Goal: Information Seeking & Learning: Compare options

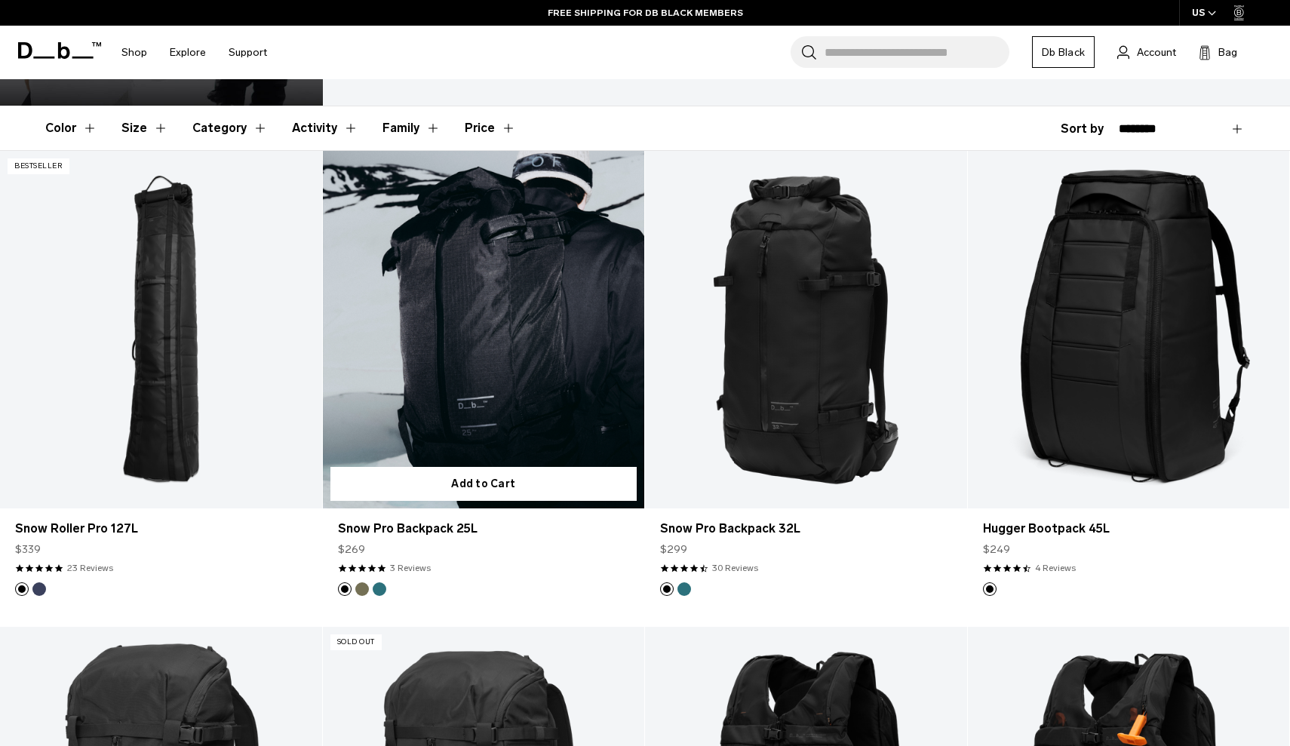
click at [490, 353] on link "Snow Pro Backpack 25L" at bounding box center [484, 330] width 322 height 358
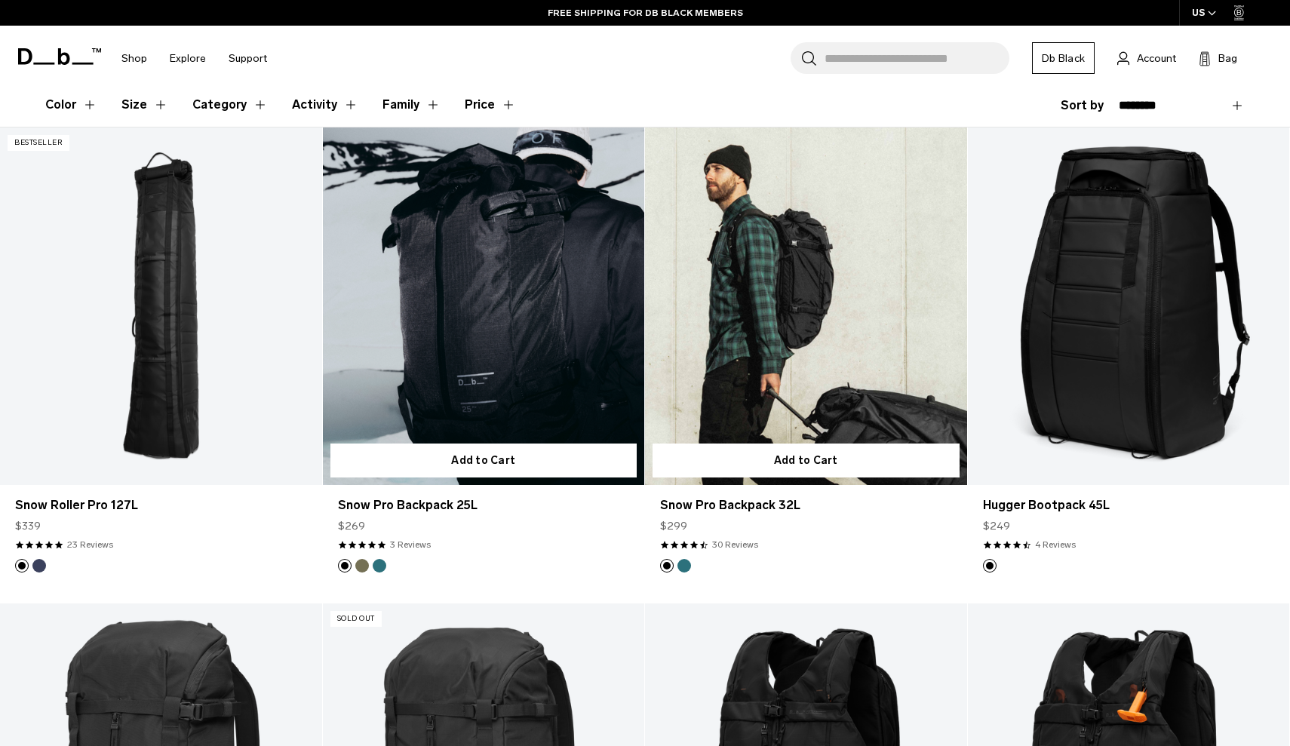
scroll to position [290, 0]
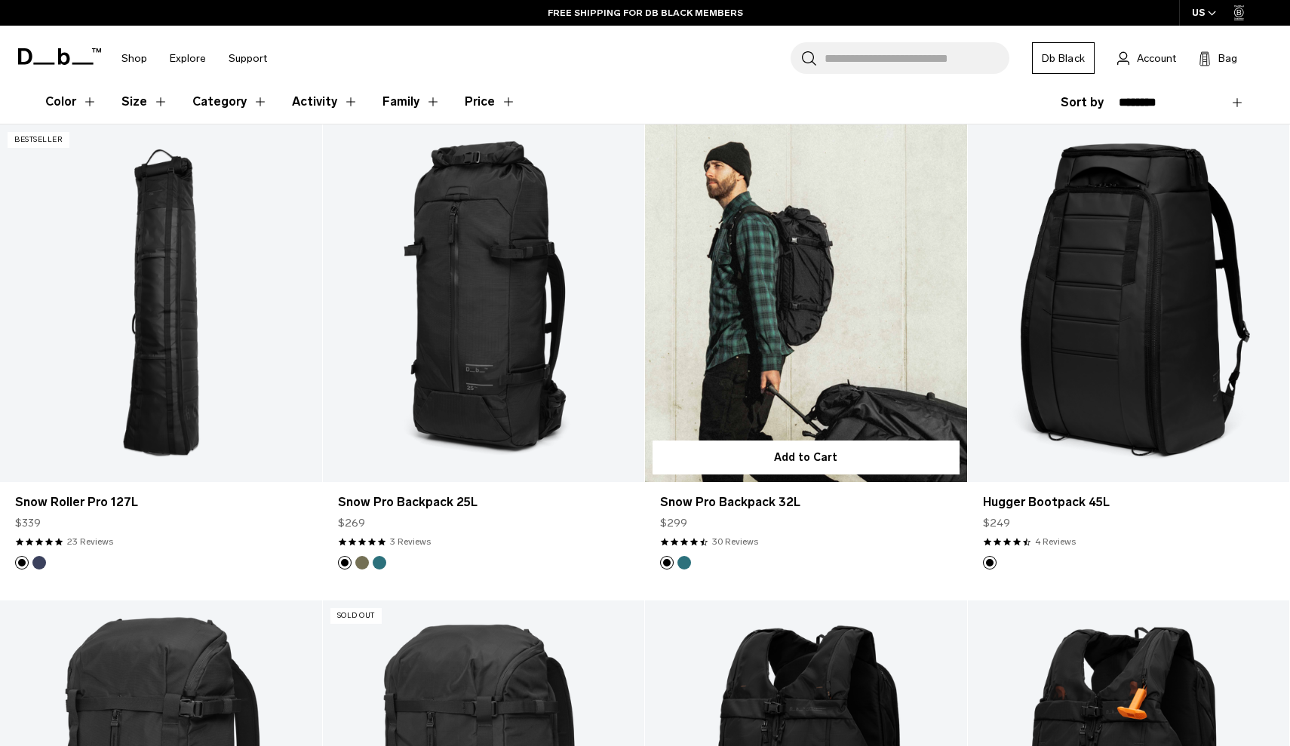
click at [779, 370] on link "Snow Pro Backpack 32L" at bounding box center [806, 303] width 322 height 358
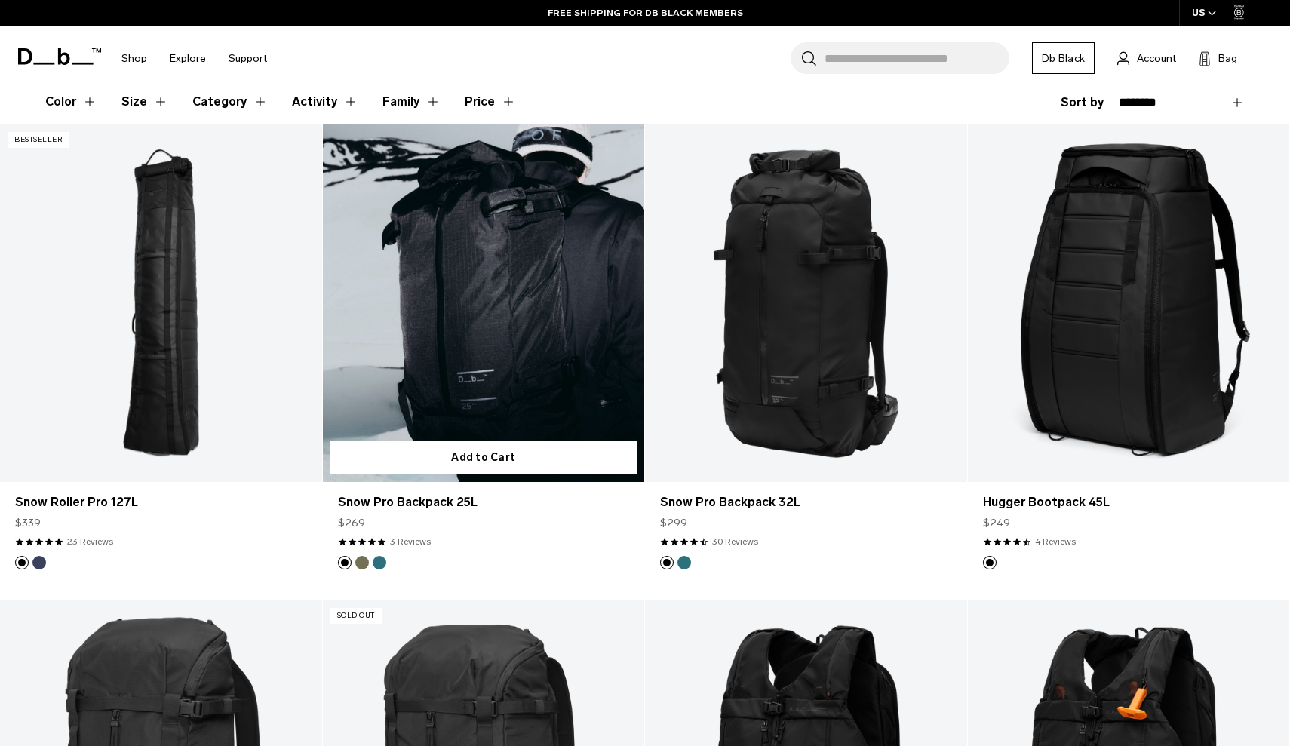
click at [435, 407] on link "Snow Pro Backpack 25L" at bounding box center [484, 303] width 322 height 358
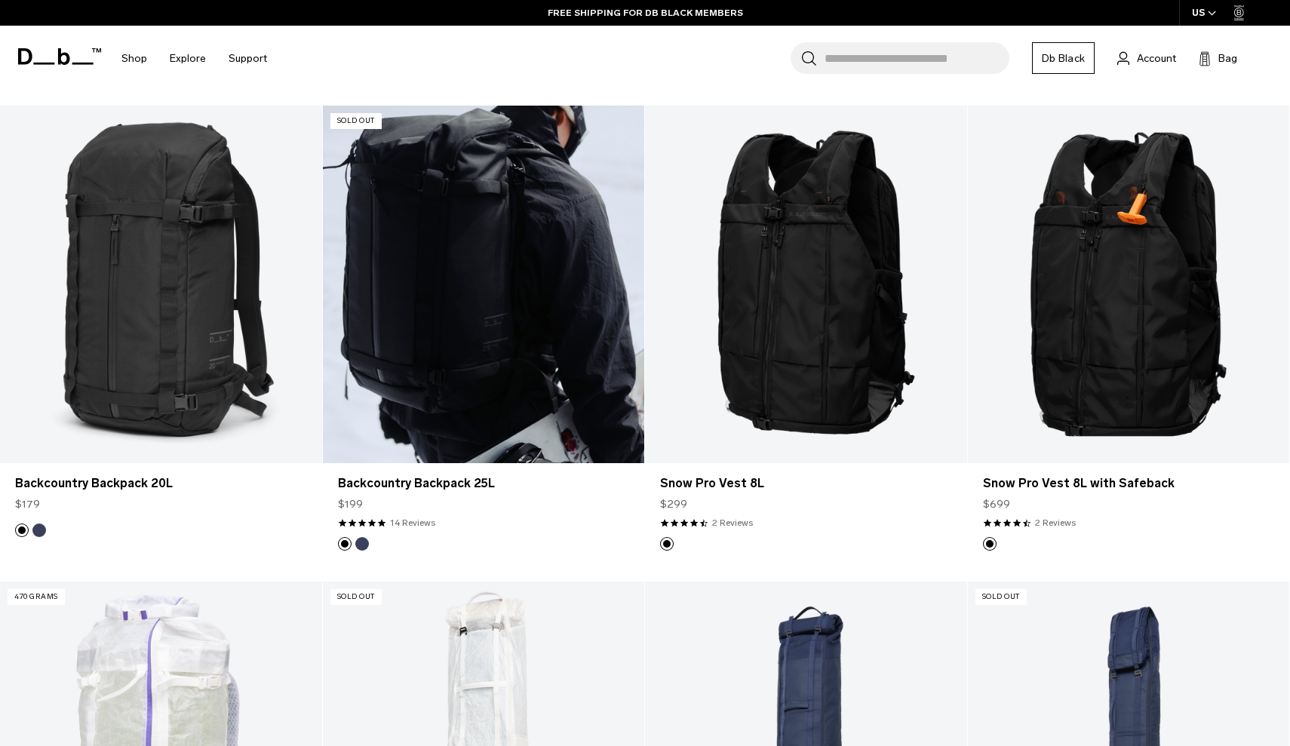
scroll to position [788, 0]
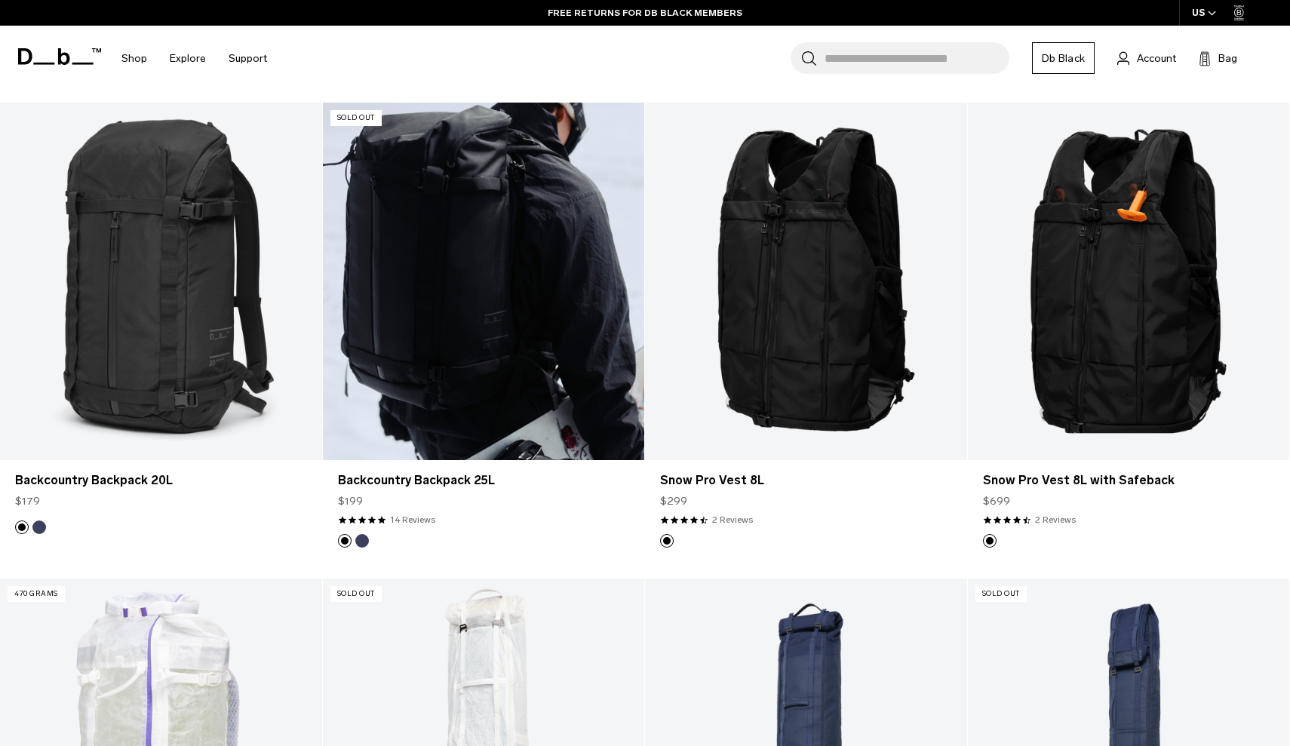
click at [472, 376] on link "Backcountry Backpack 25L" at bounding box center [484, 282] width 322 height 358
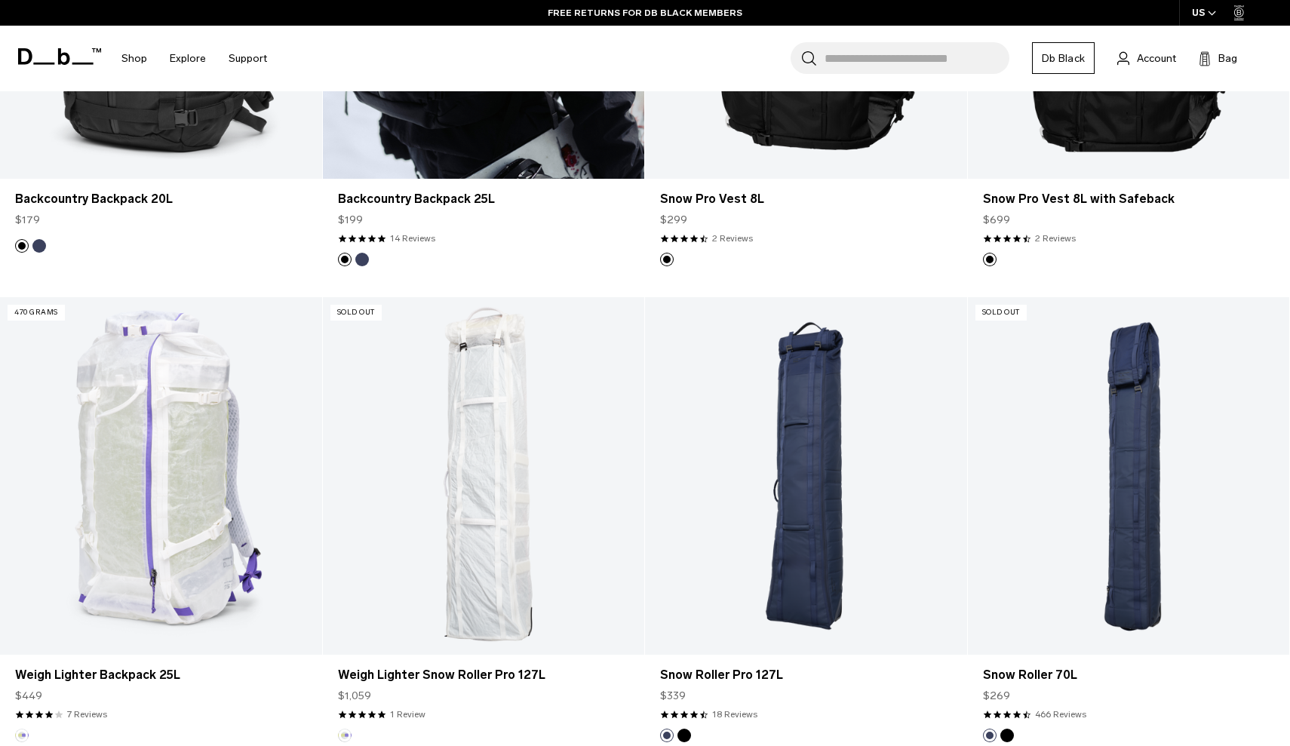
scroll to position [1071, 0]
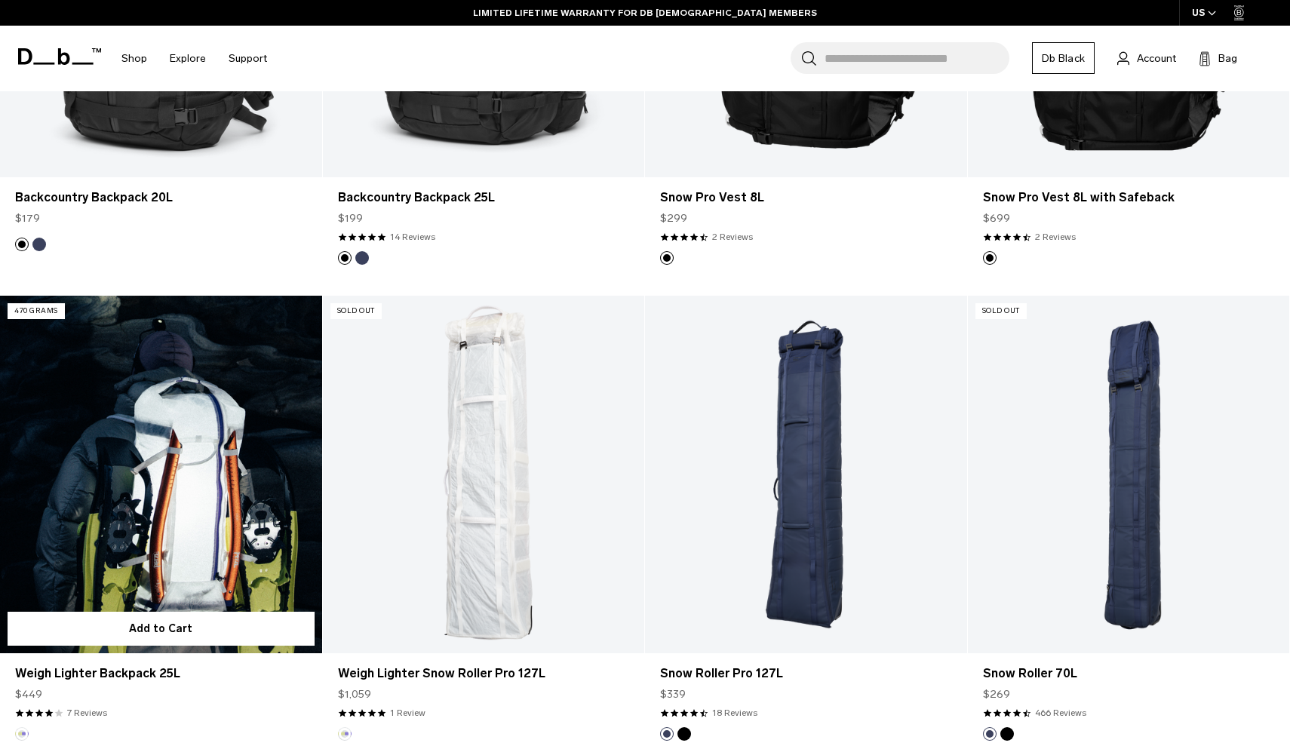
click at [220, 486] on link "Weigh Lighter Backpack 25L" at bounding box center [161, 475] width 322 height 358
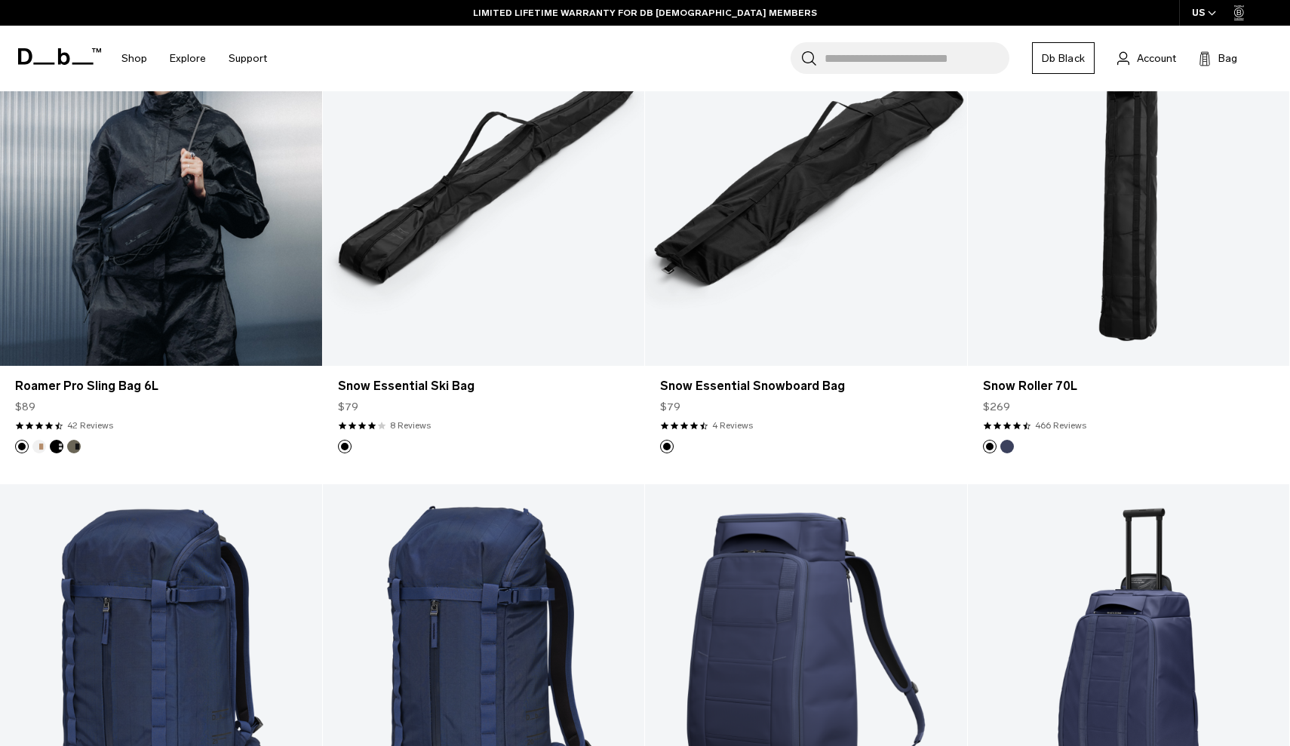
scroll to position [2109, 0]
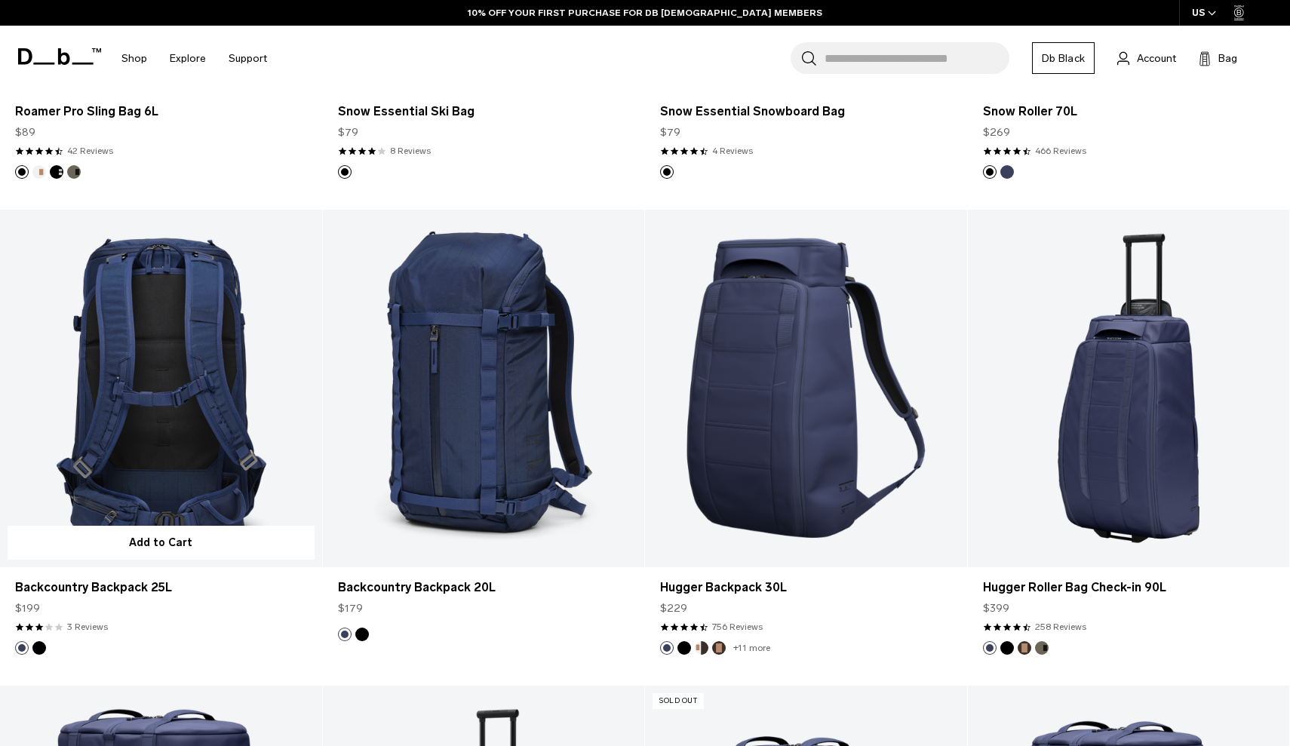
click at [229, 377] on link "Backcountry Backpack 25L" at bounding box center [161, 389] width 322 height 358
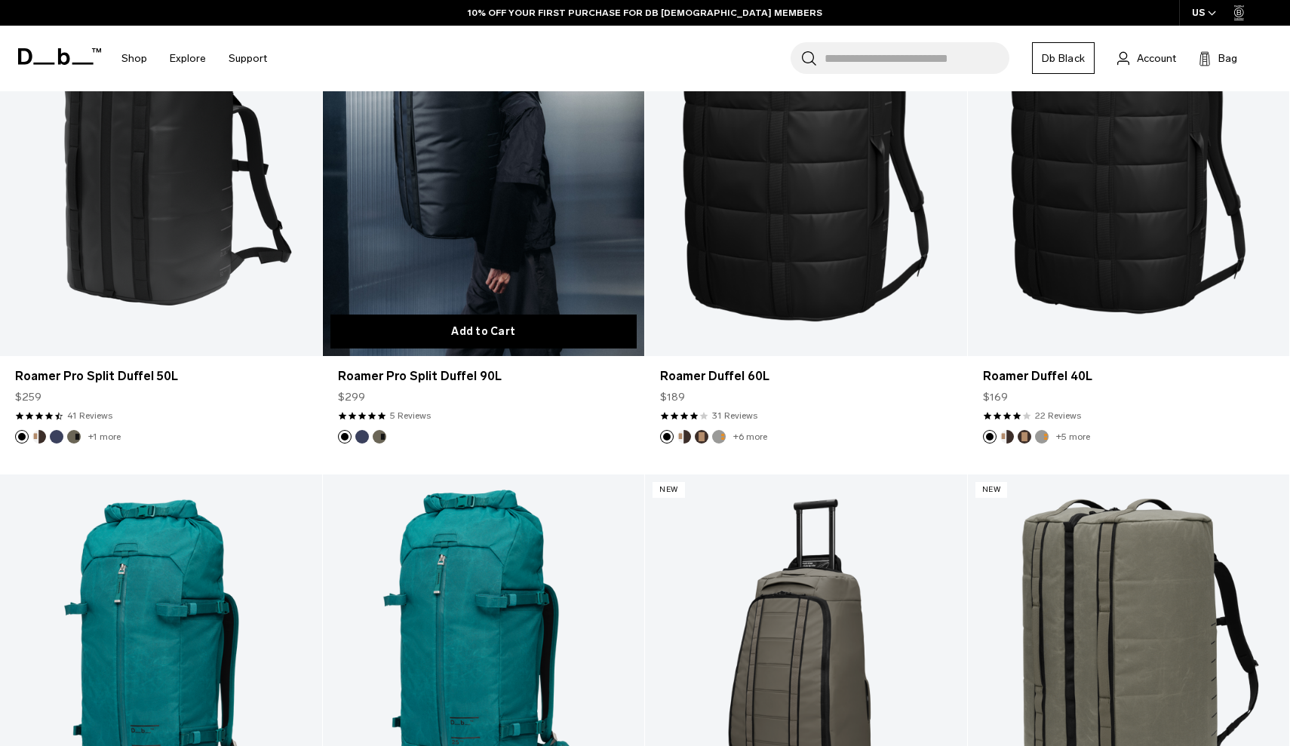
scroll to position [4103, 0]
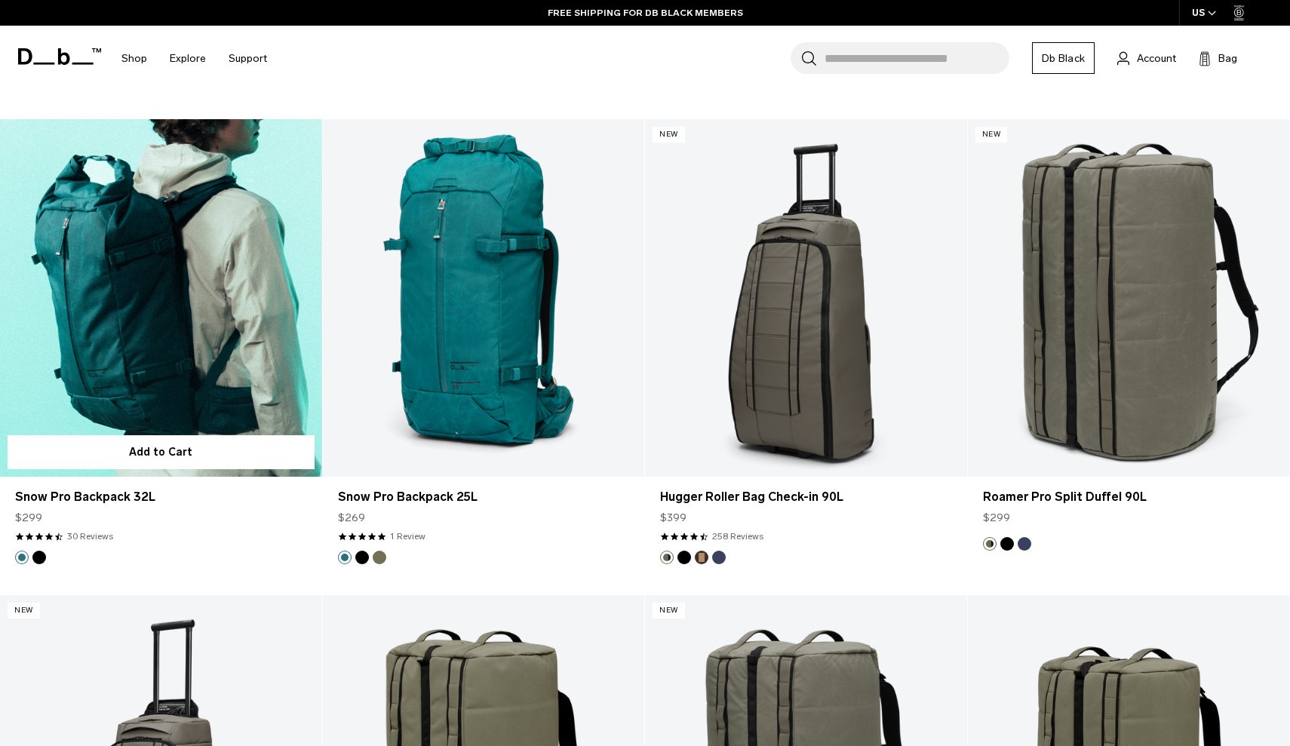
click at [231, 317] on link "Snow Pro Backpack 32L" at bounding box center [161, 298] width 322 height 358
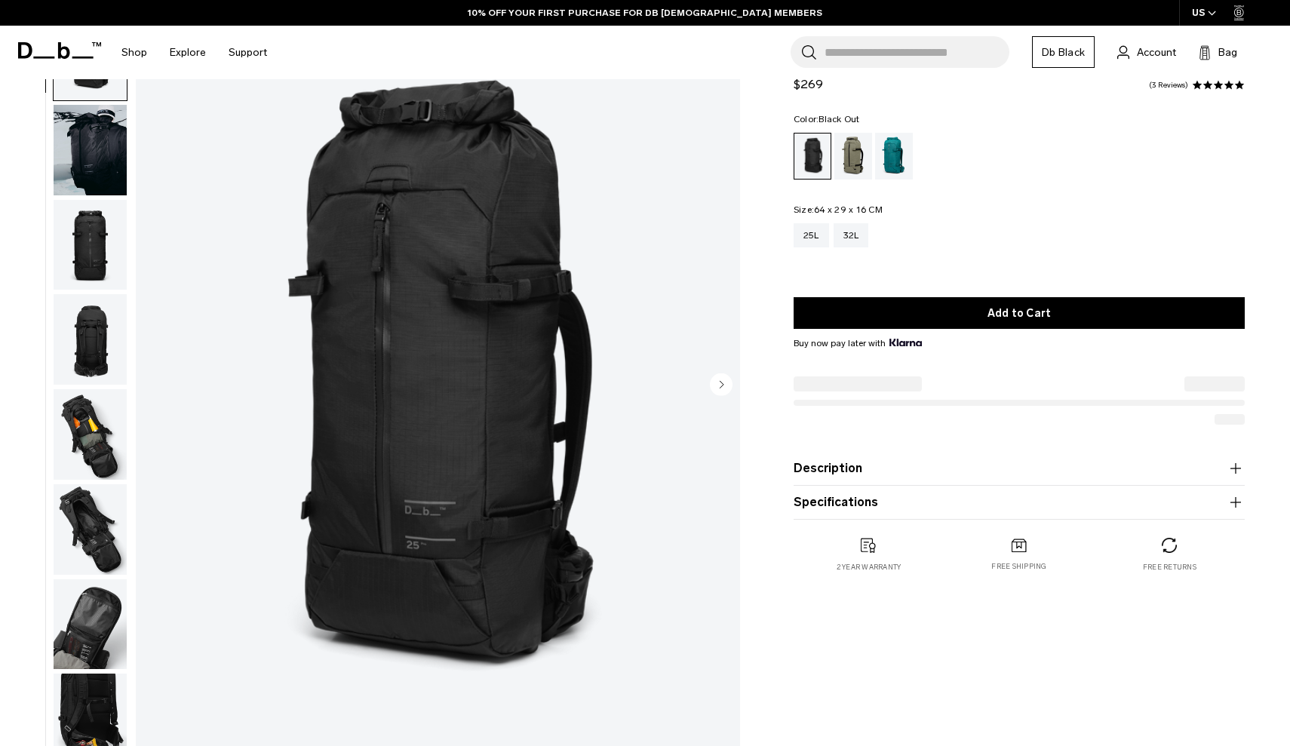
click at [112, 444] on img "button" at bounding box center [90, 434] width 73 height 91
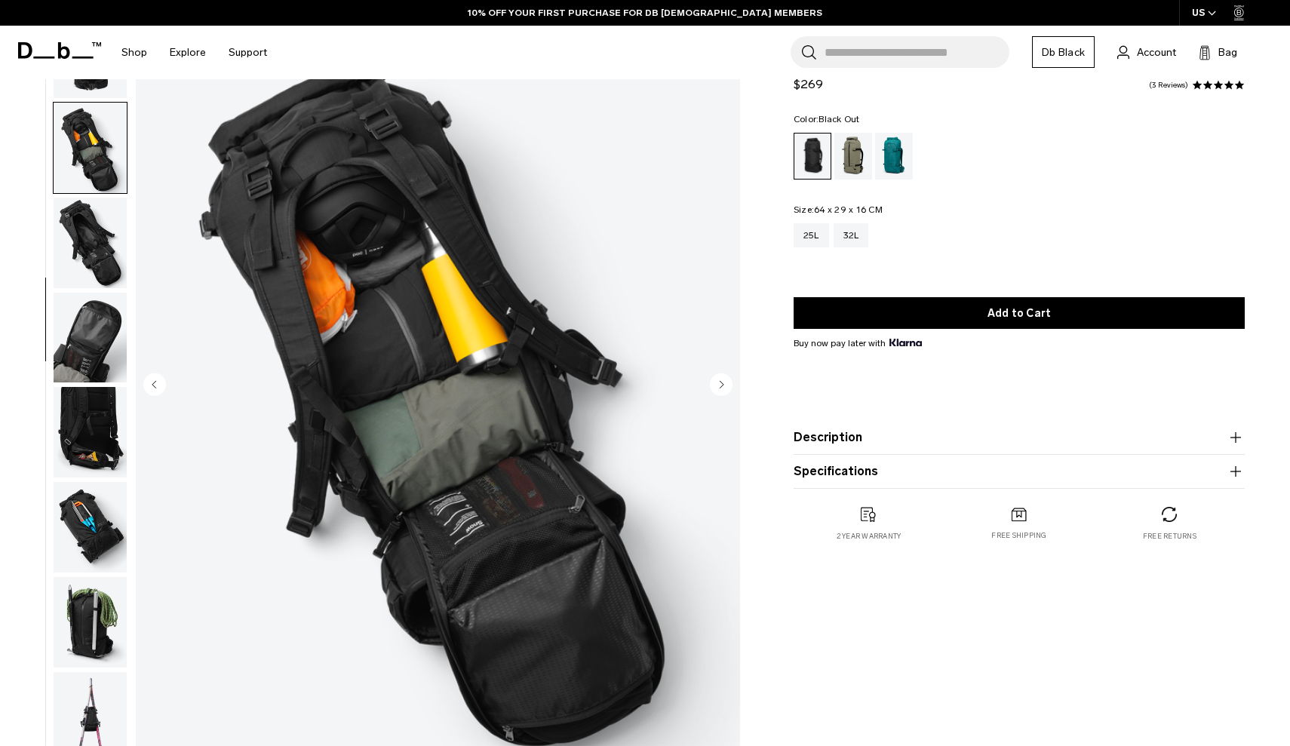
scroll to position [294, 0]
click at [91, 398] on img "button" at bounding box center [90, 432] width 73 height 91
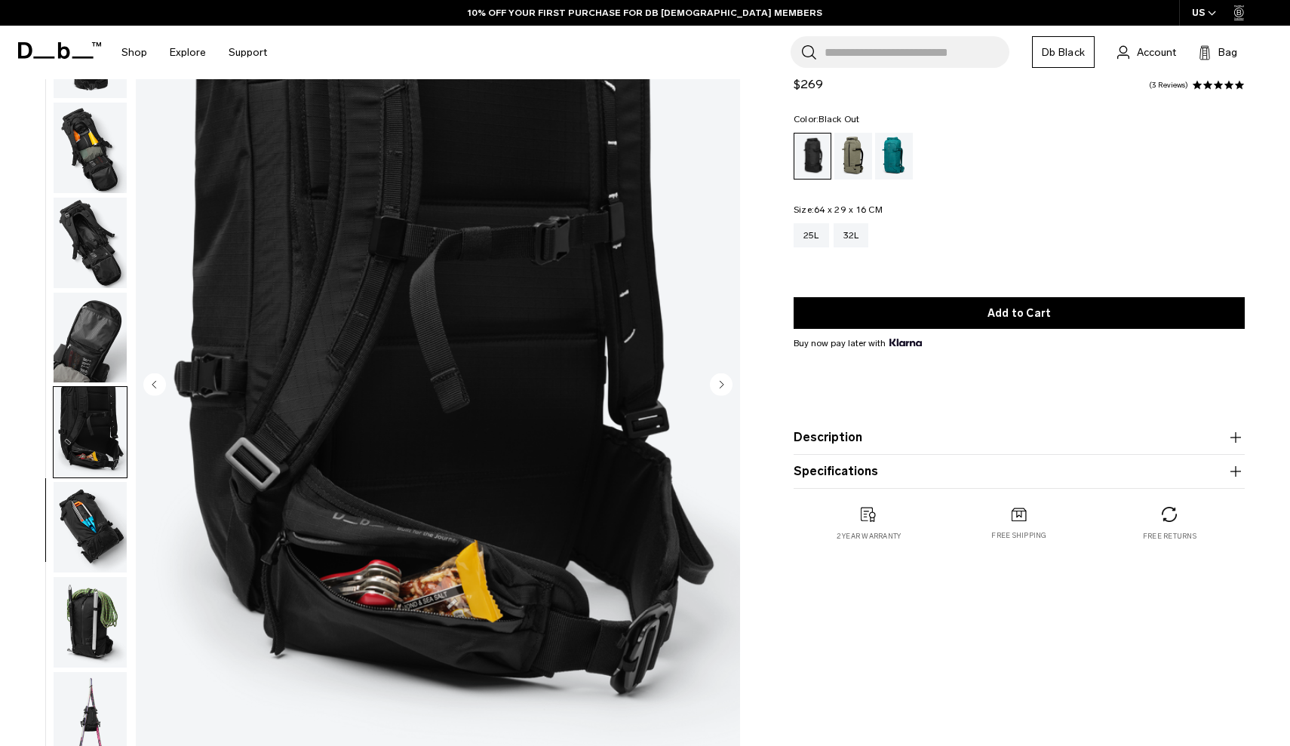
click at [85, 494] on img "button" at bounding box center [90, 527] width 73 height 91
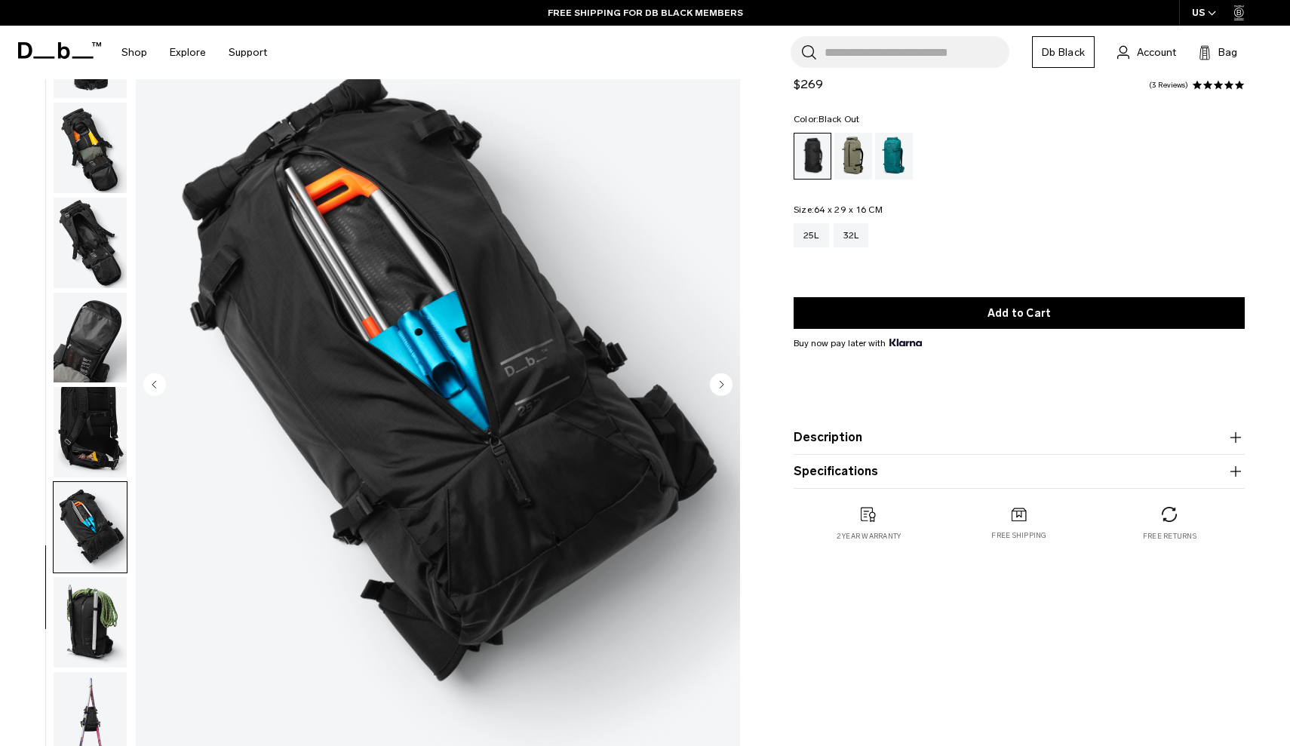
click at [72, 587] on img "button" at bounding box center [90, 622] width 73 height 91
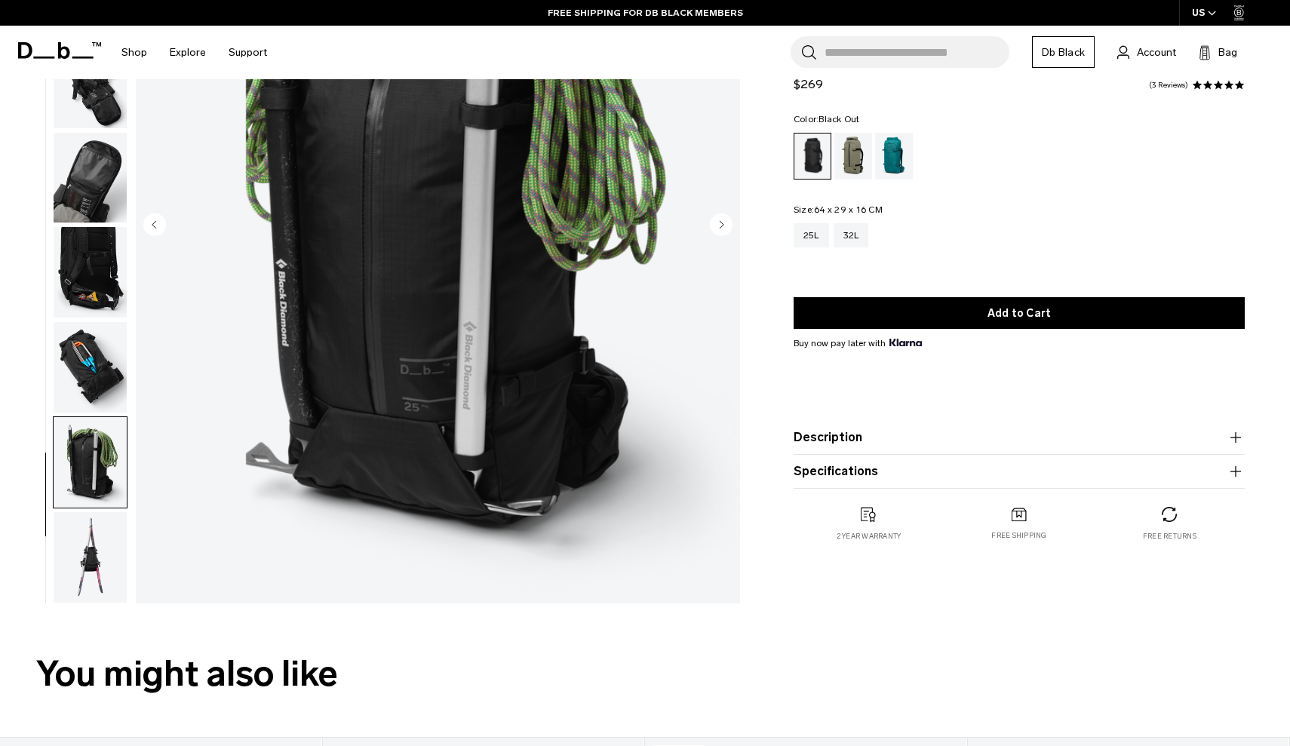
scroll to position [314, 0]
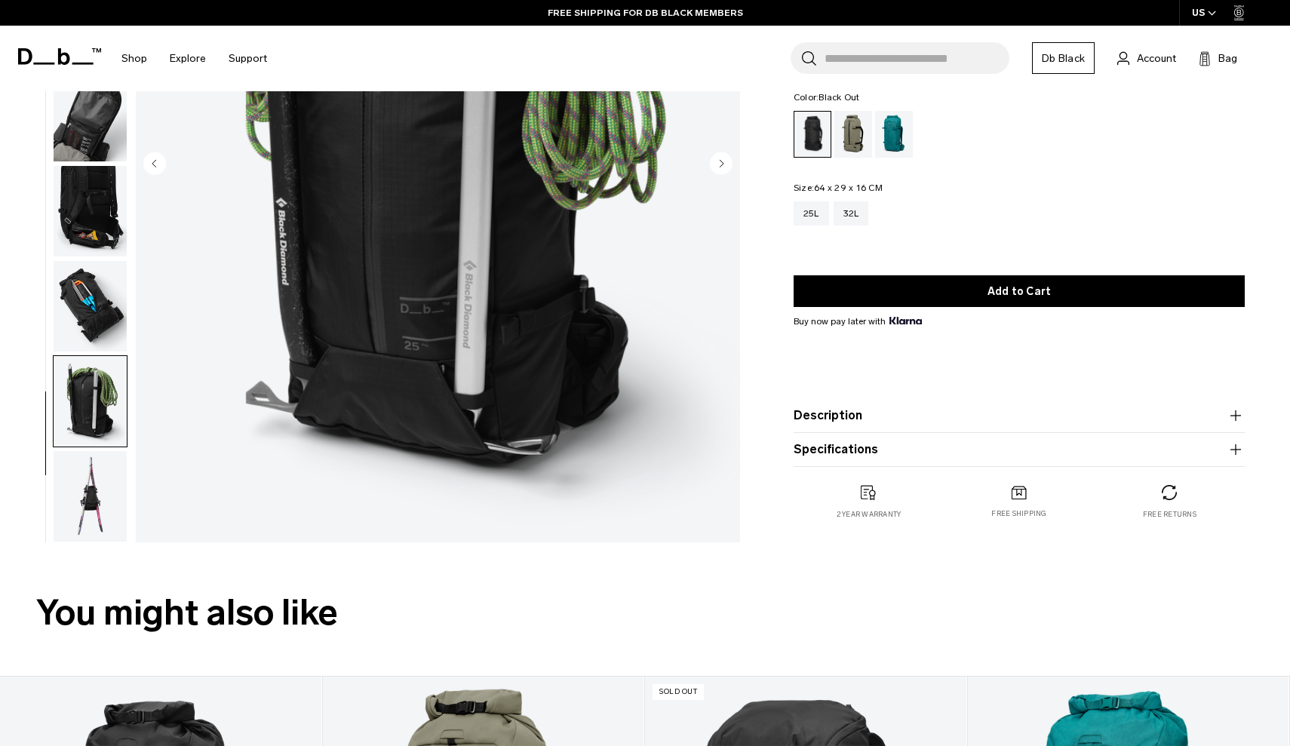
click at [91, 495] on img "button" at bounding box center [90, 496] width 73 height 91
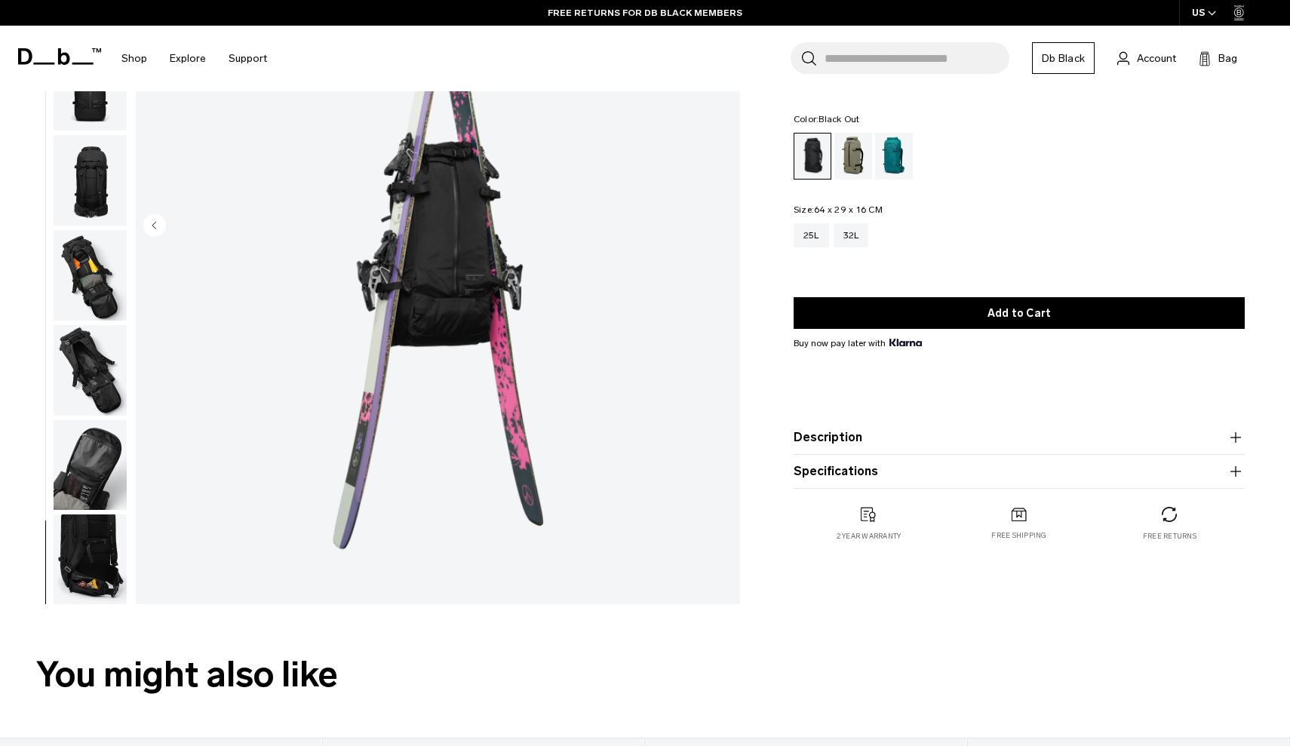
scroll to position [101, 0]
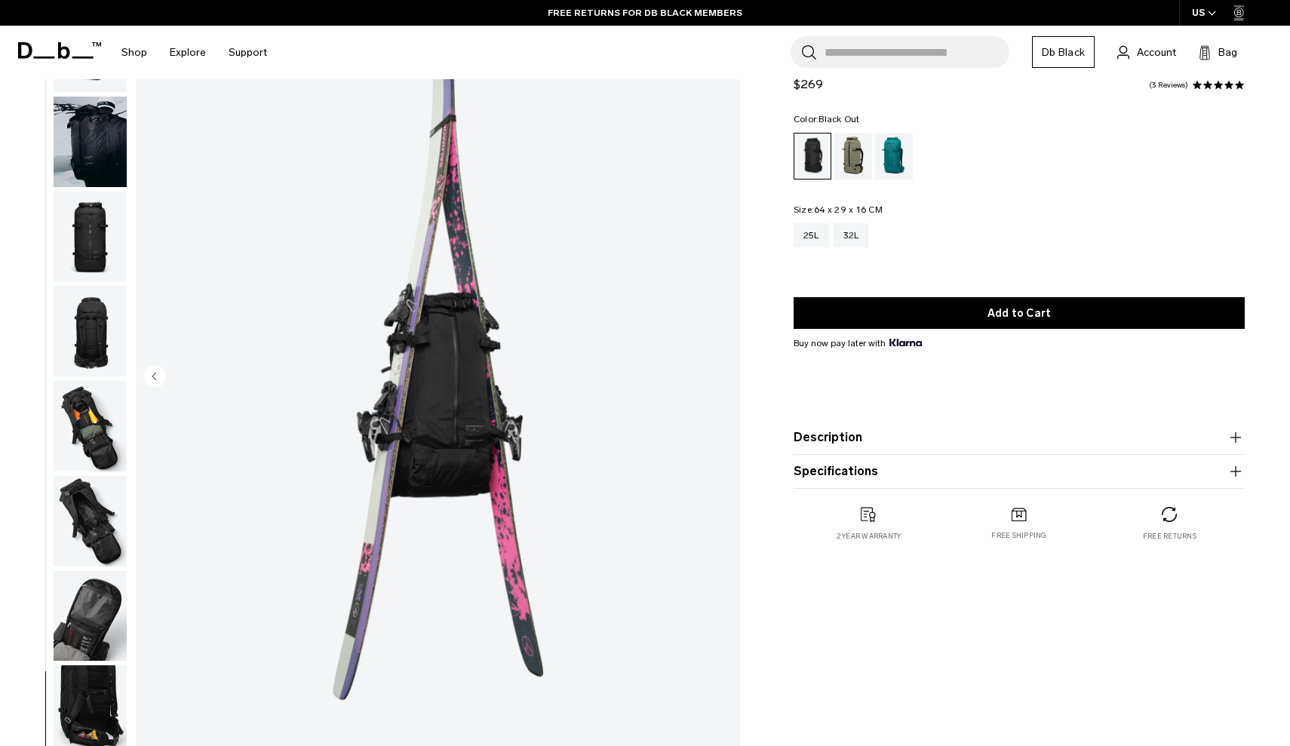
click at [75, 275] on img "button" at bounding box center [90, 237] width 73 height 91
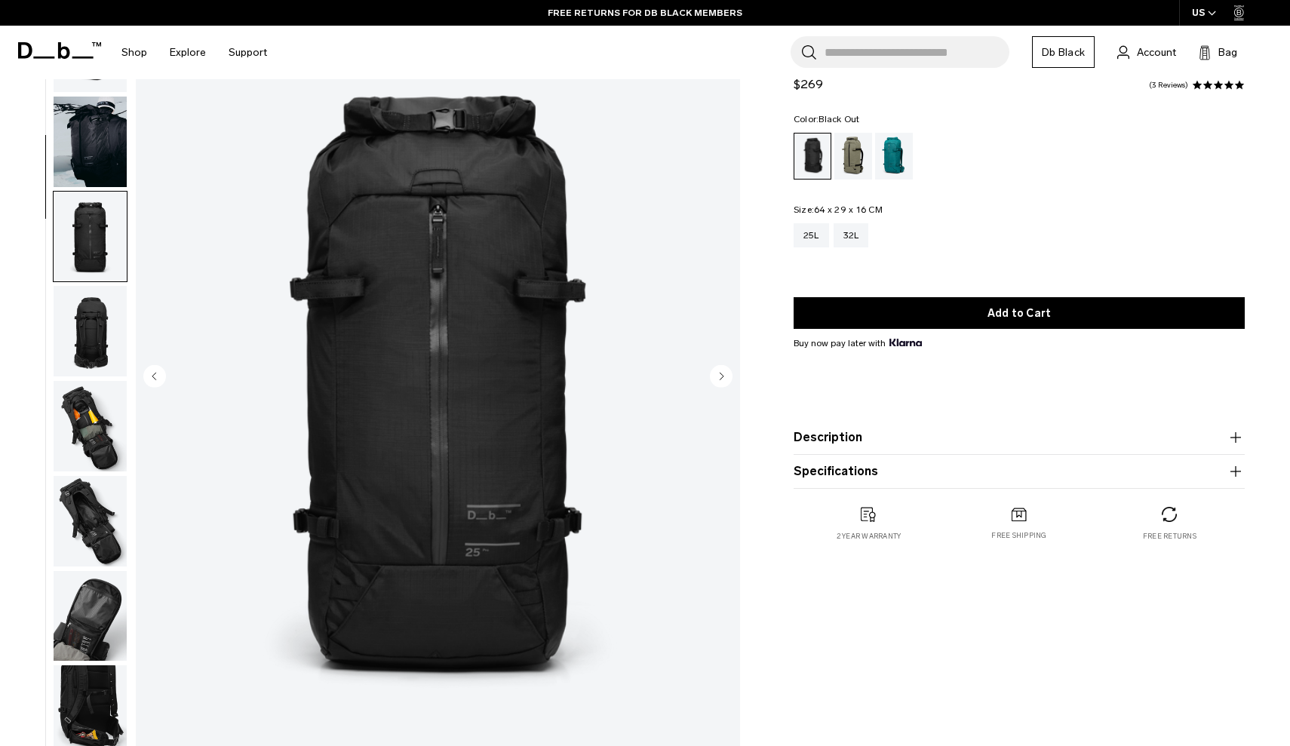
scroll to position [-2, 0]
click at [102, 156] on img "button" at bounding box center [90, 142] width 73 height 91
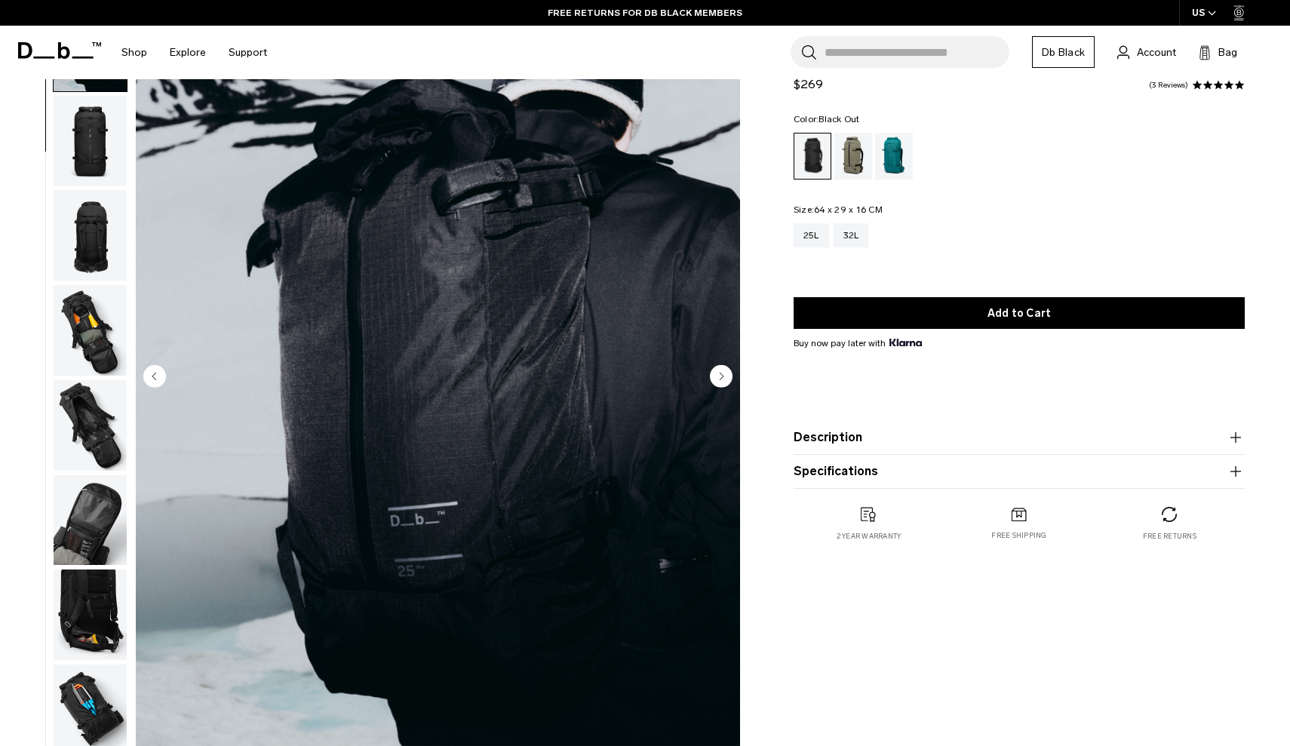
scroll to position [131, 0]
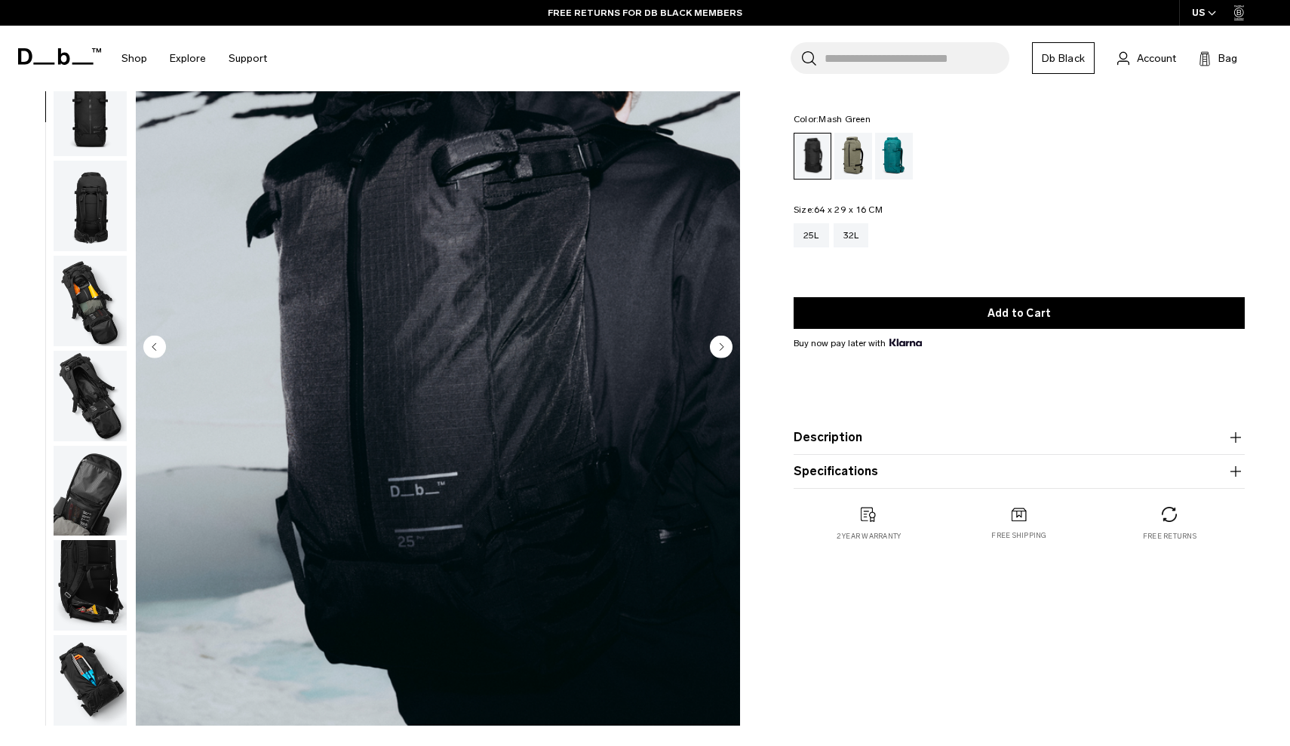
click at [850, 164] on div "Mash Green" at bounding box center [853, 156] width 38 height 47
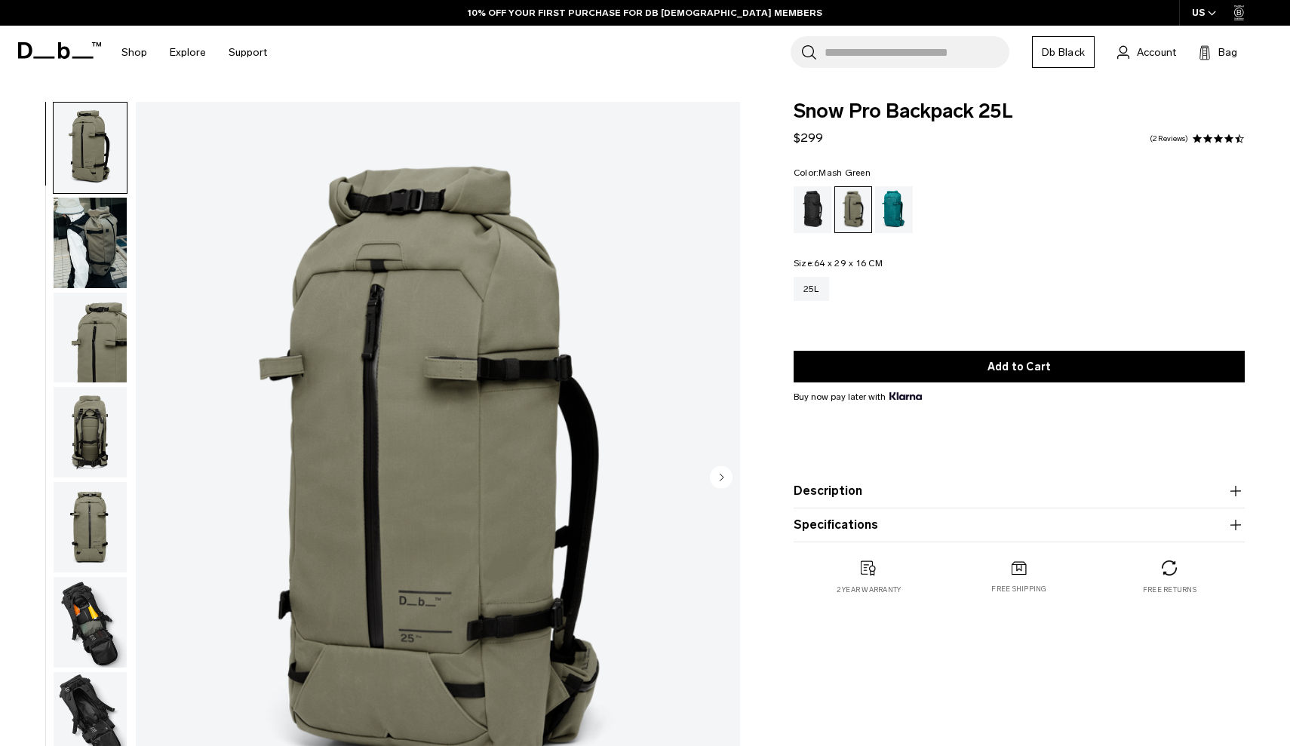
click at [117, 233] on img "button" at bounding box center [90, 243] width 73 height 91
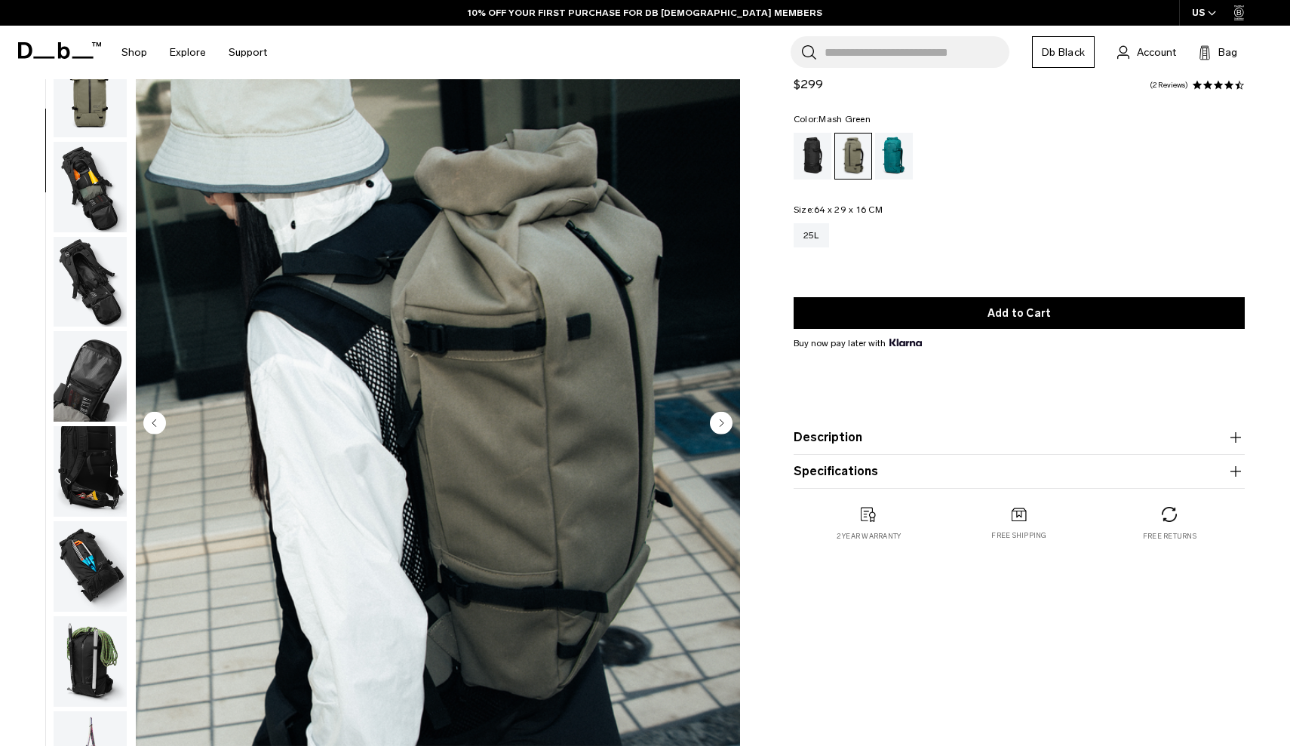
scroll to position [59, 0]
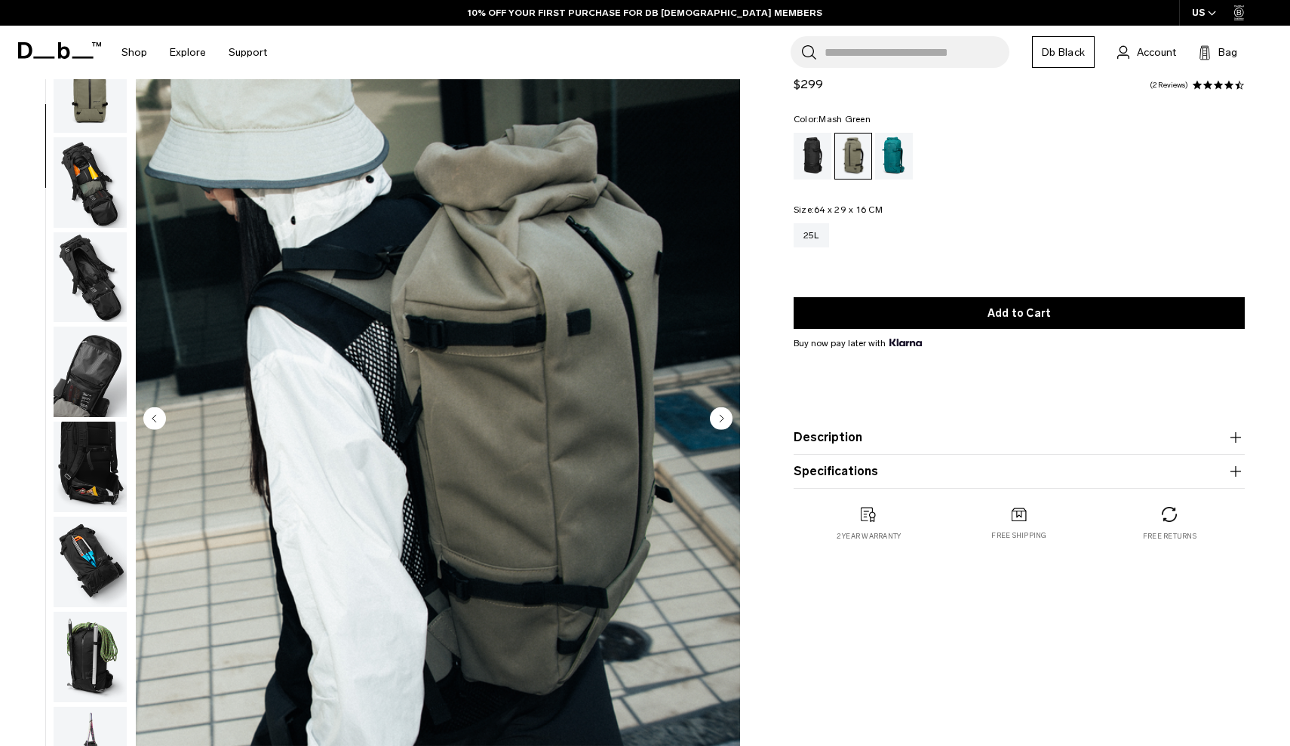
click at [78, 478] on img "button" at bounding box center [90, 467] width 73 height 91
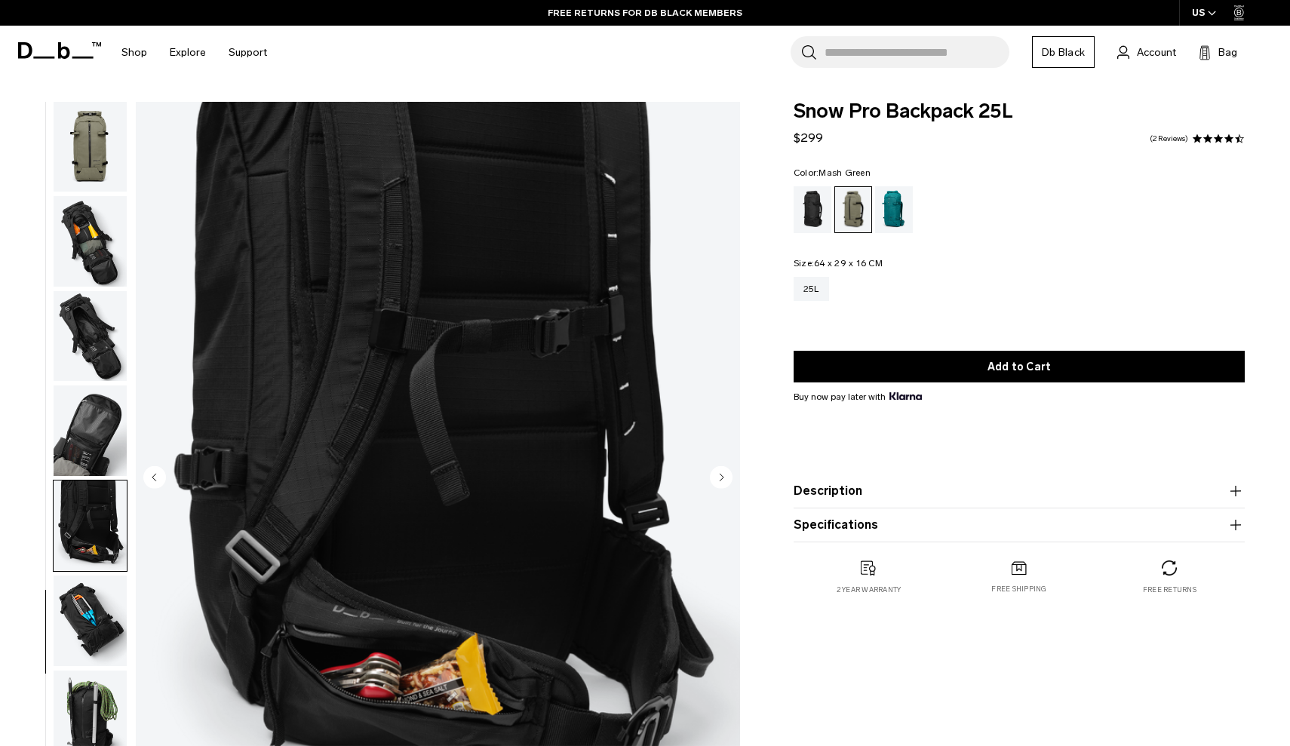
scroll to position [0, 0]
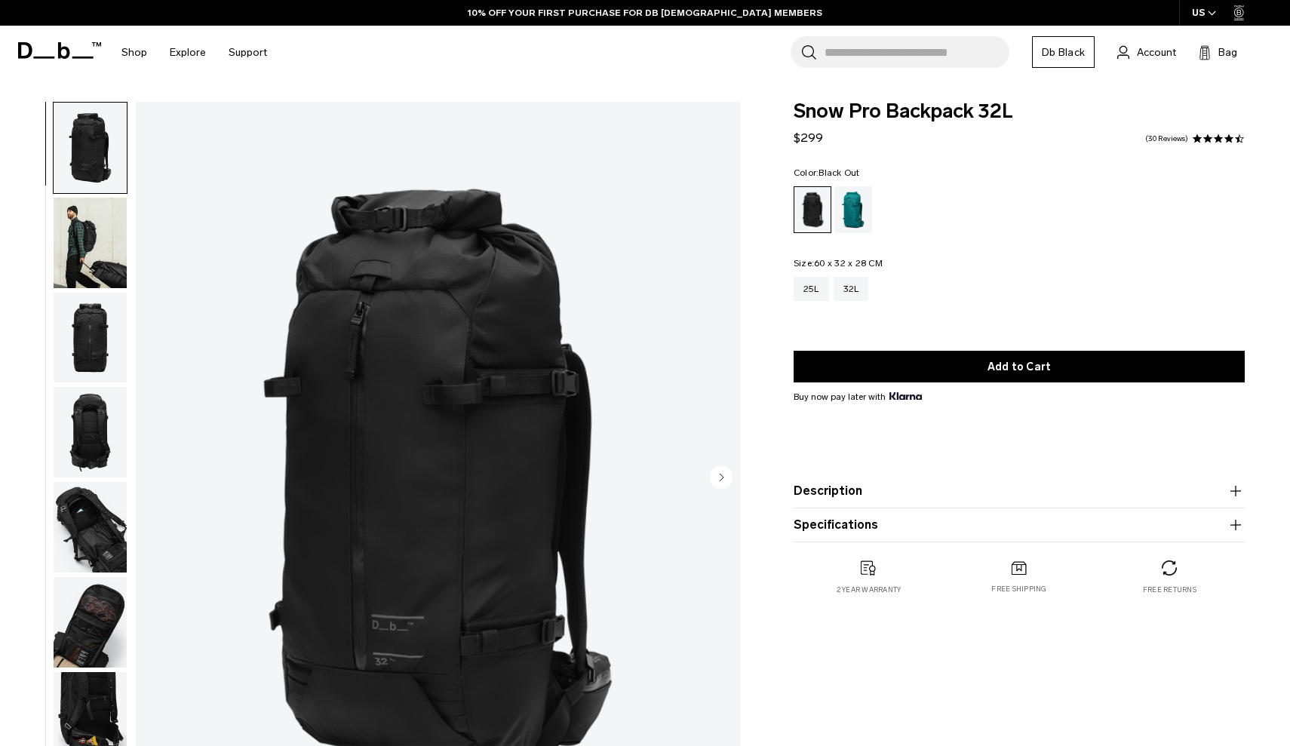
click at [88, 235] on img "button" at bounding box center [90, 243] width 73 height 91
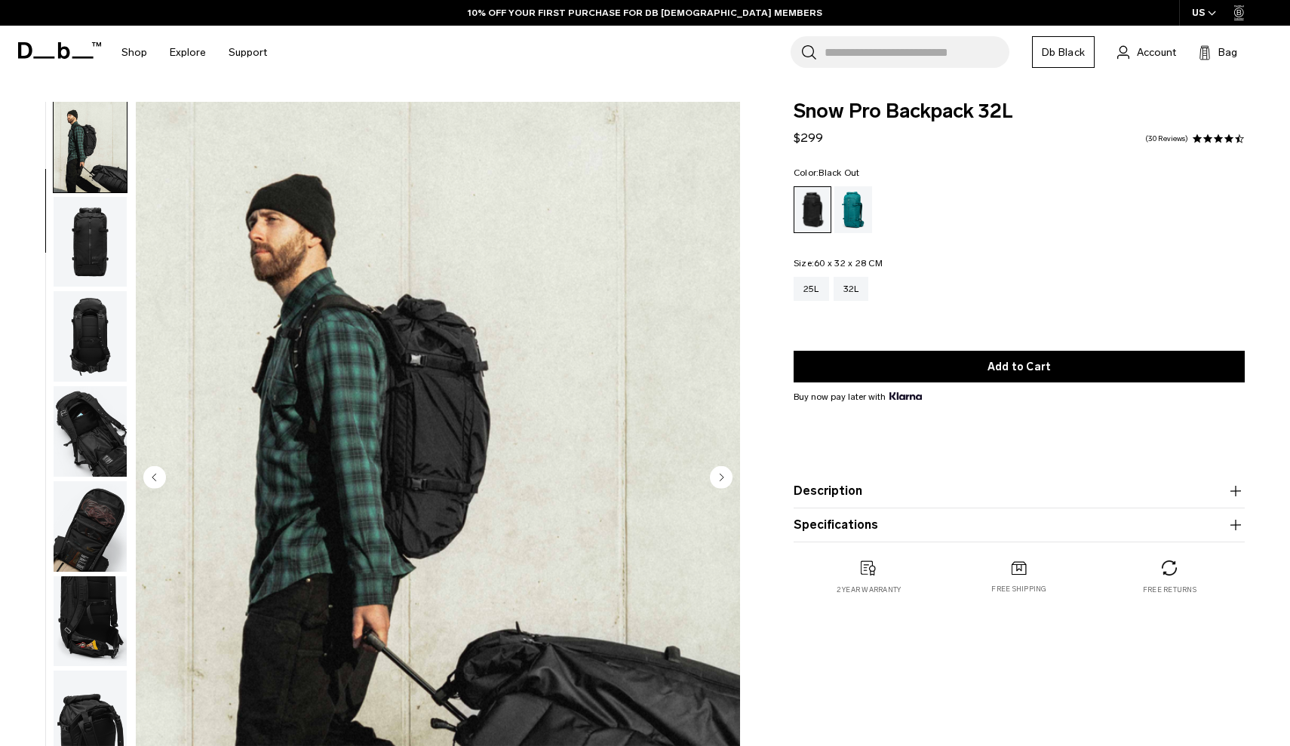
click at [88, 247] on img "button" at bounding box center [90, 242] width 73 height 91
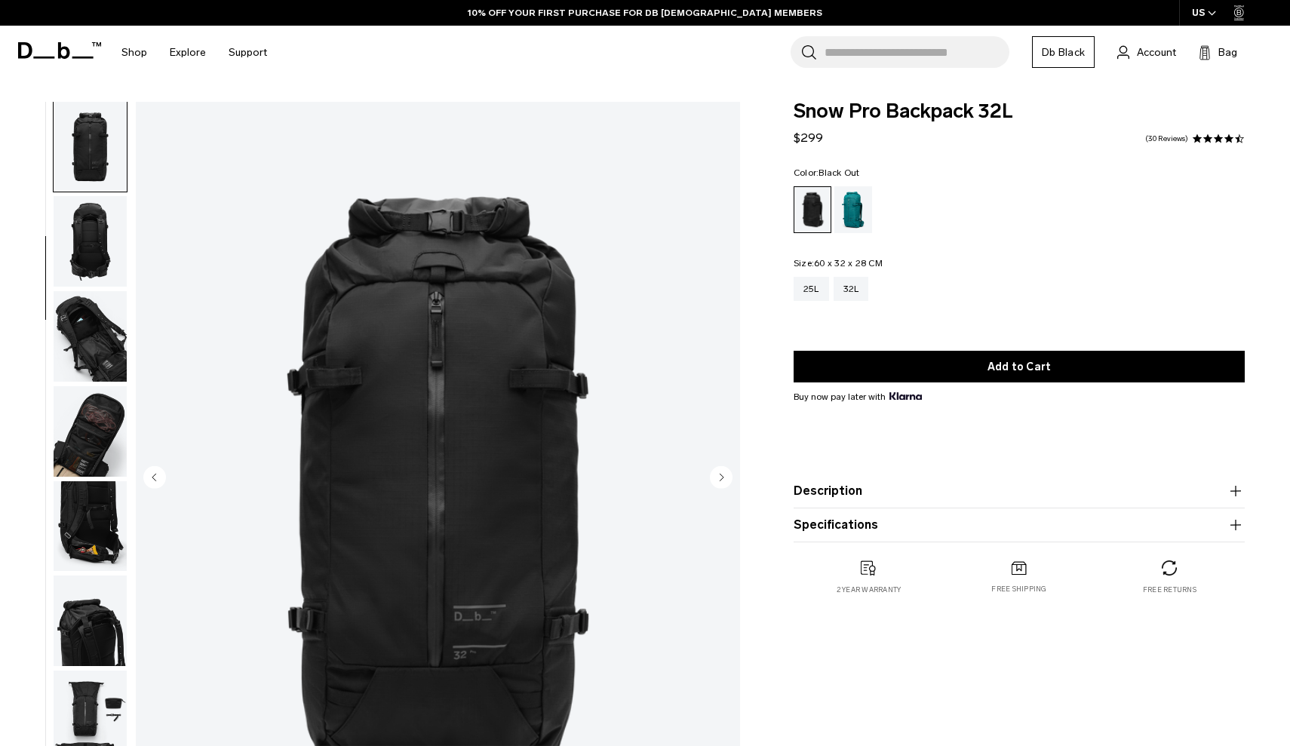
click at [84, 257] on img "button" at bounding box center [90, 241] width 73 height 91
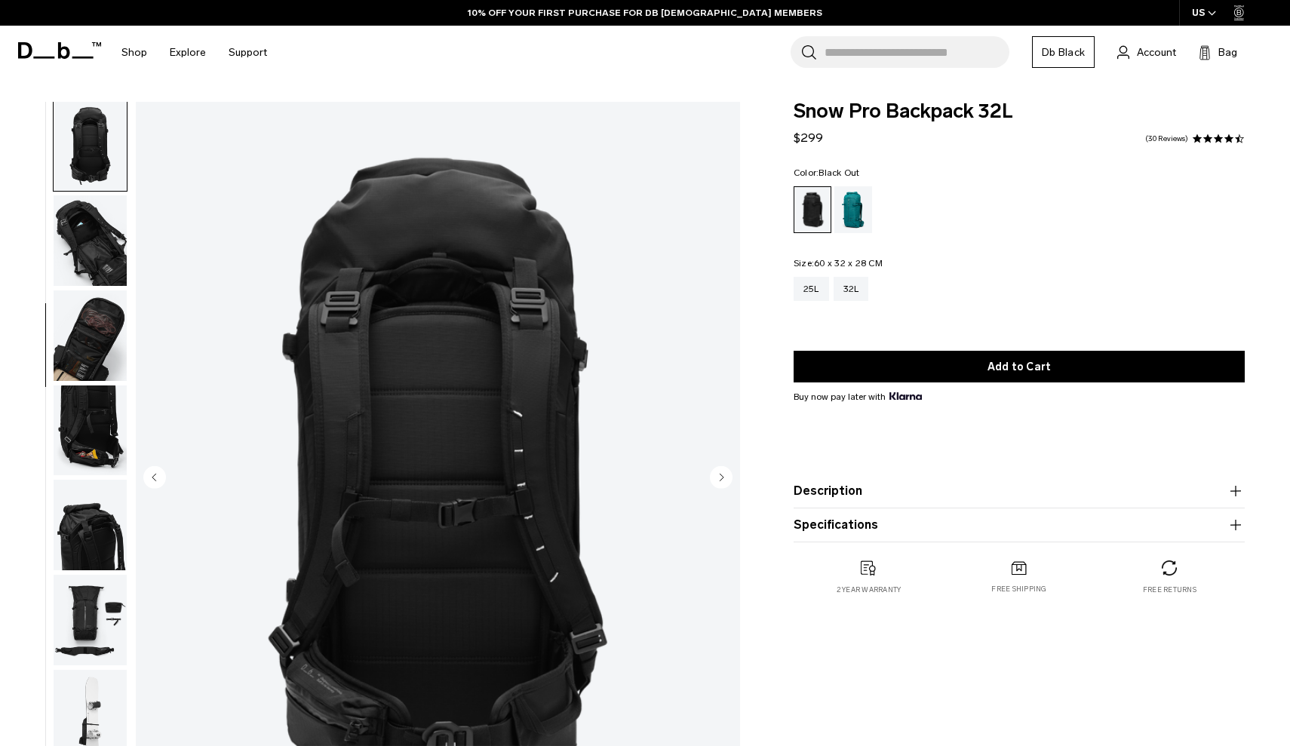
click at [81, 272] on img "button" at bounding box center [90, 240] width 73 height 91
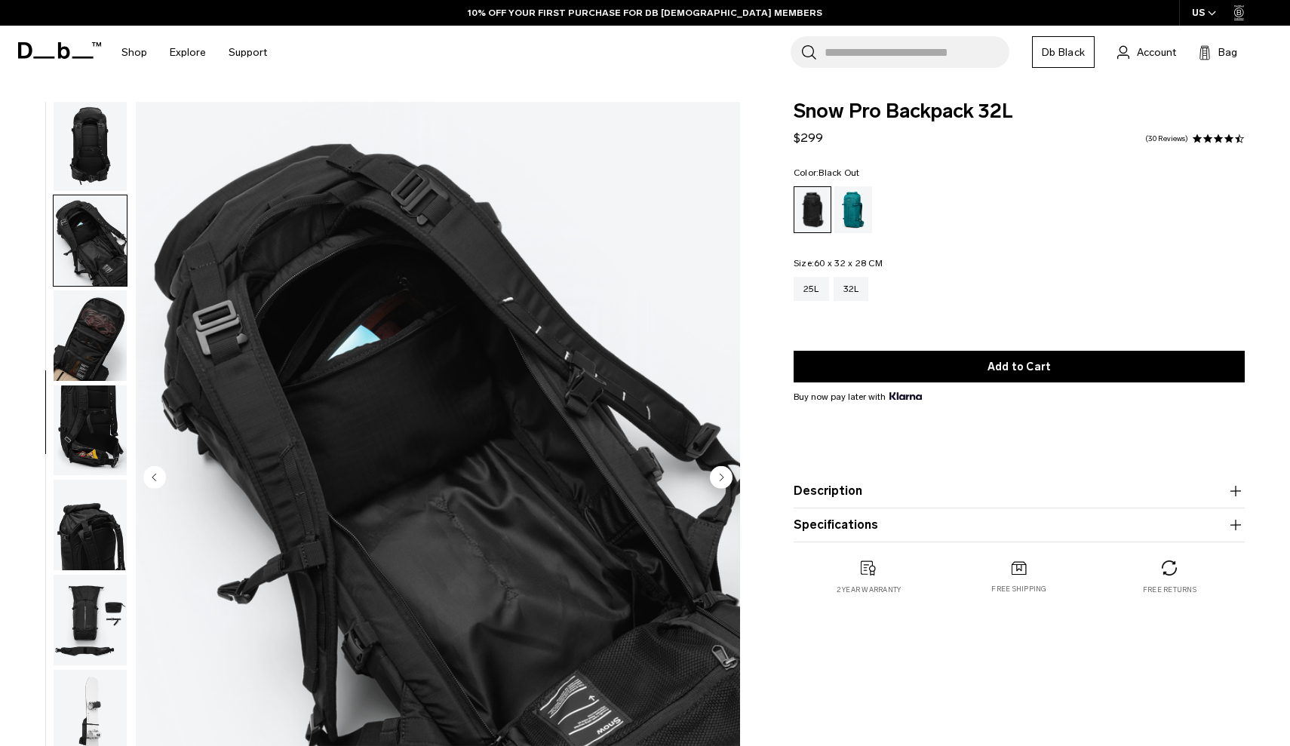
scroll to position [294, 0]
click at [75, 302] on img "button" at bounding box center [90, 335] width 73 height 91
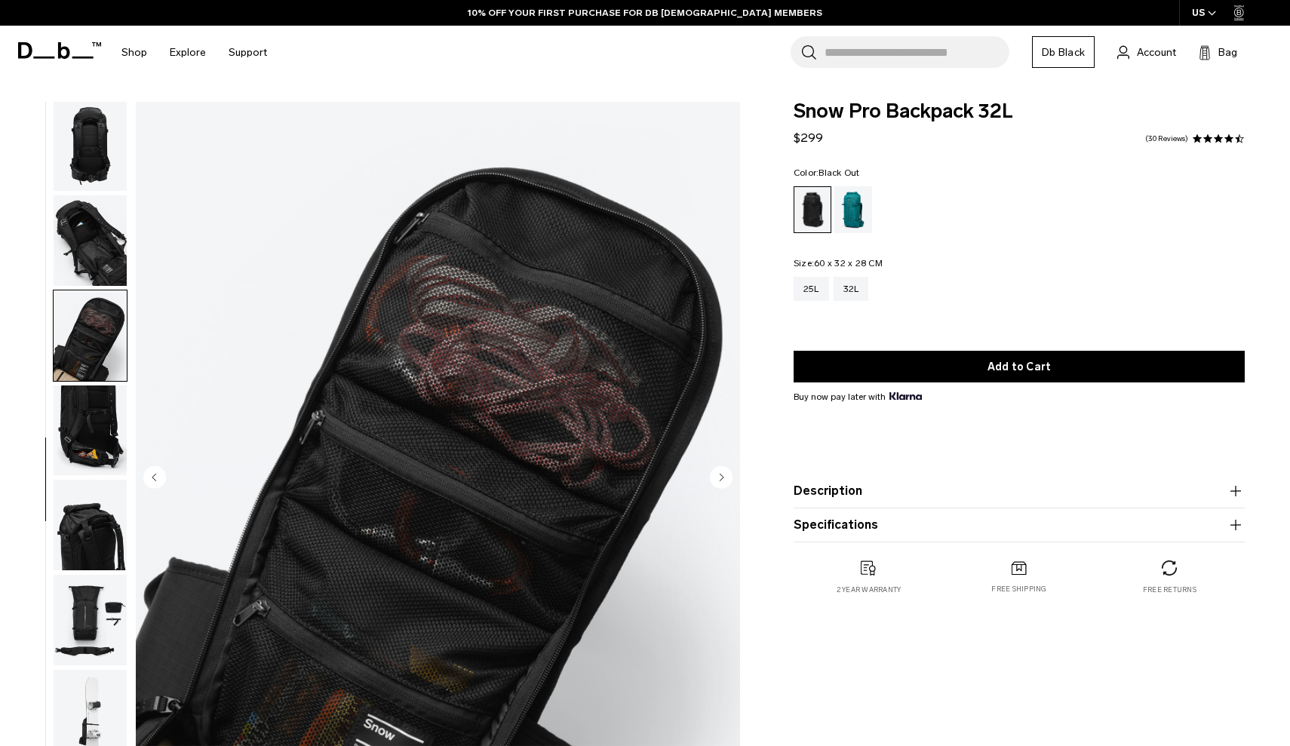
click at [73, 341] on img "button" at bounding box center [90, 335] width 73 height 91
click at [72, 395] on img "button" at bounding box center [90, 430] width 73 height 91
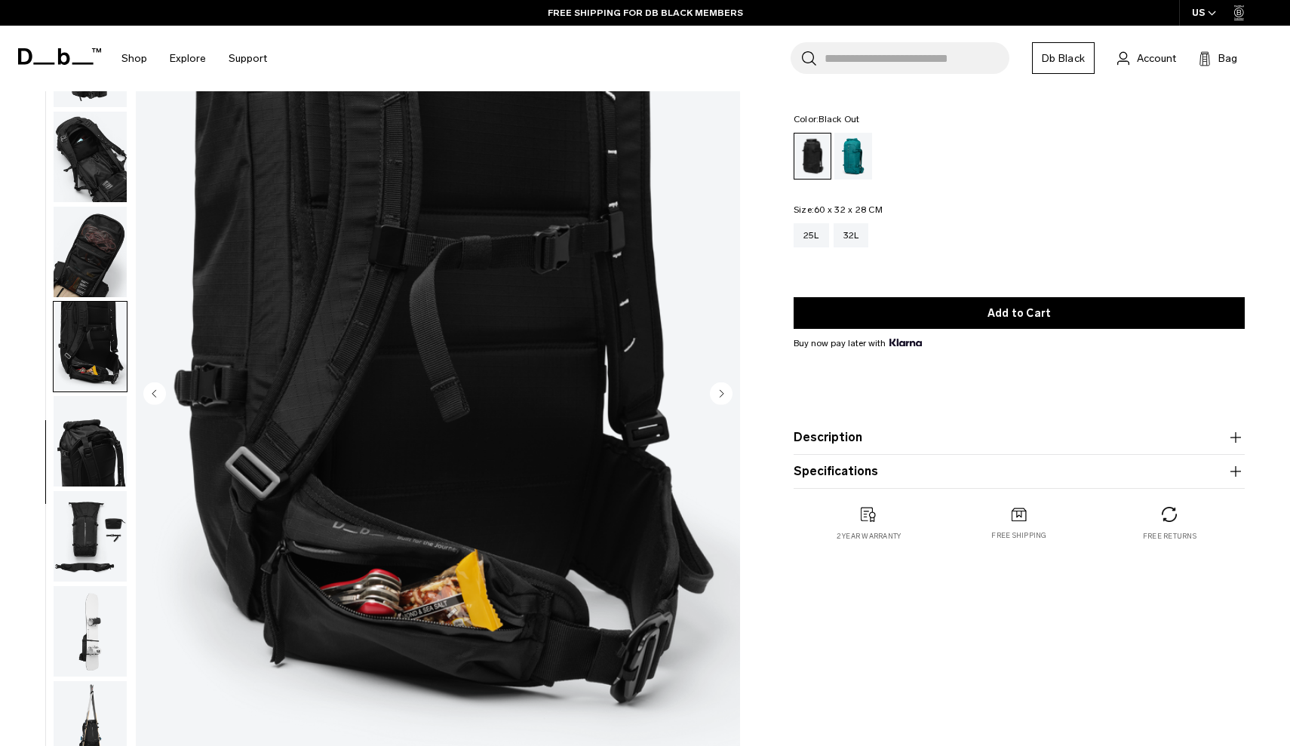
scroll to position [90, 0]
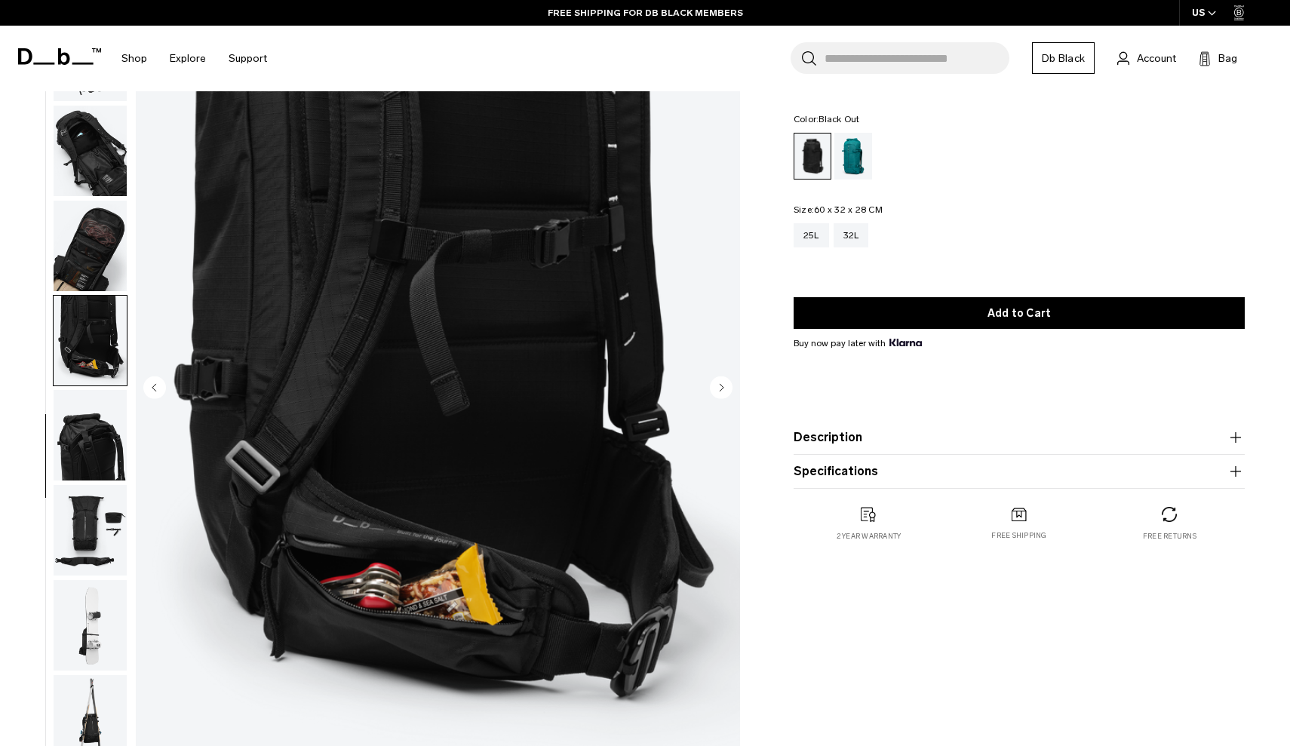
click at [85, 413] on img "button" at bounding box center [90, 435] width 73 height 91
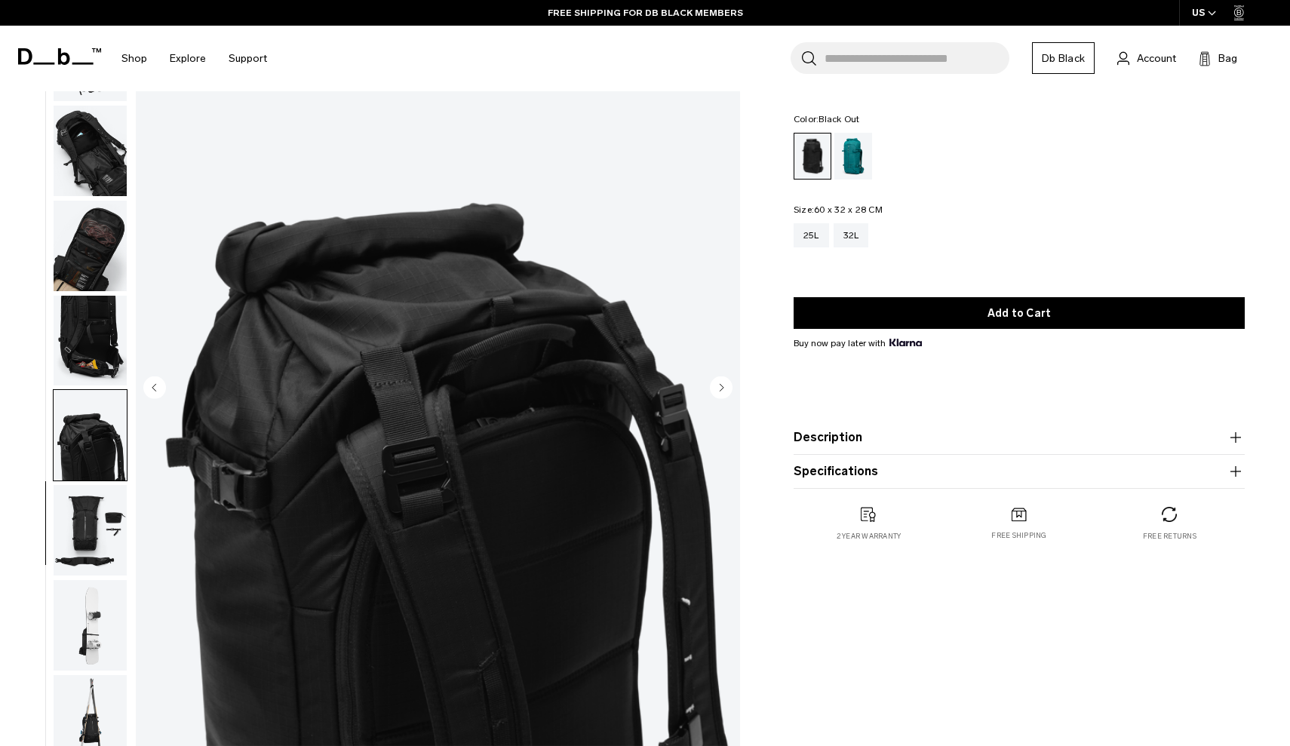
click at [83, 527] on img "button" at bounding box center [90, 530] width 73 height 91
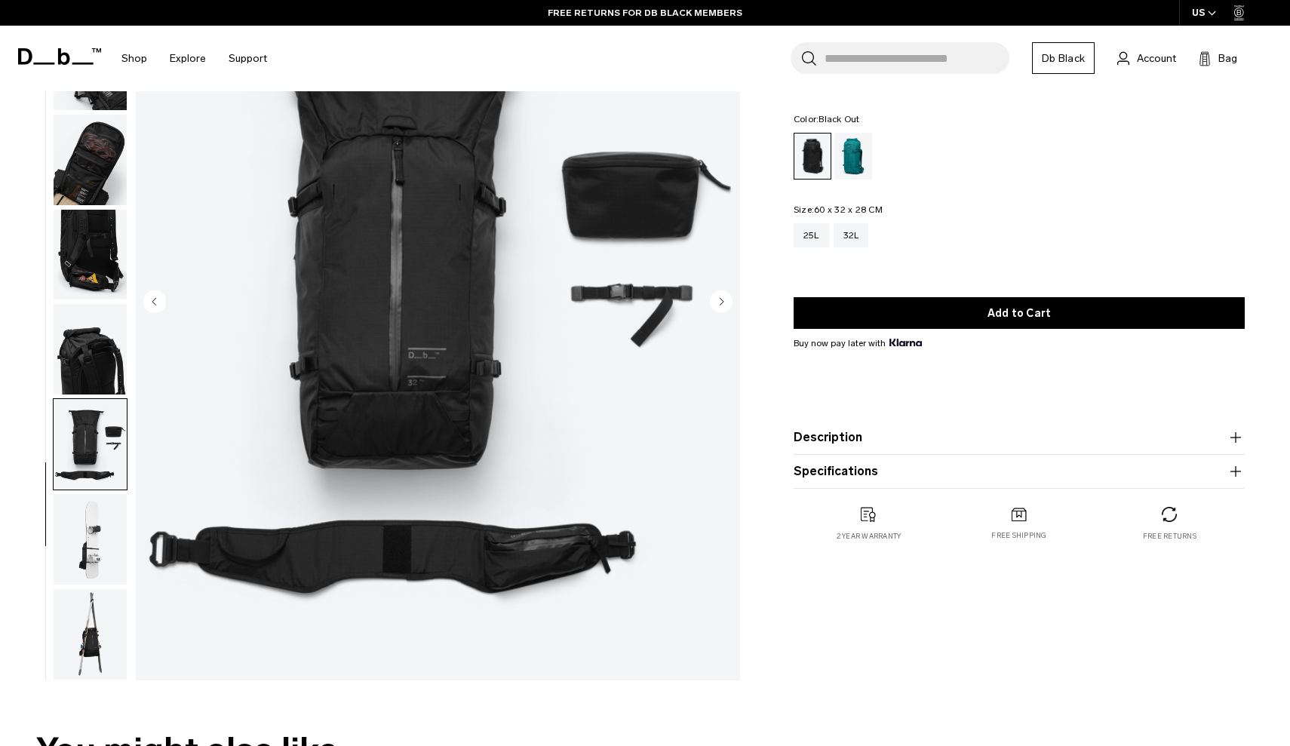
scroll to position [190, 0]
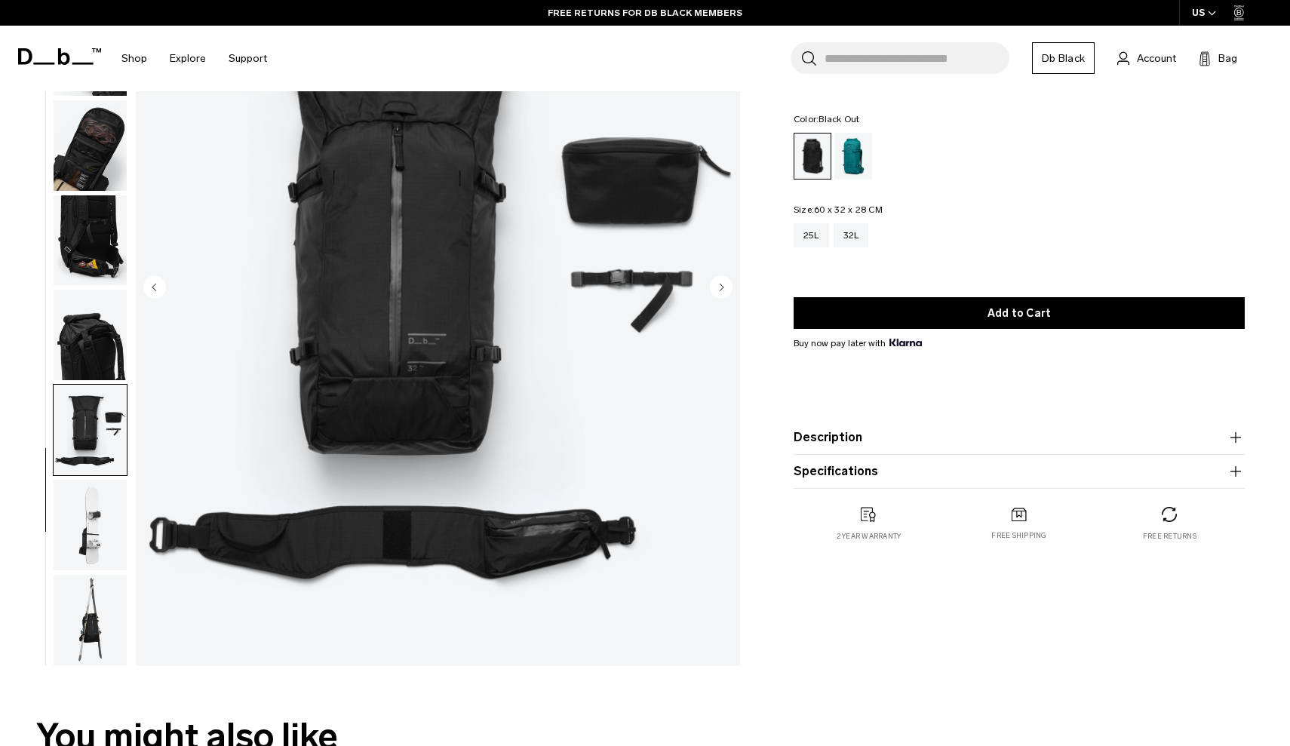
click at [97, 595] on img "button" at bounding box center [90, 620] width 73 height 91
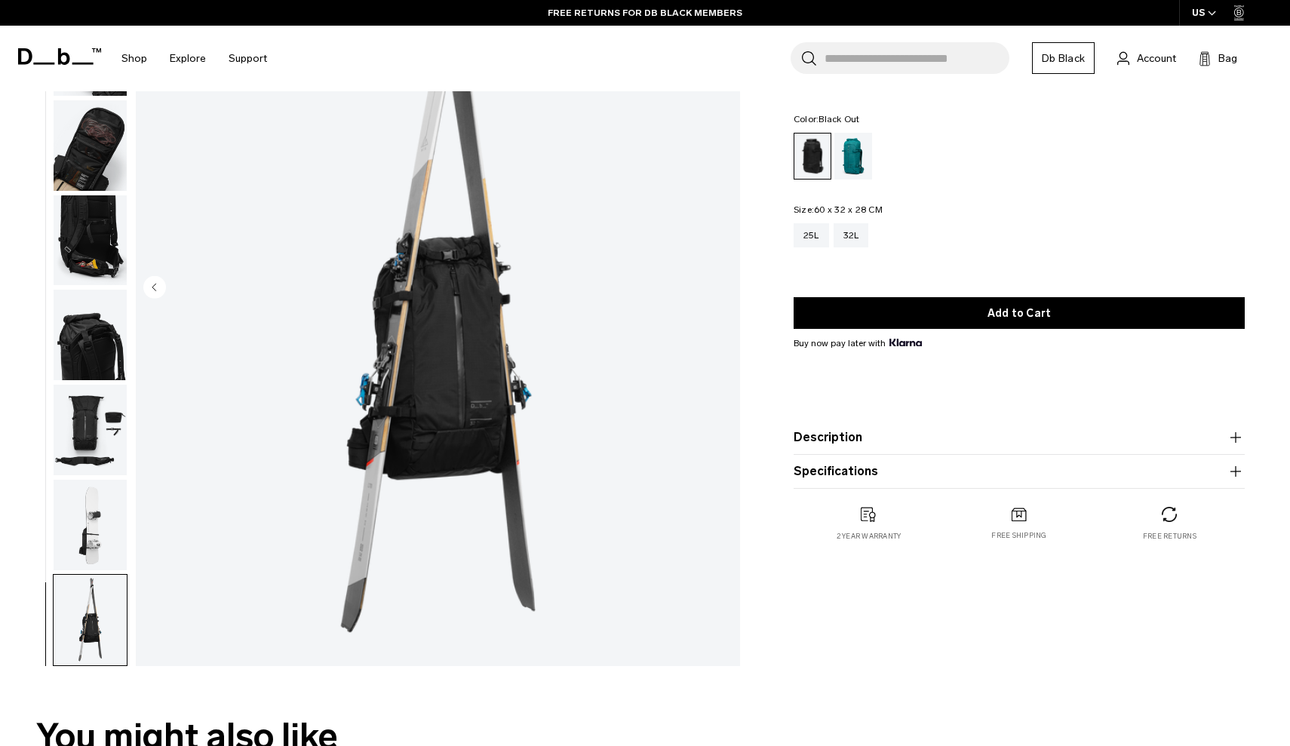
click at [92, 542] on img "button" at bounding box center [90, 525] width 73 height 91
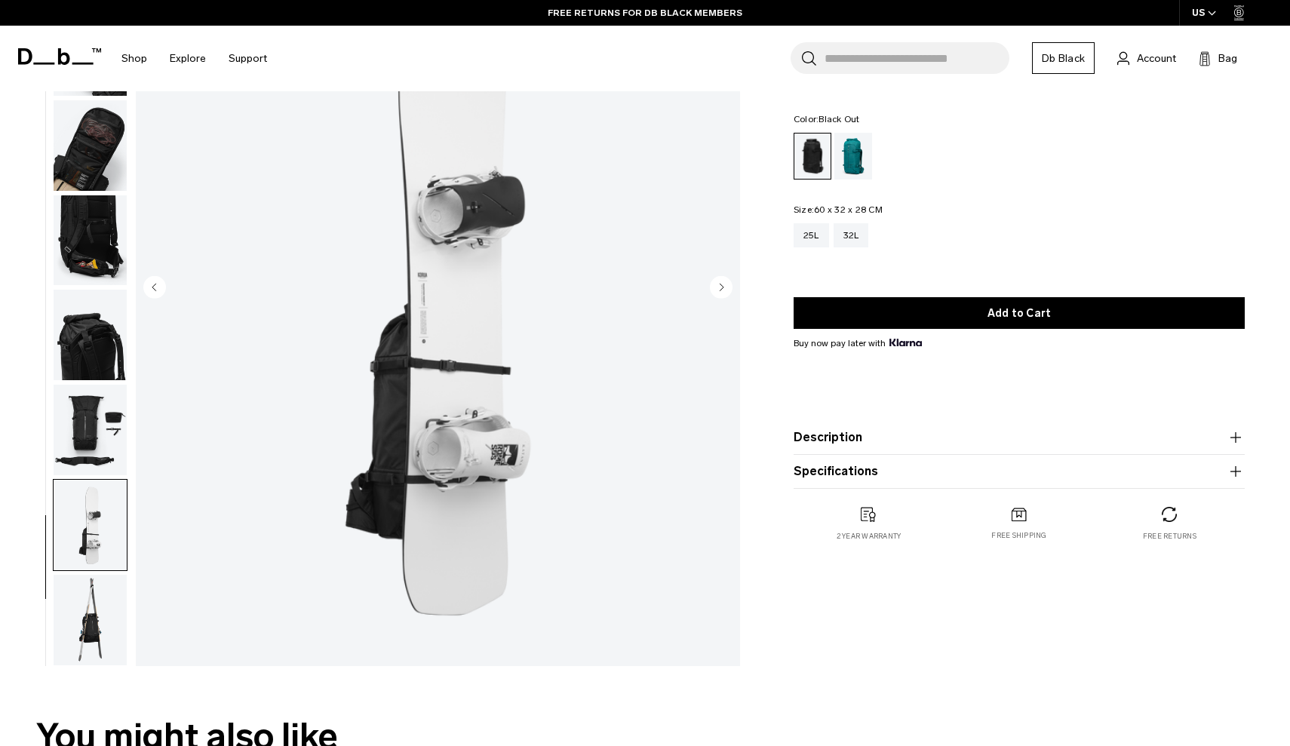
click at [109, 432] on img "button" at bounding box center [90, 430] width 73 height 91
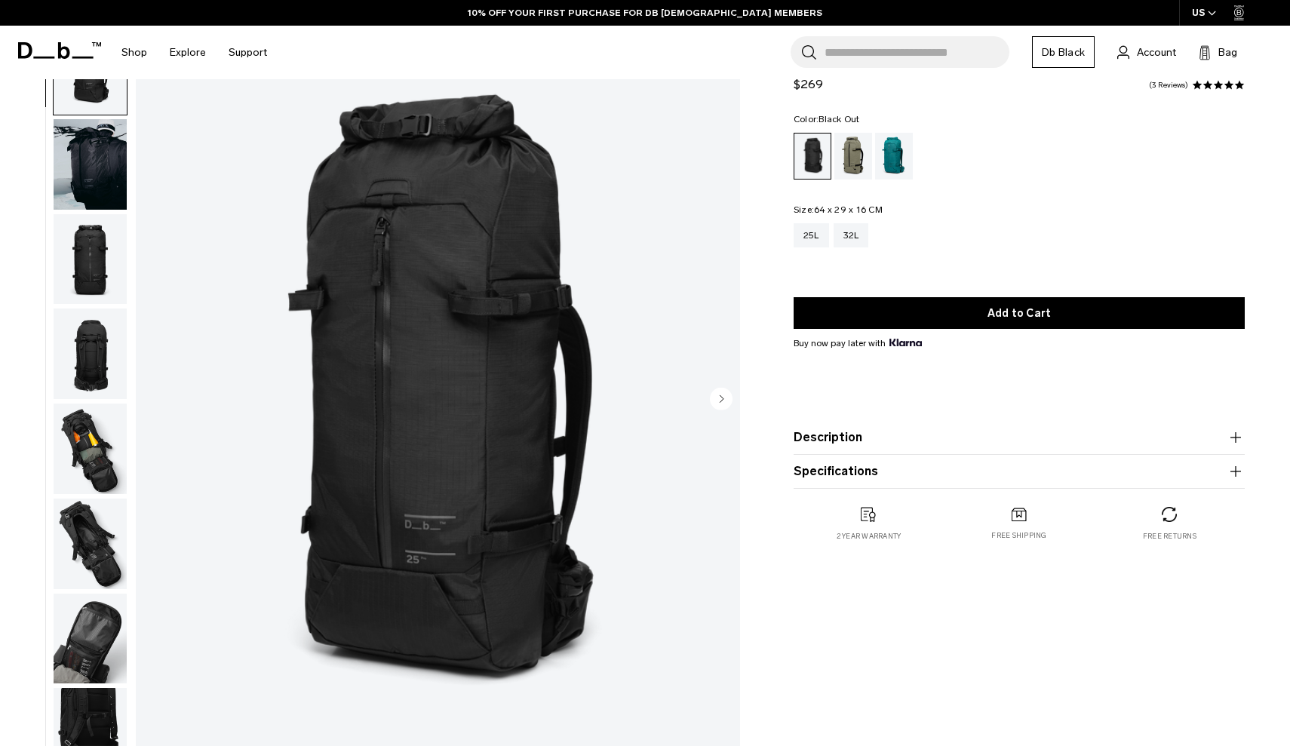
click at [90, 337] on img "button" at bounding box center [90, 354] width 73 height 91
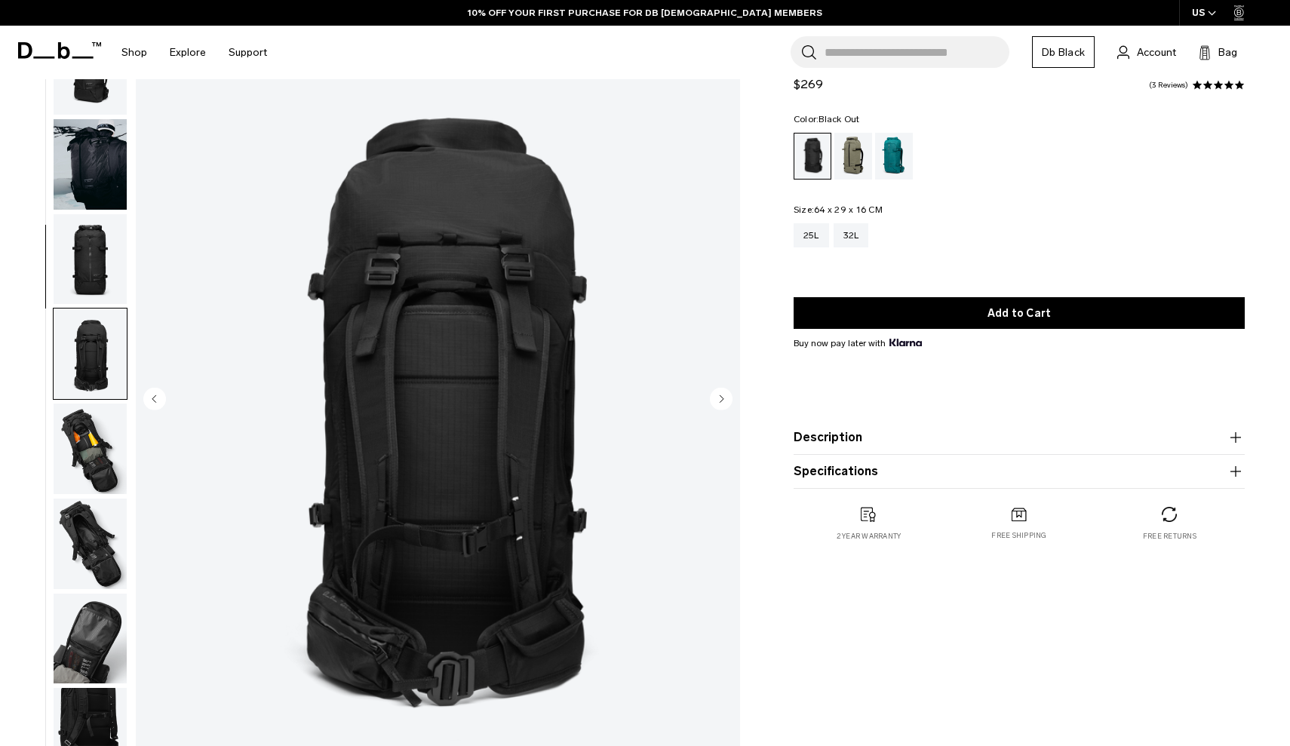
scroll to position [287, 0]
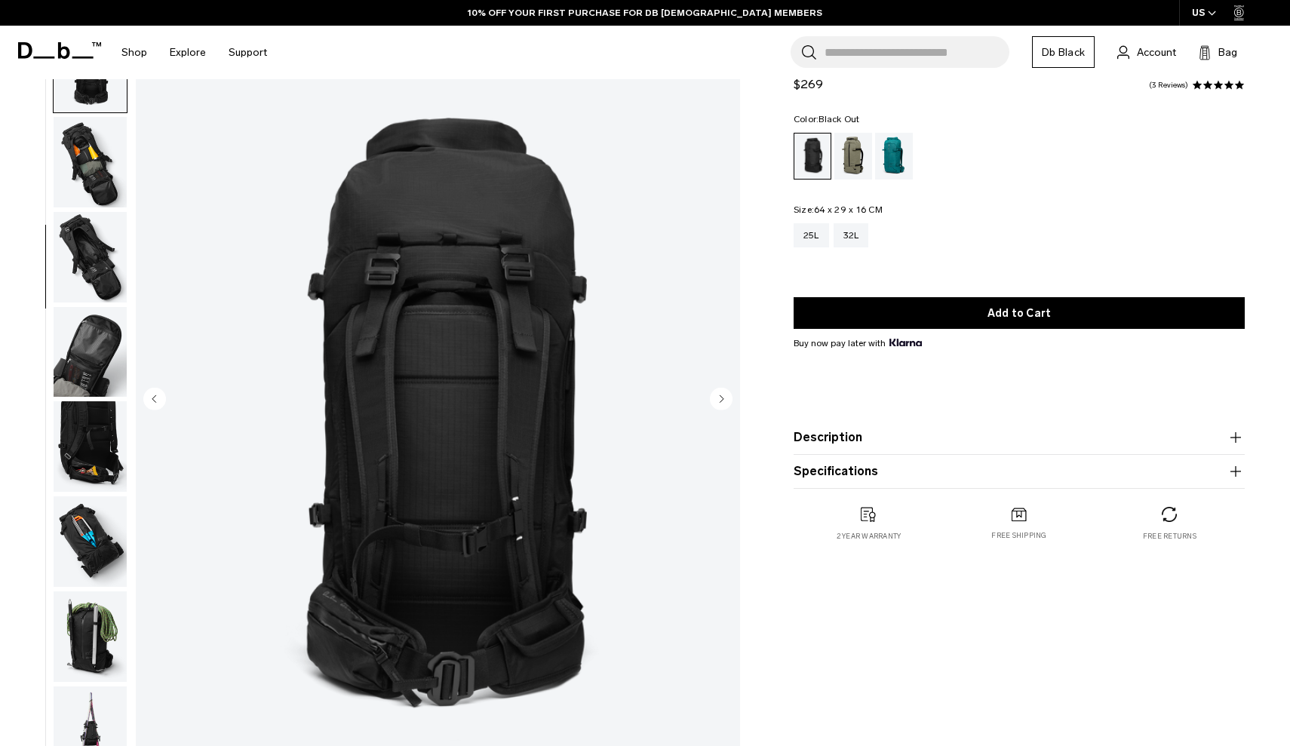
click at [78, 339] on img "button" at bounding box center [90, 352] width 73 height 91
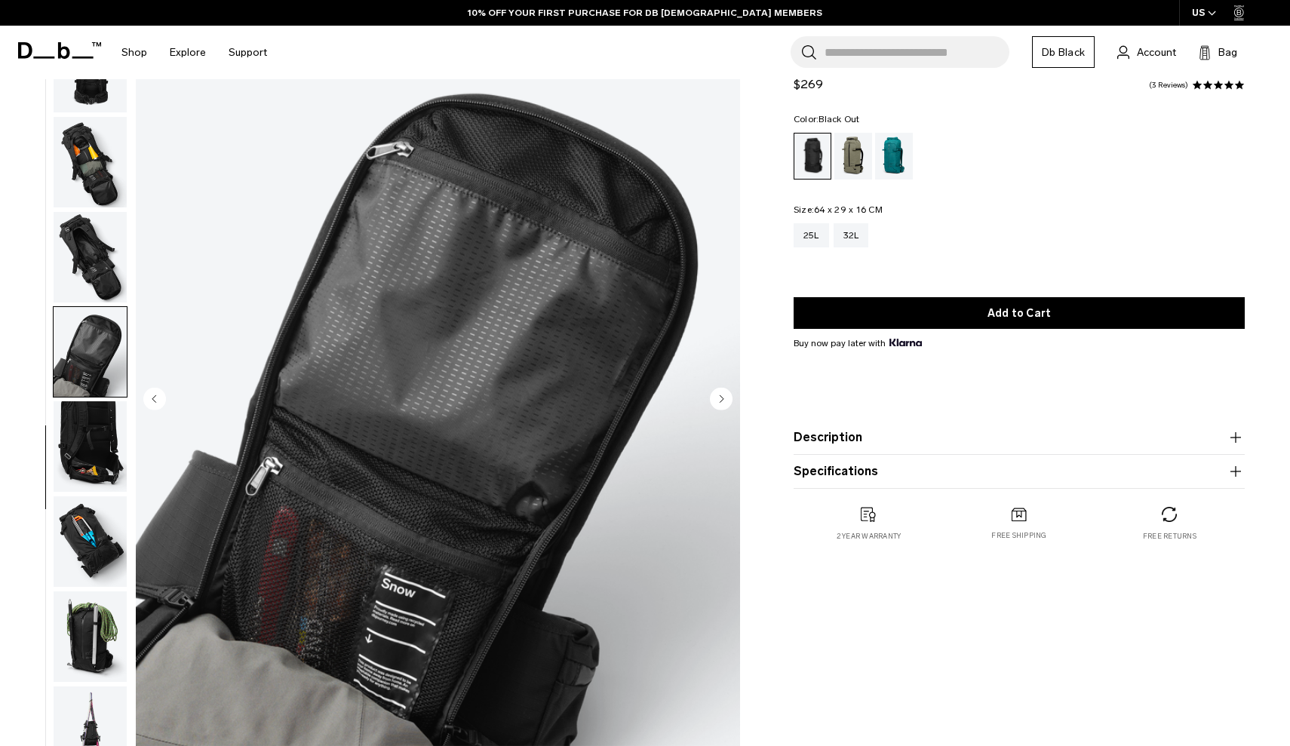
click at [78, 434] on img "button" at bounding box center [90, 446] width 73 height 91
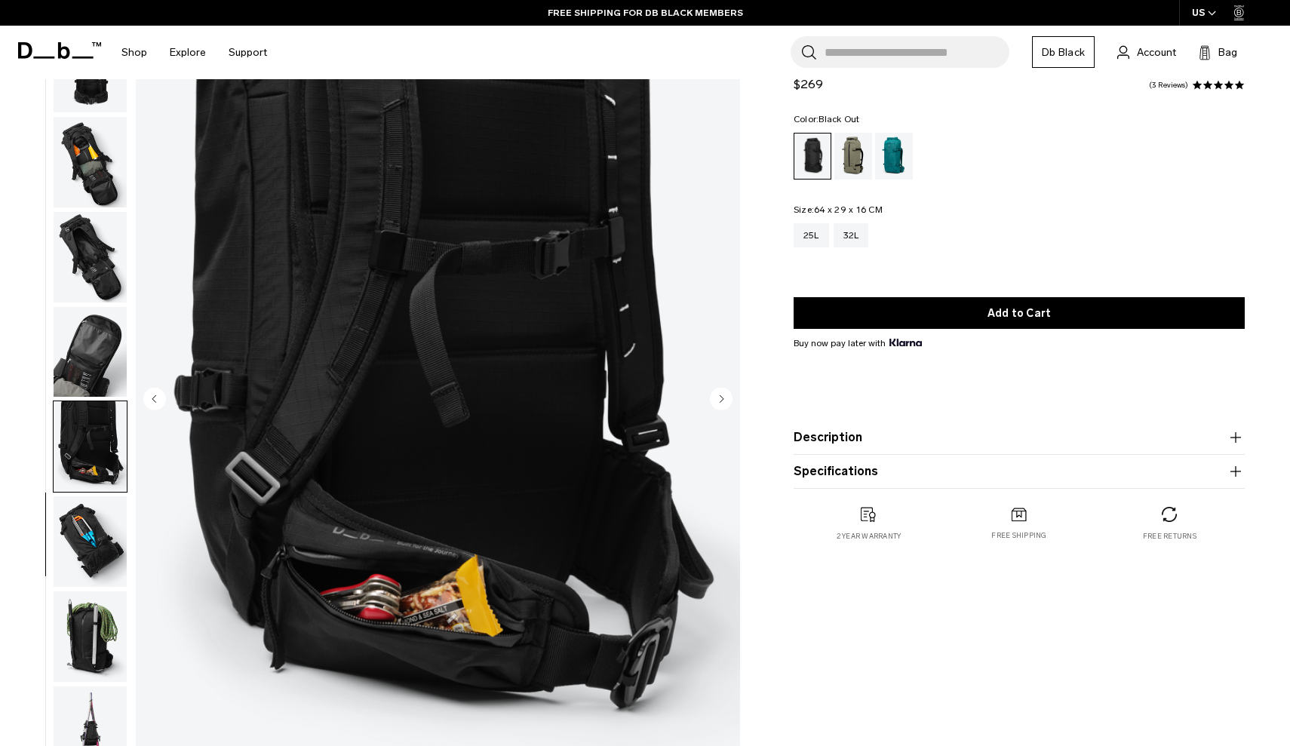
click at [74, 508] on img "button" at bounding box center [90, 541] width 73 height 91
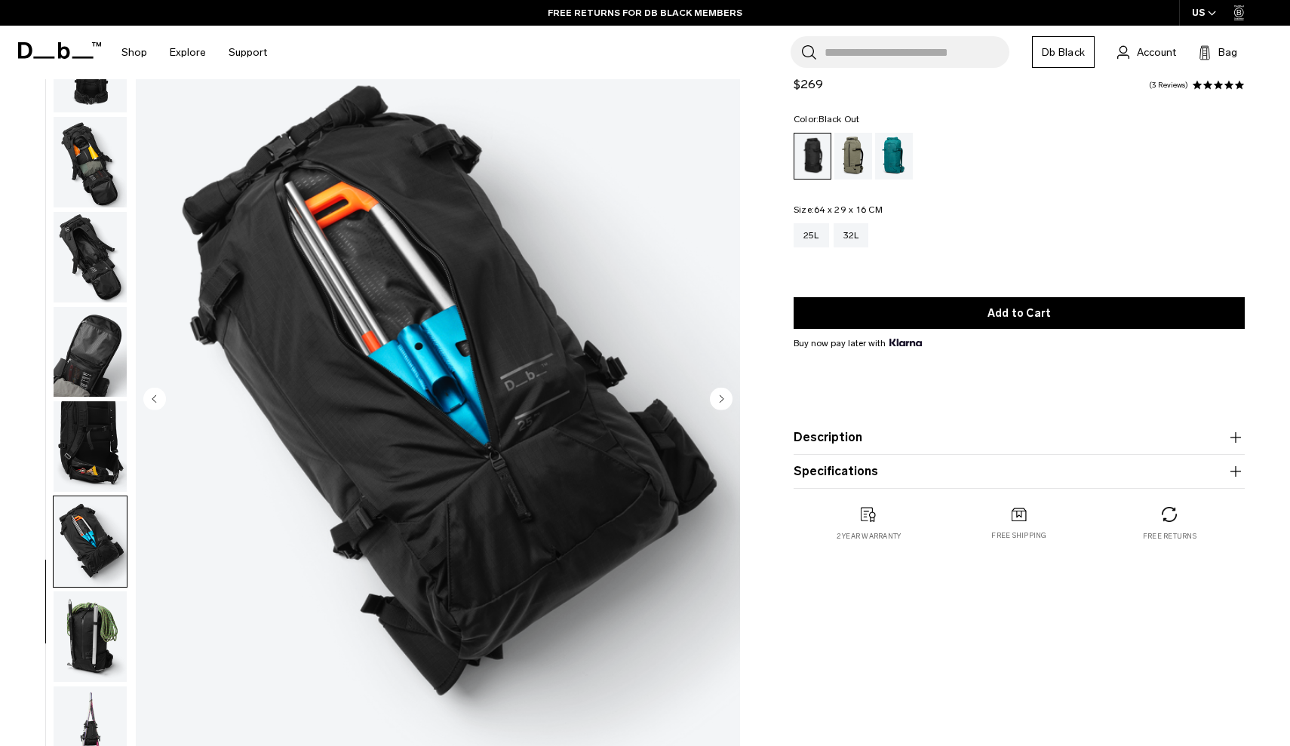
scroll to position [436, 0]
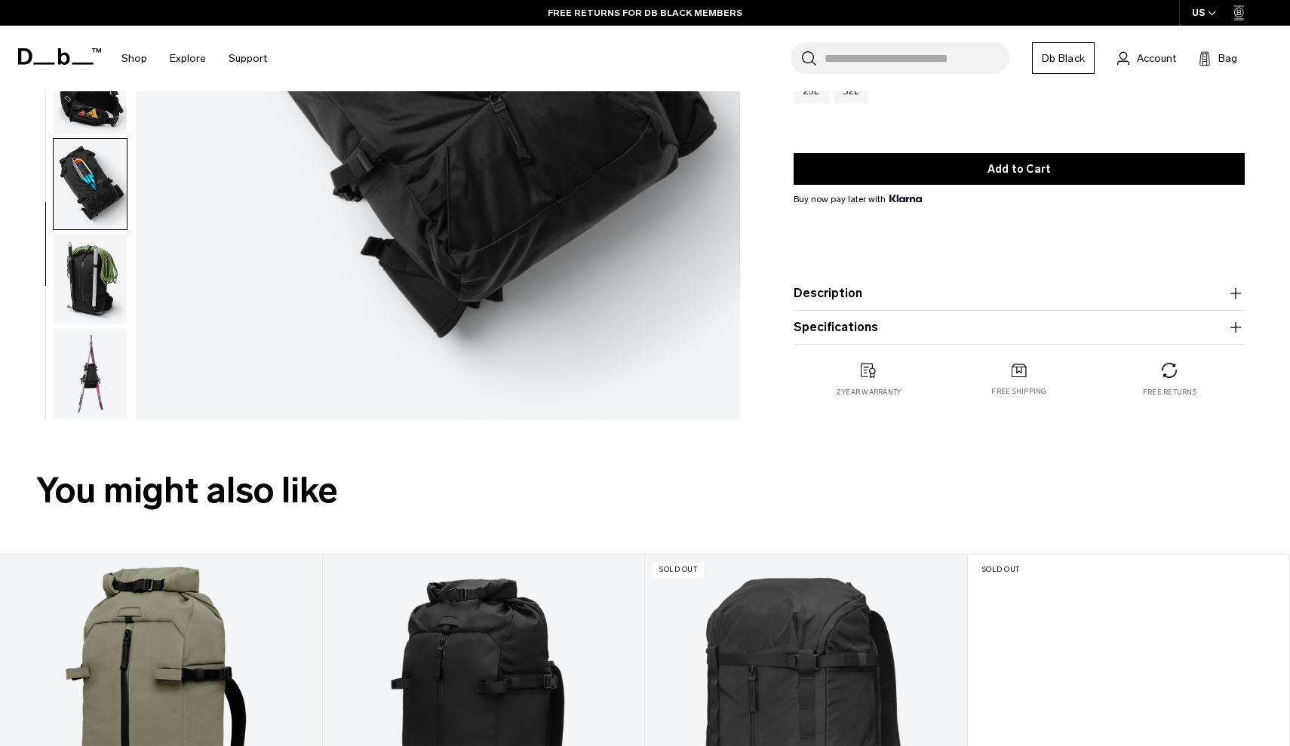
click at [80, 324] on img "button" at bounding box center [90, 279] width 73 height 91
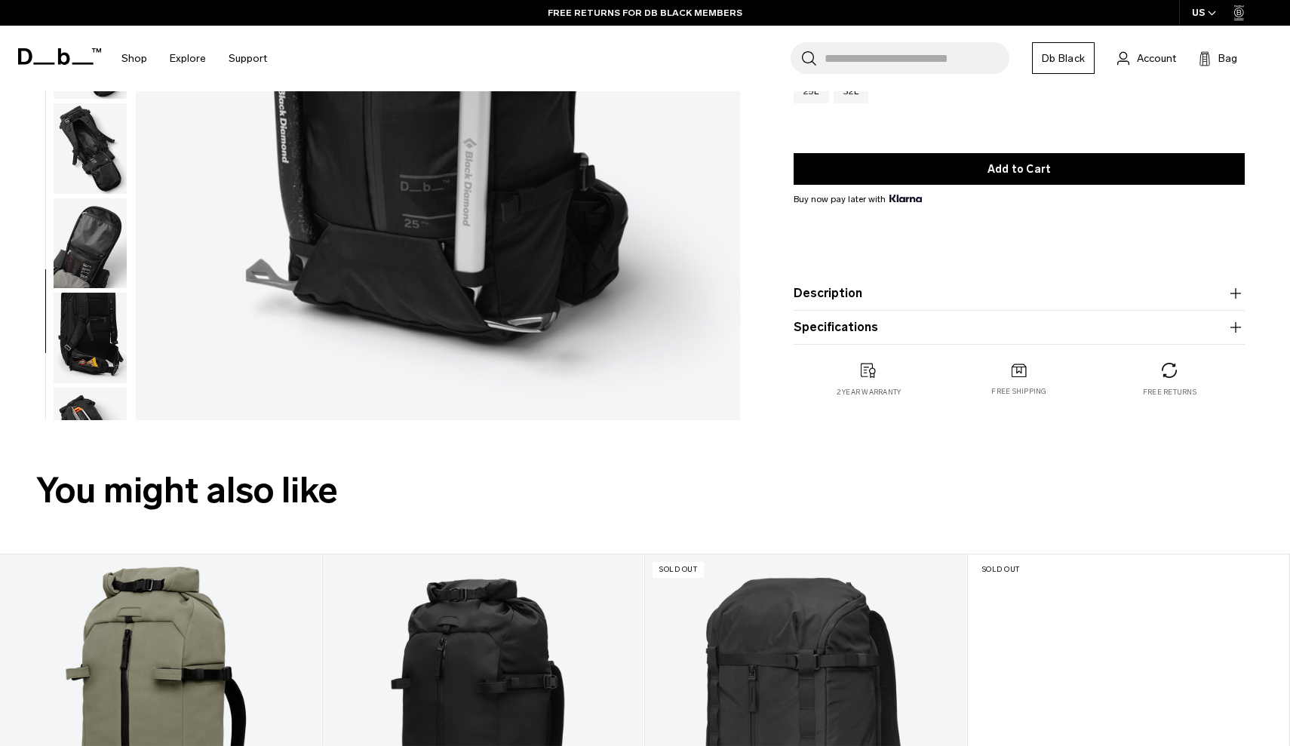
scroll to position [0, 0]
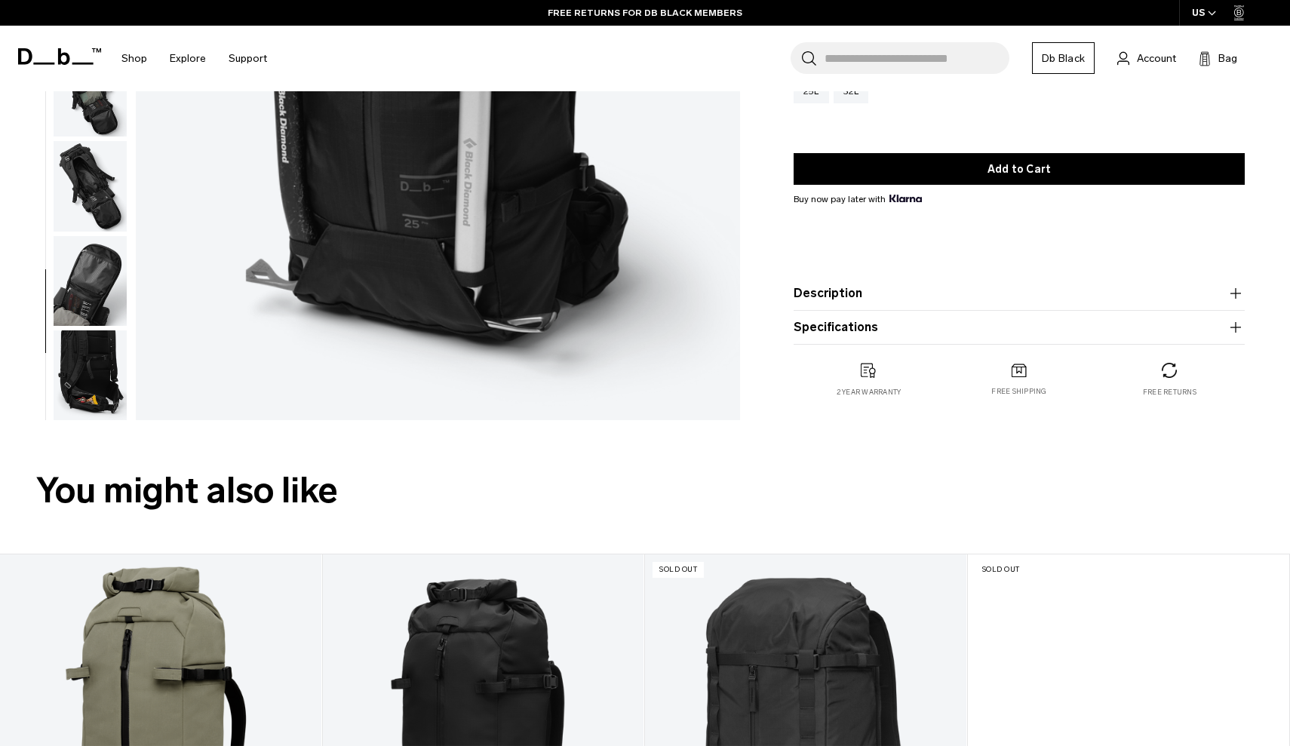
click at [82, 277] on img "button" at bounding box center [90, 281] width 73 height 91
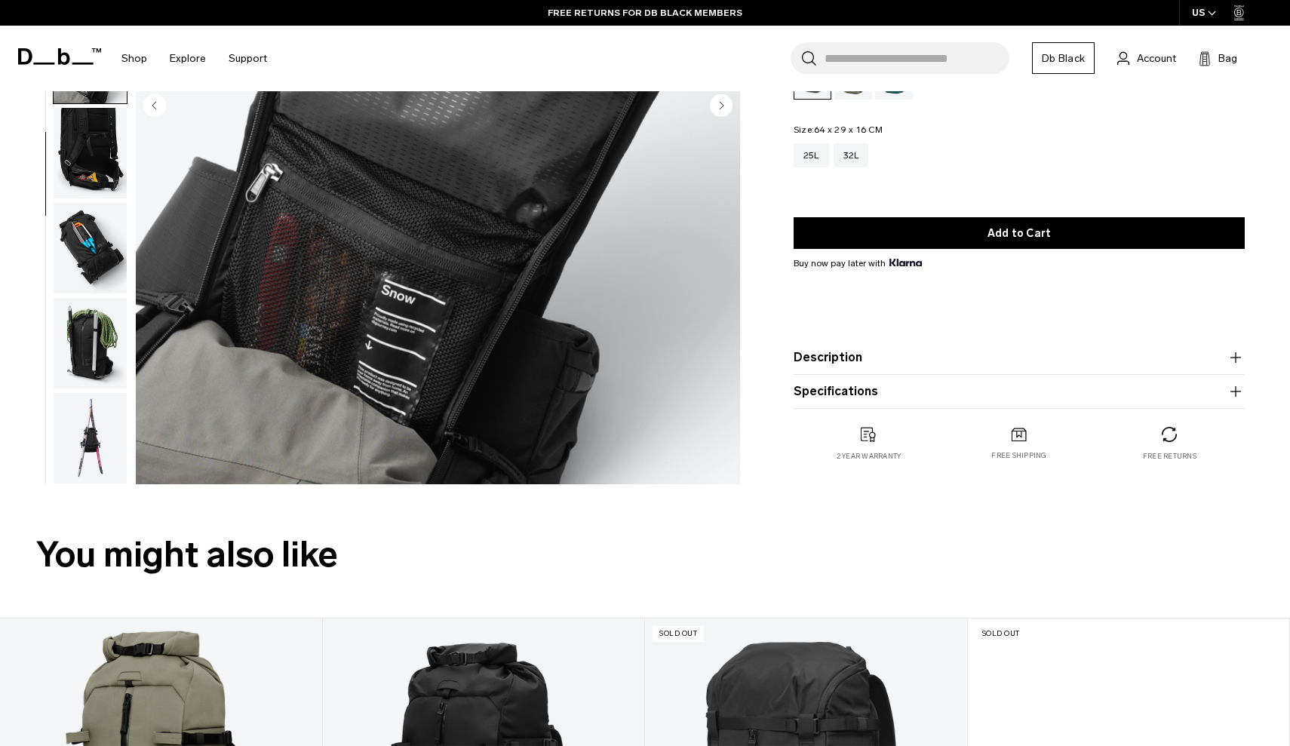
scroll to position [183, 0]
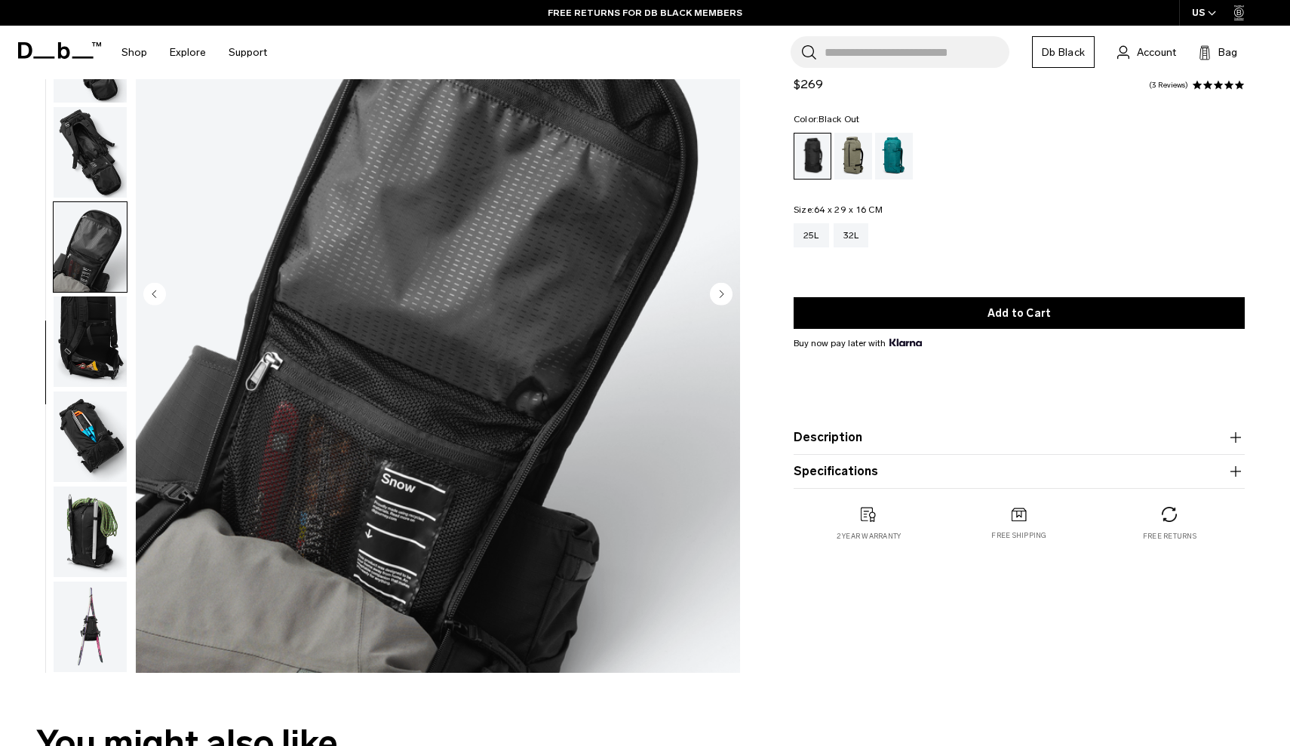
click at [118, 352] on img "button" at bounding box center [90, 341] width 73 height 91
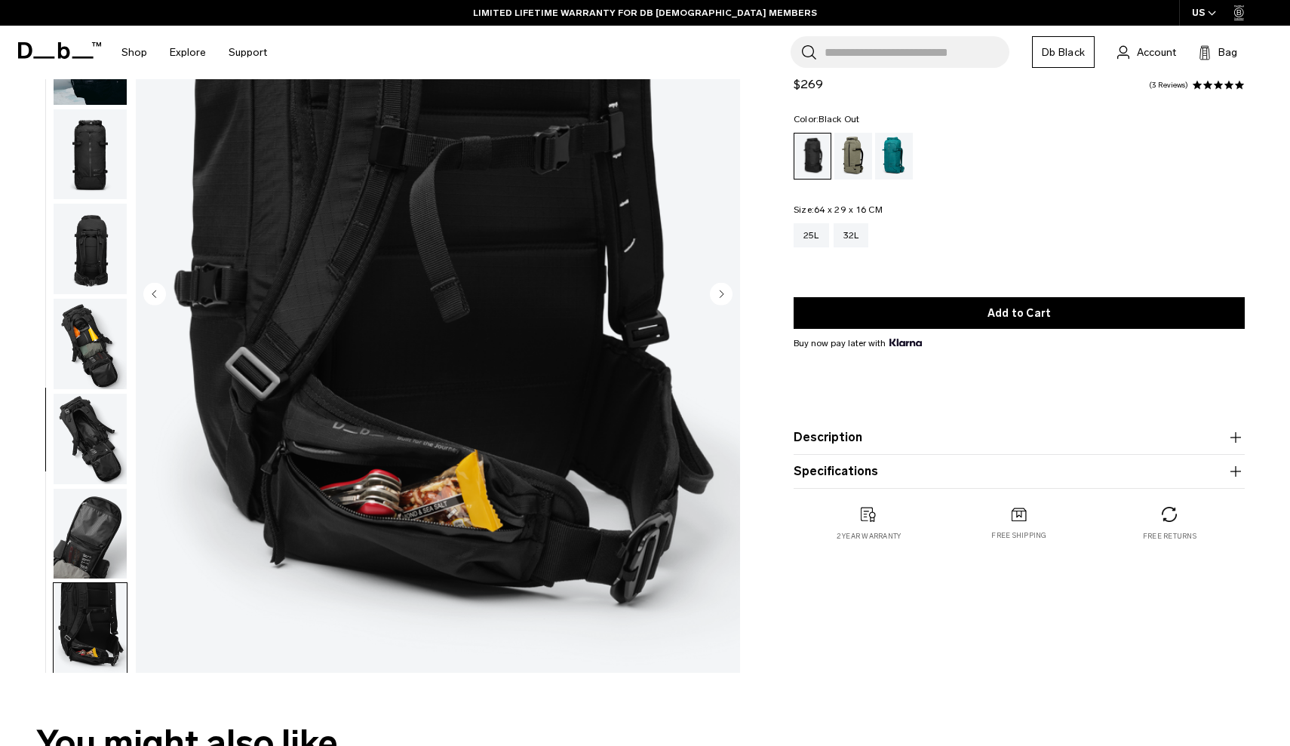
scroll to position [183, 0]
click at [91, 326] on img "button" at bounding box center [90, 344] width 73 height 91
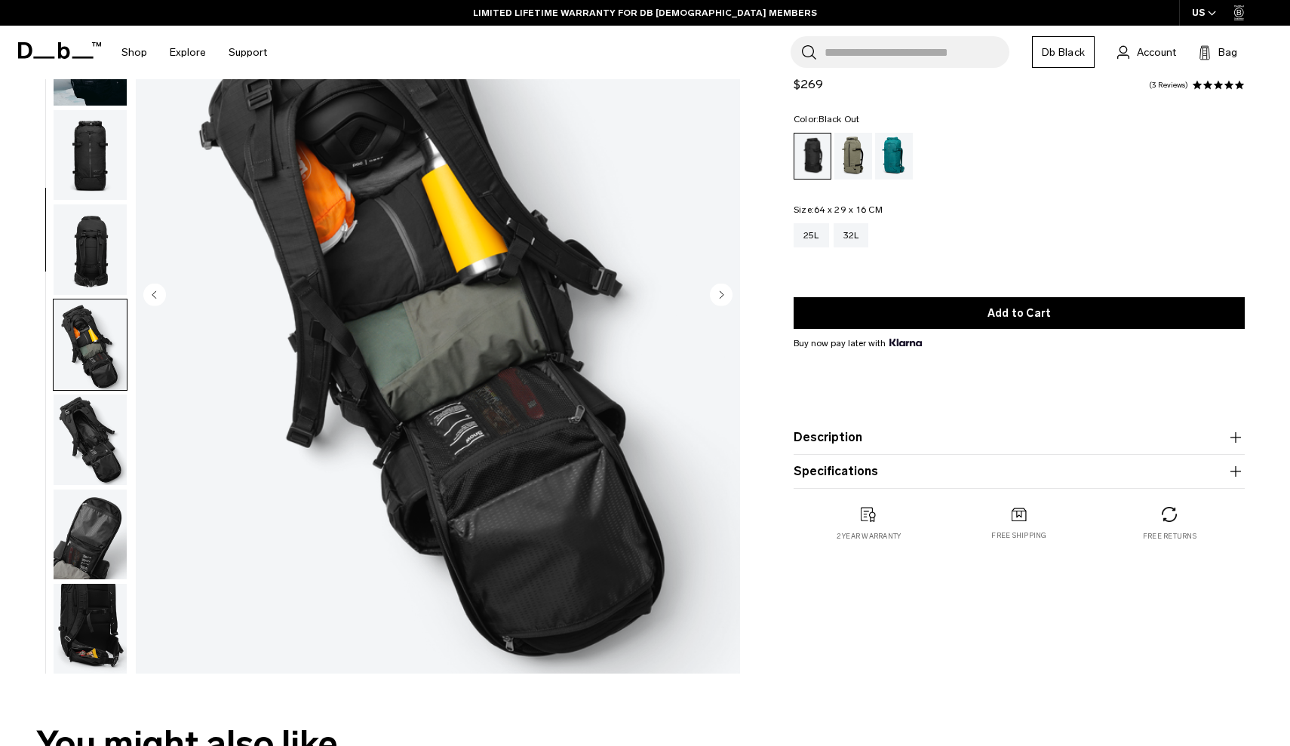
click at [91, 291] on img "button" at bounding box center [90, 249] width 73 height 91
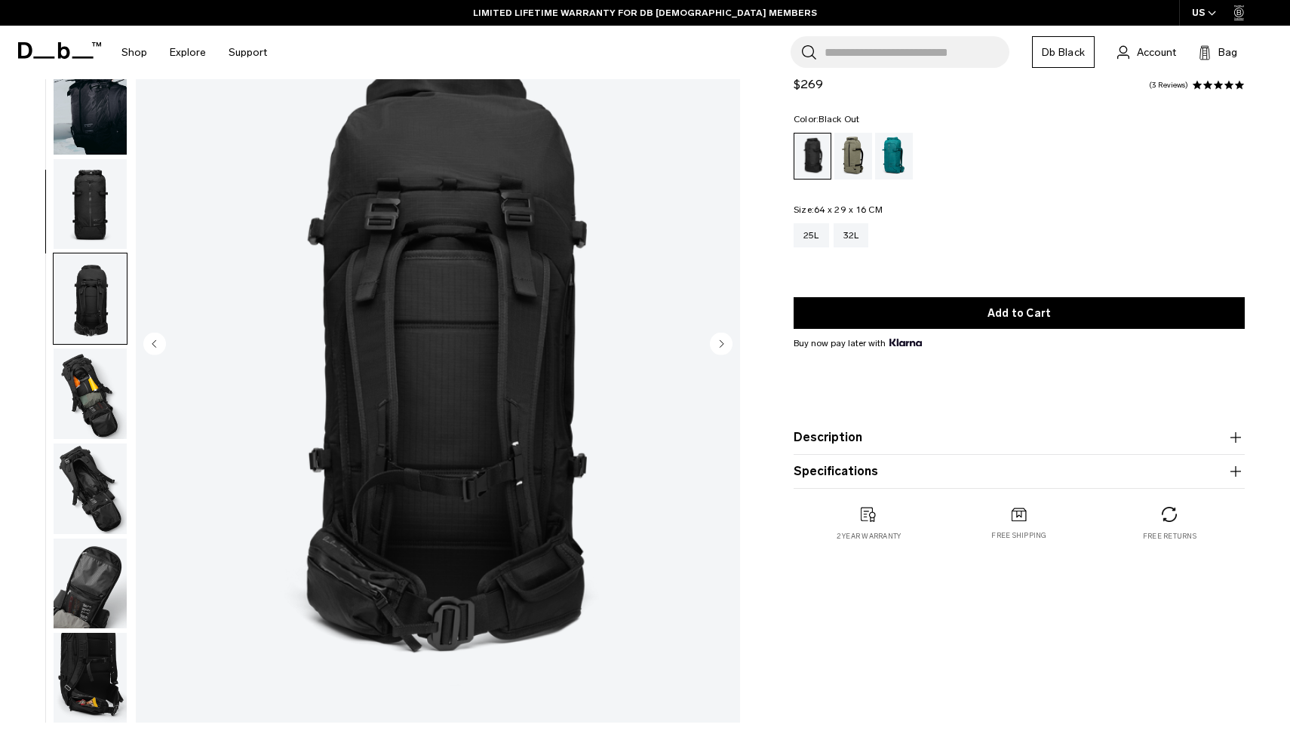
scroll to position [25, 0]
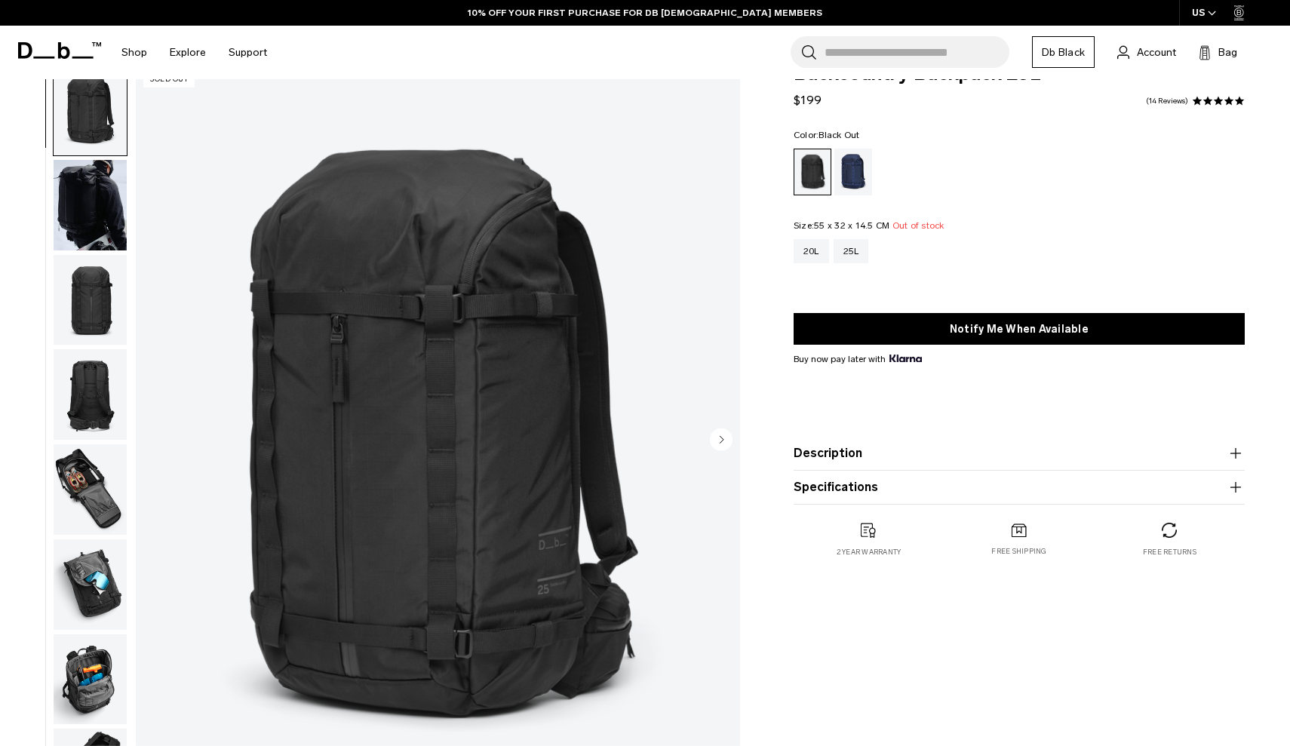
click at [90, 219] on img "button" at bounding box center [90, 205] width 73 height 91
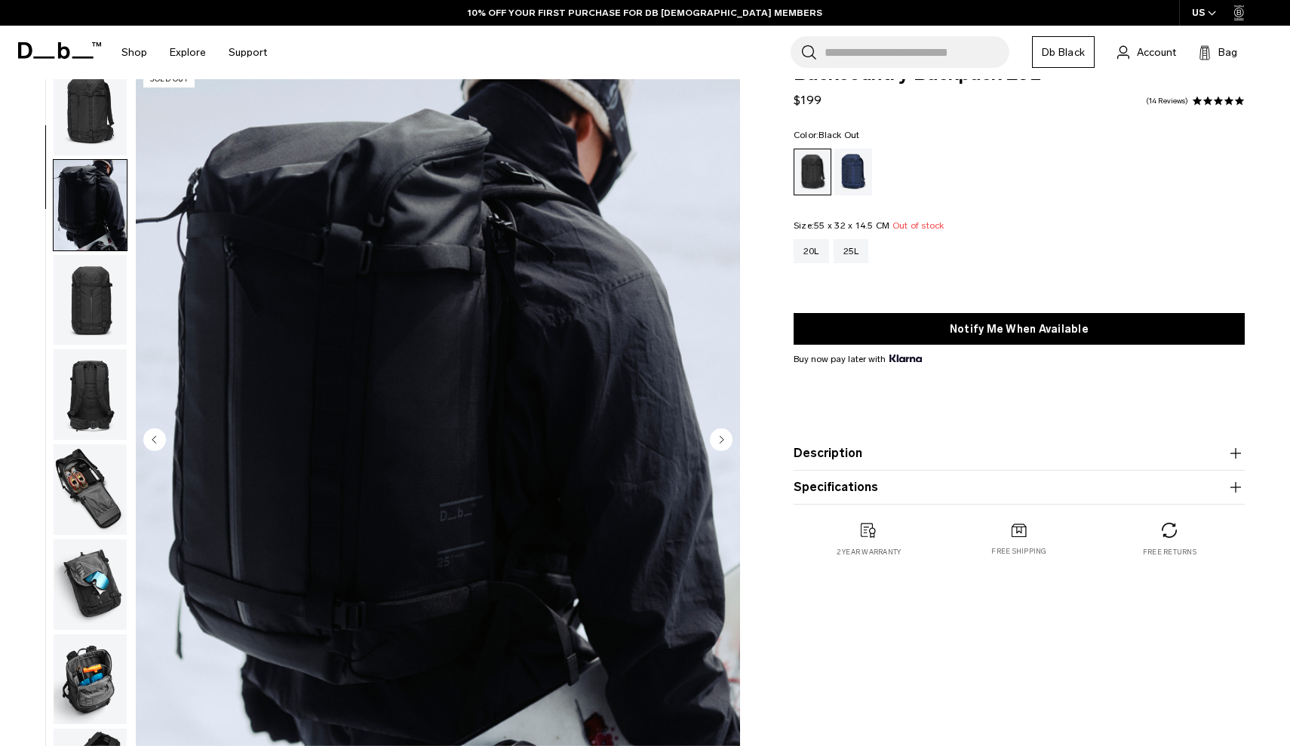
scroll to position [96, 0]
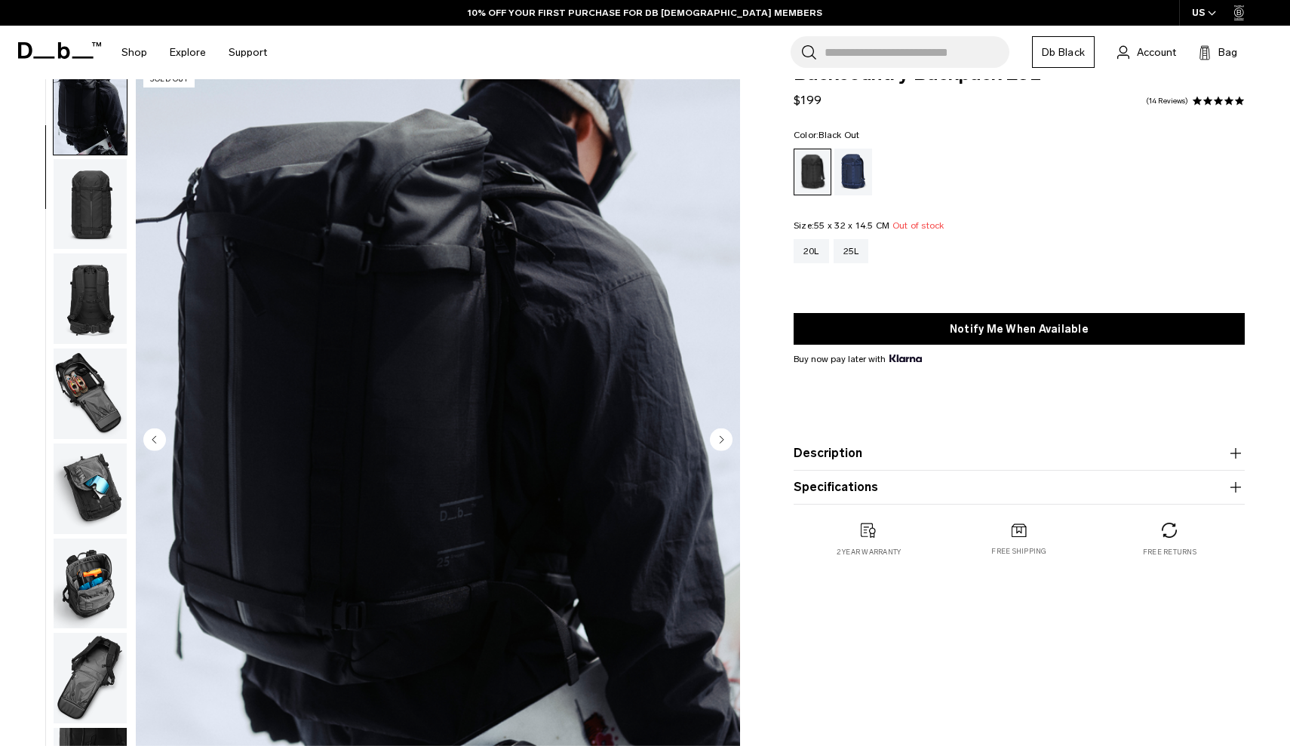
click at [88, 229] on img "button" at bounding box center [90, 204] width 73 height 91
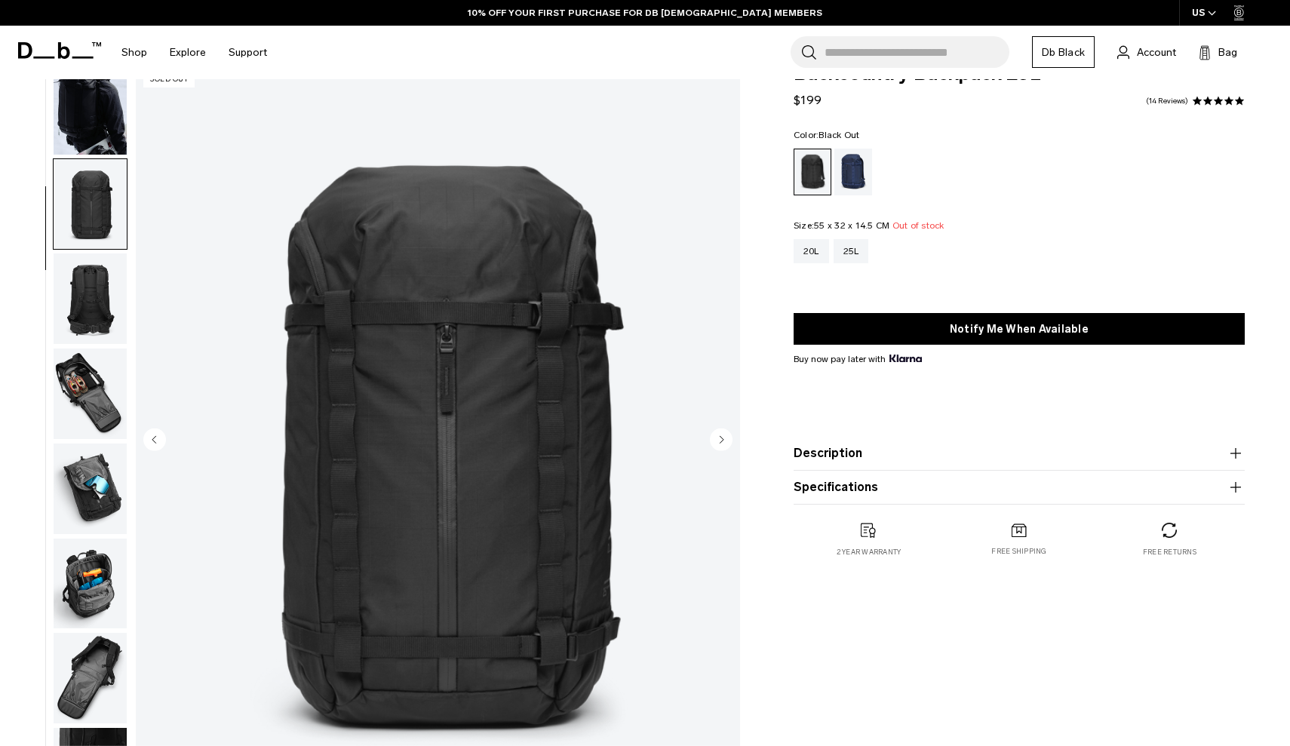
scroll to position [191, 0]
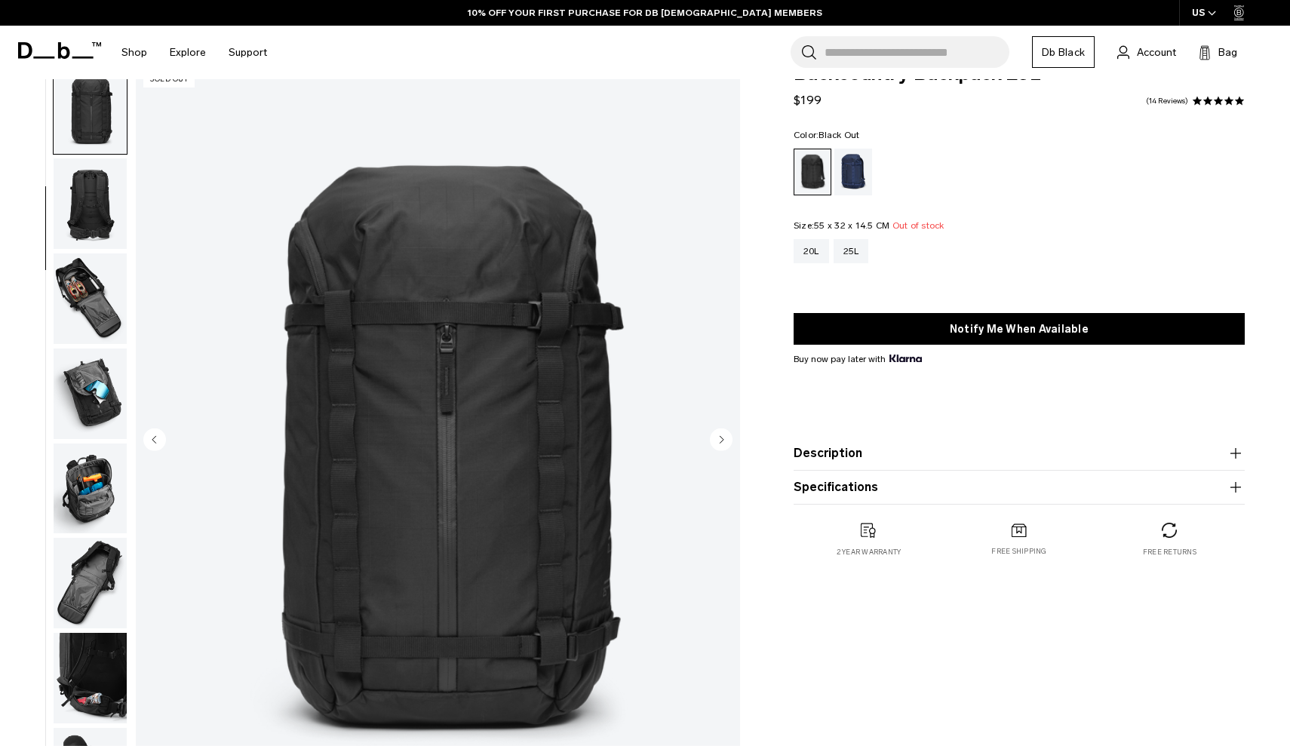
click at [75, 390] on img "button" at bounding box center [90, 394] width 73 height 91
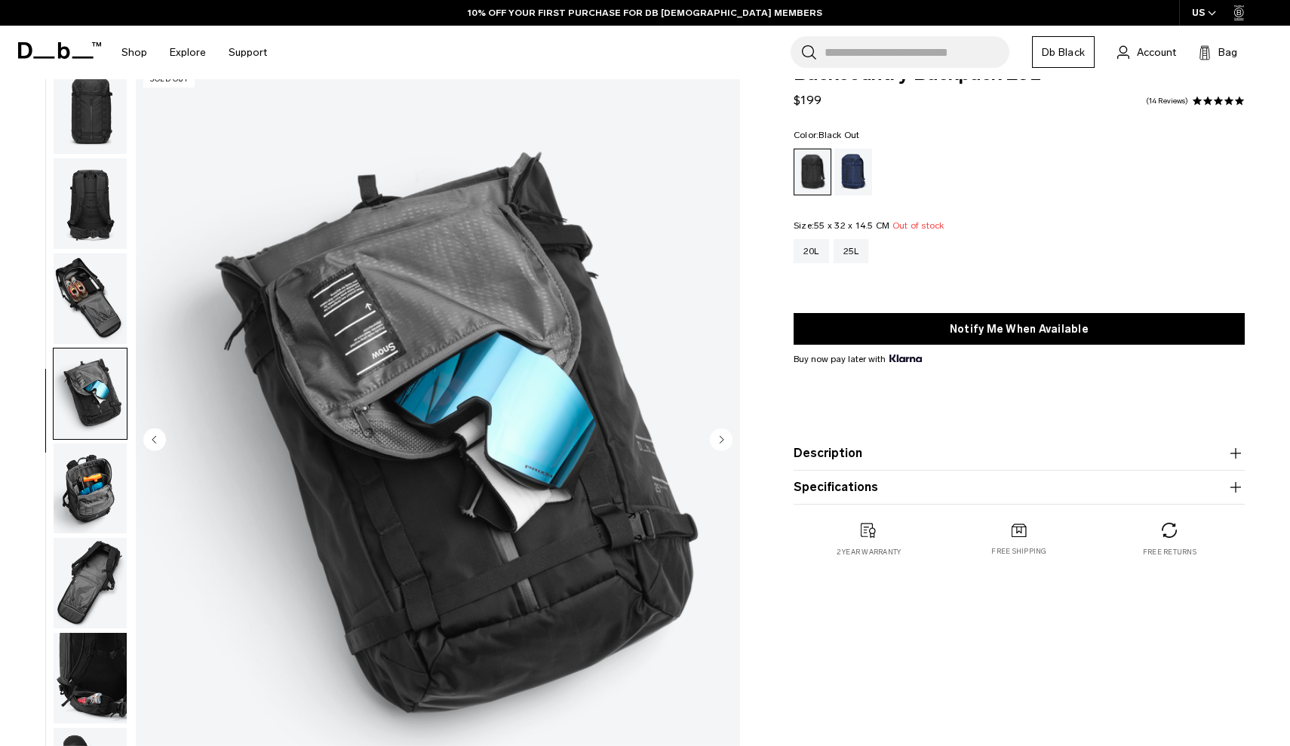
scroll to position [389, 0]
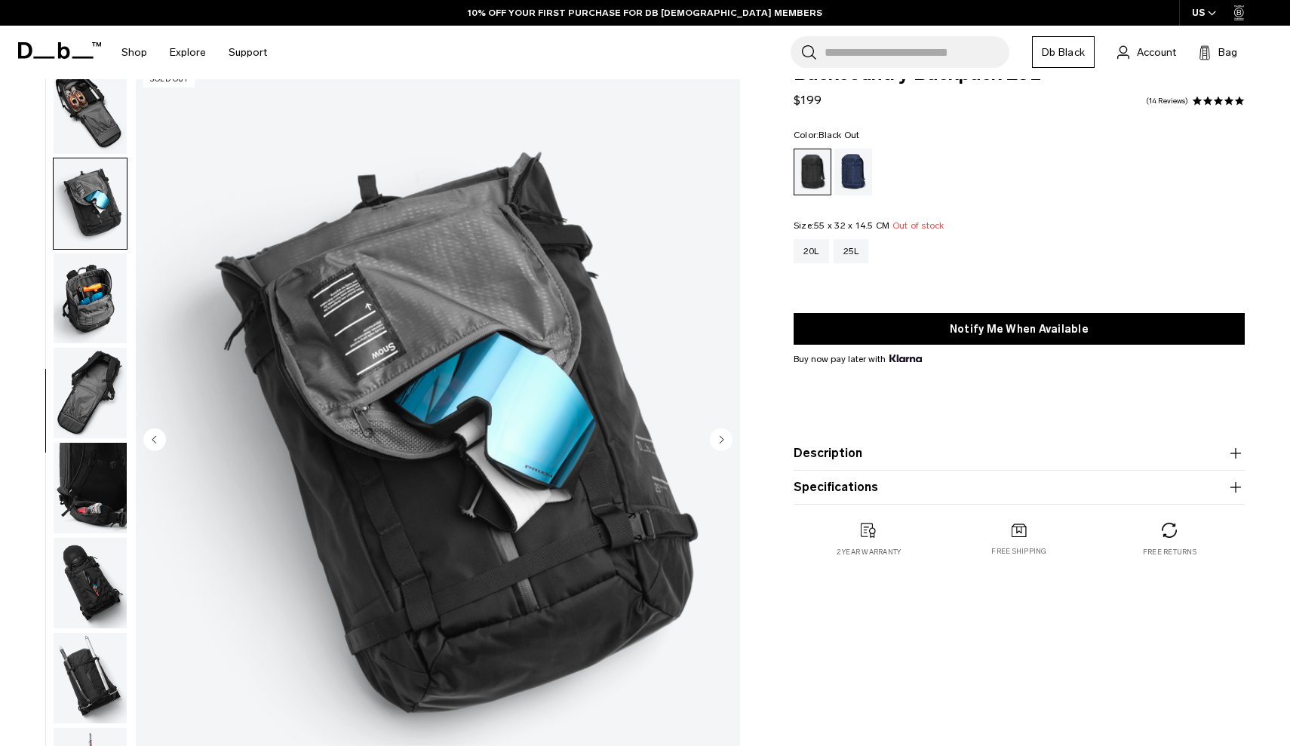
click at [75, 374] on img "button" at bounding box center [90, 393] width 73 height 91
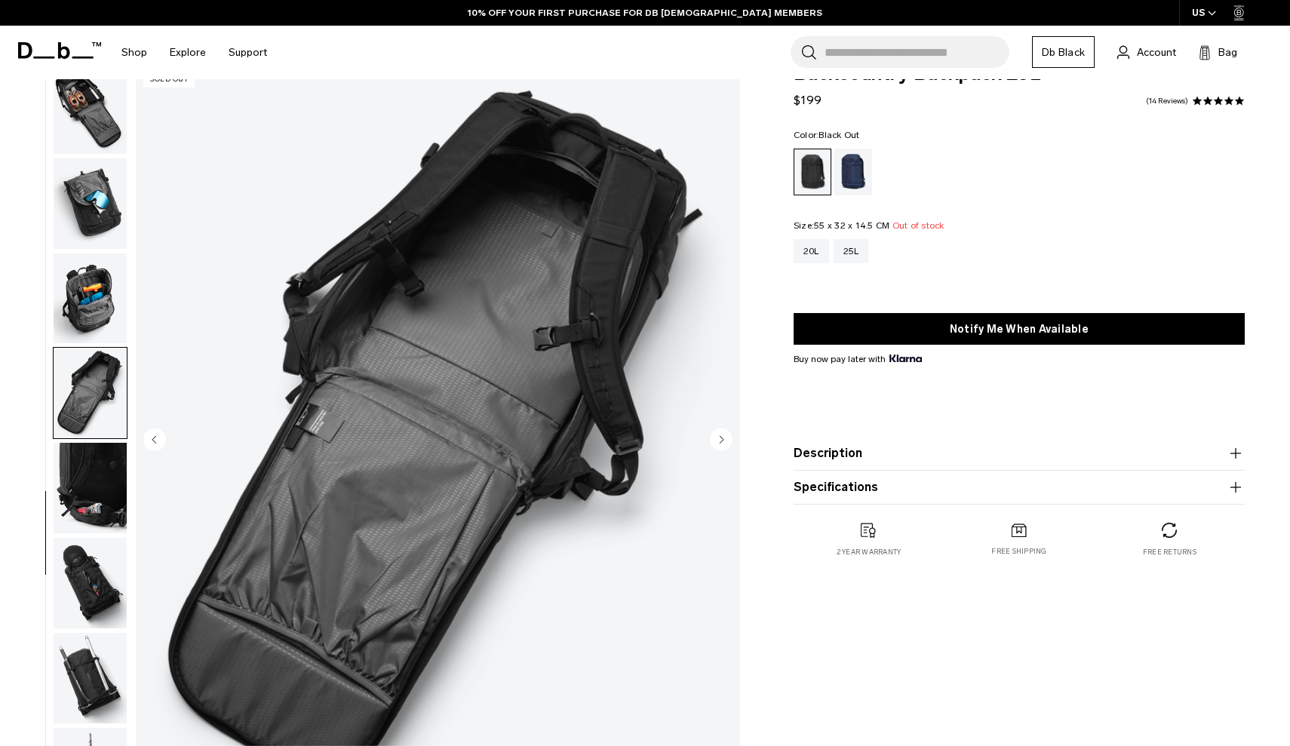
click at [74, 318] on img "button" at bounding box center [90, 298] width 73 height 91
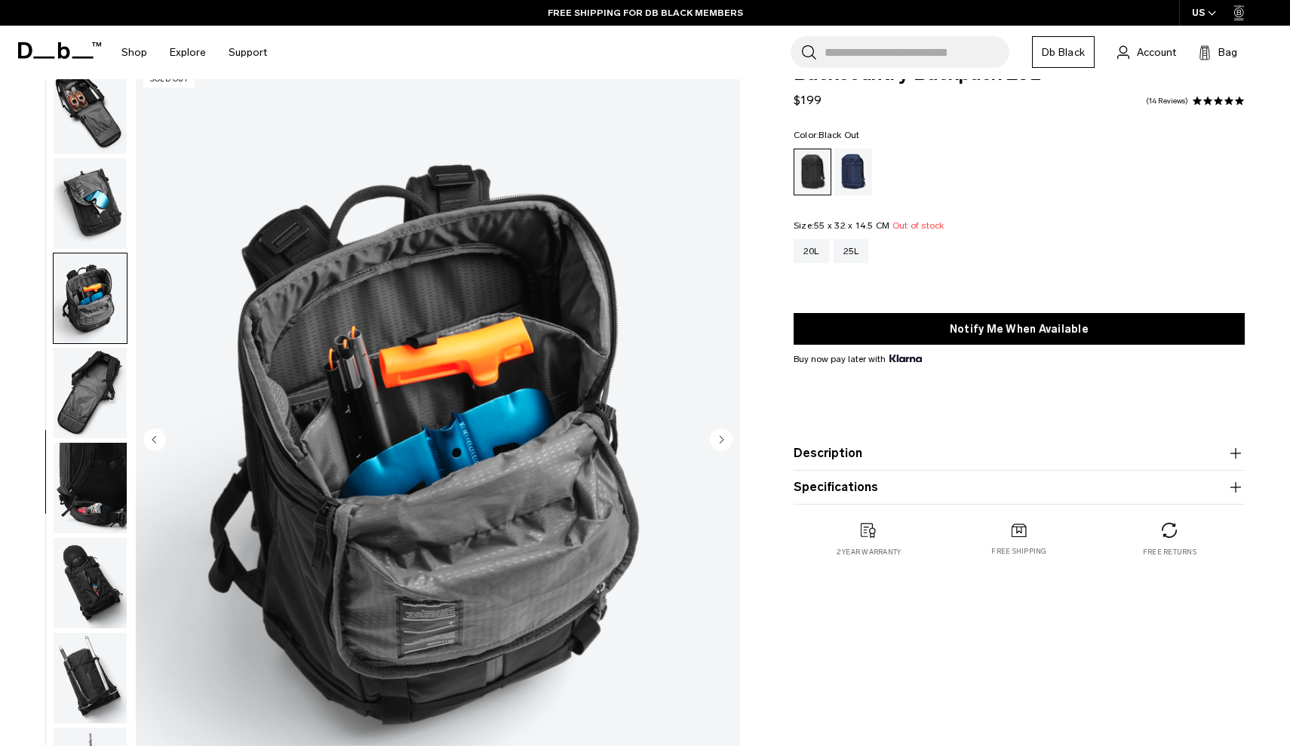
click at [73, 430] on img "button" at bounding box center [90, 393] width 73 height 91
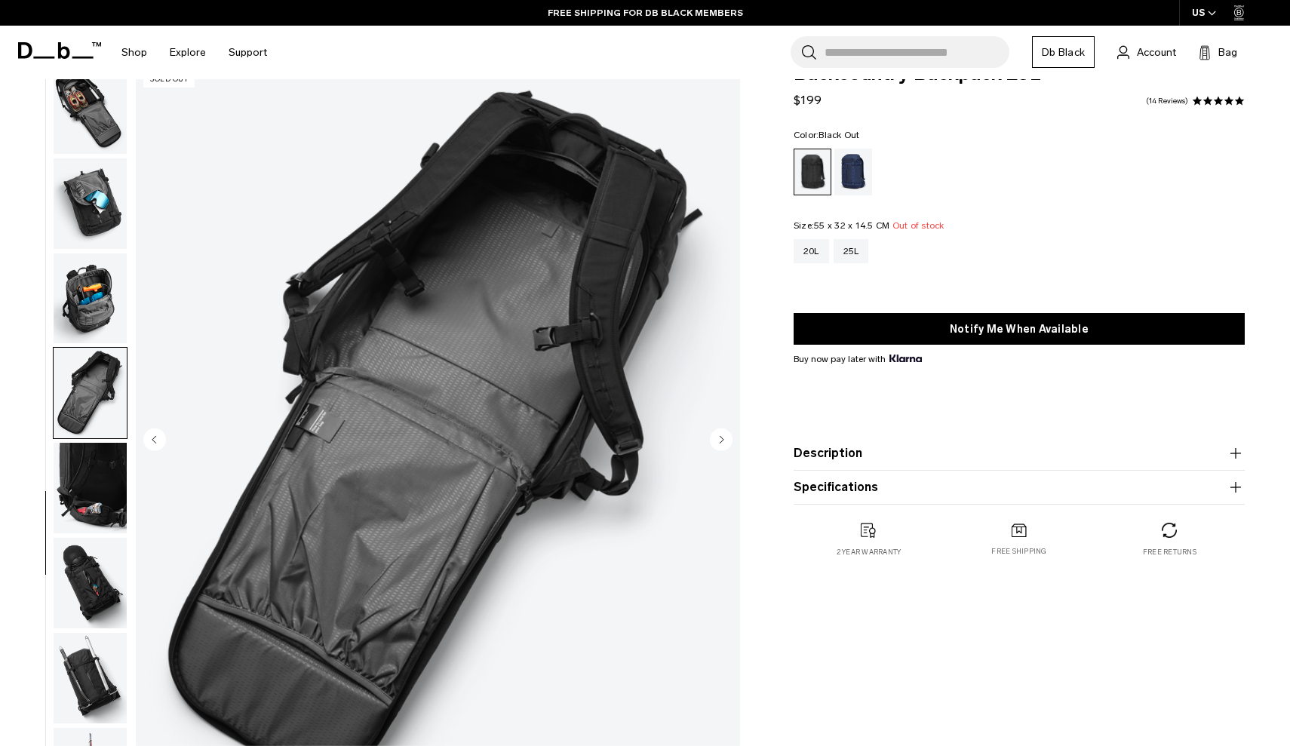
click at [75, 490] on img "button" at bounding box center [90, 488] width 73 height 91
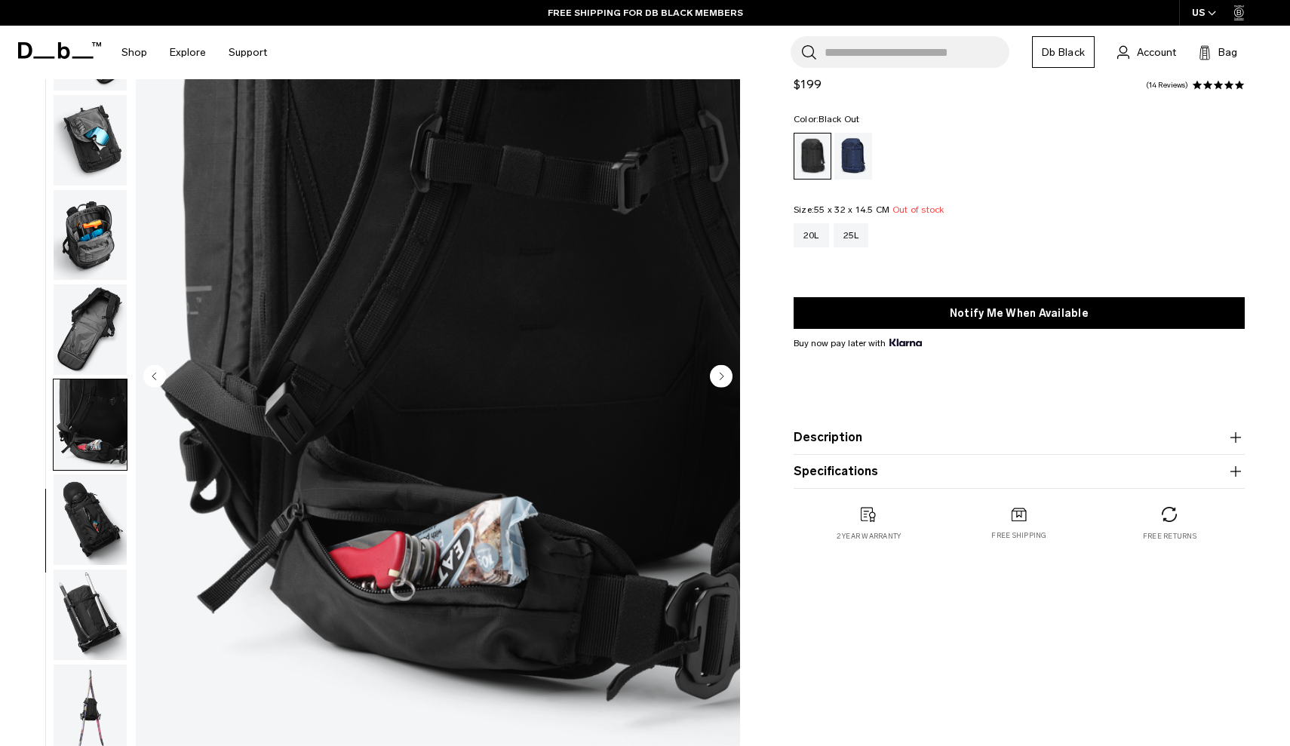
scroll to position [121, 0]
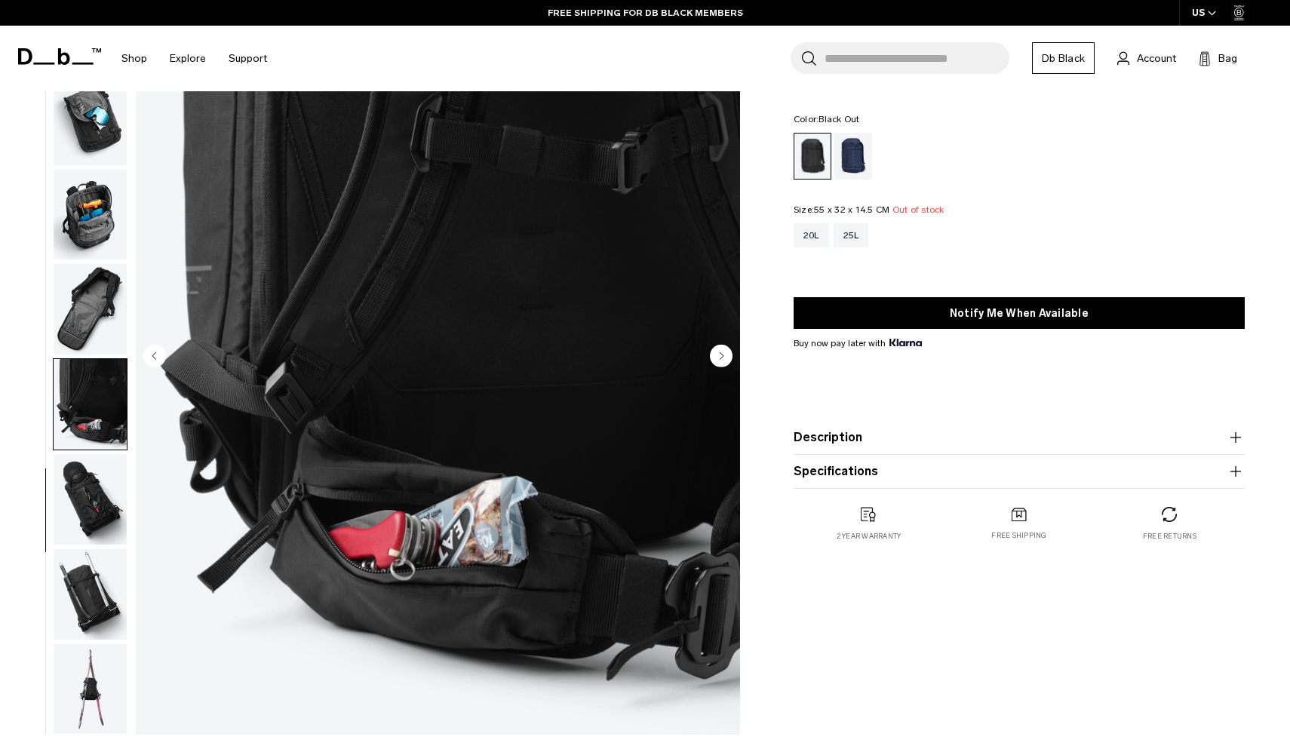
click at [78, 503] on img "button" at bounding box center [90, 499] width 73 height 91
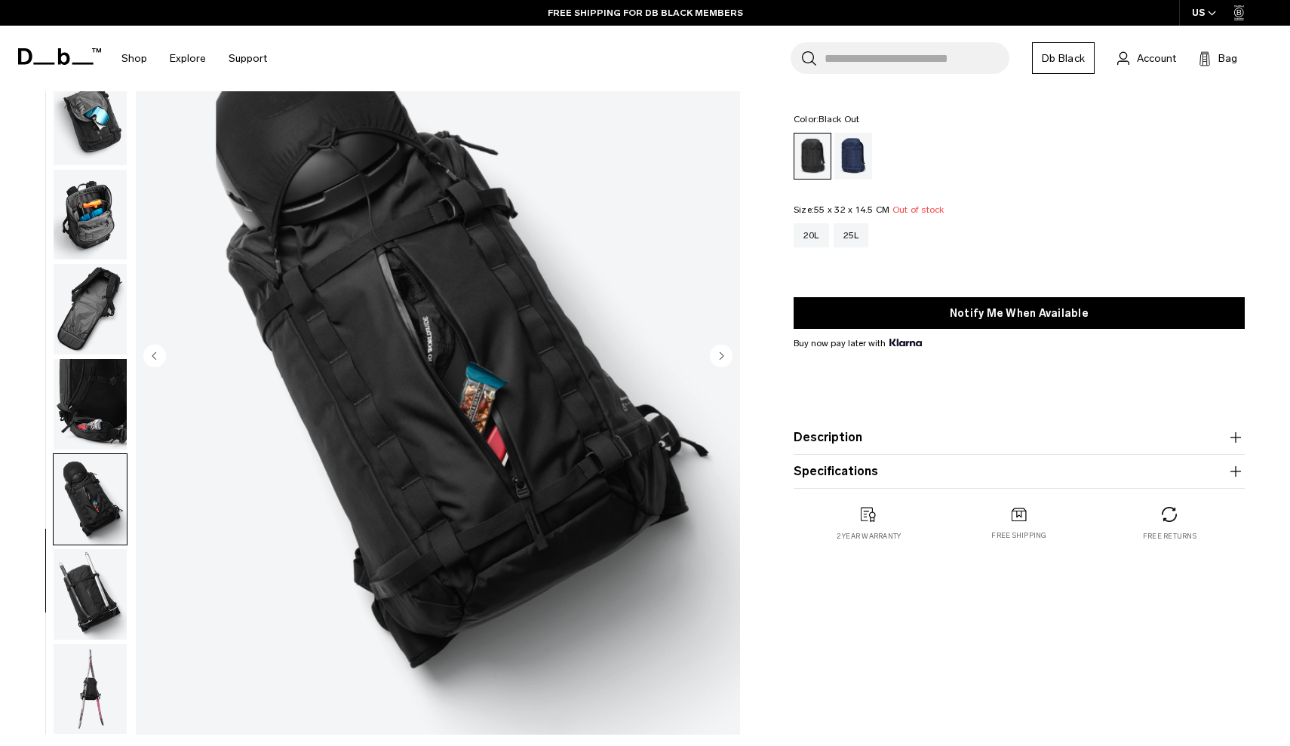
click at [94, 556] on img "button" at bounding box center [90, 594] width 73 height 91
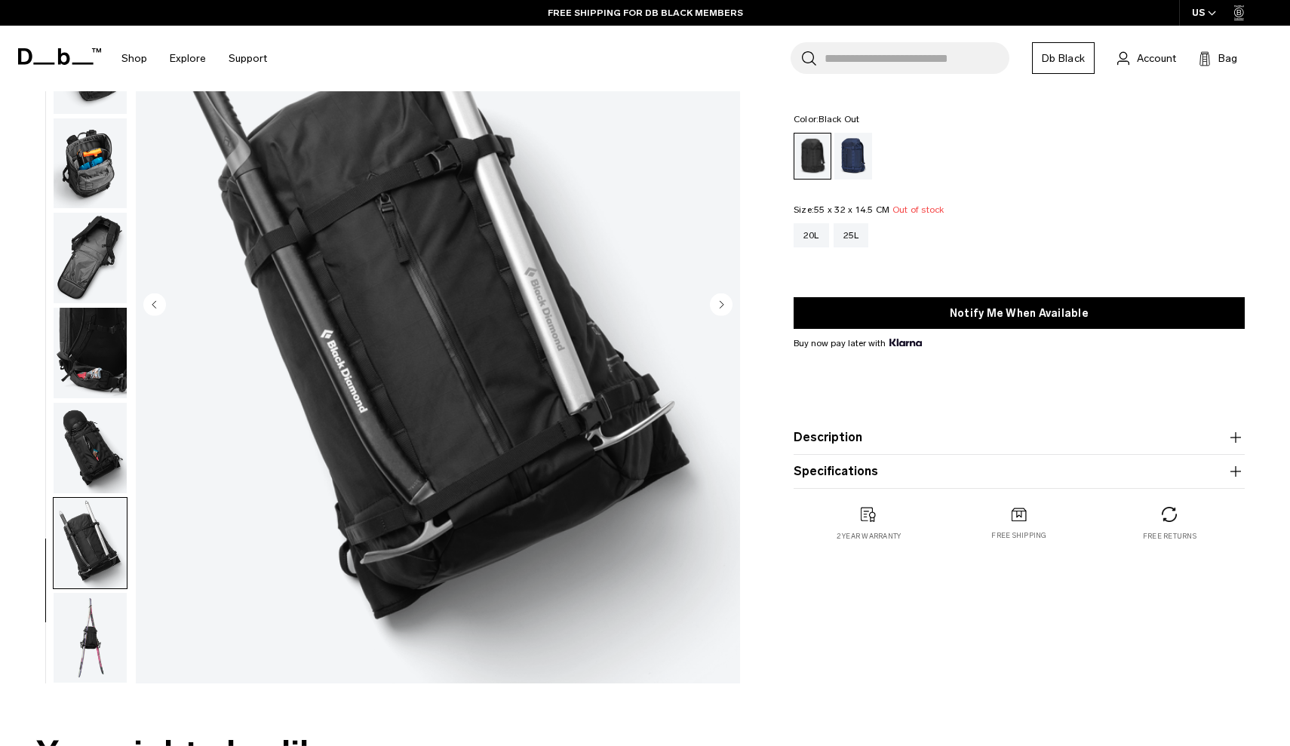
scroll to position [174, 0]
click at [91, 626] on img "button" at bounding box center [90, 637] width 73 height 91
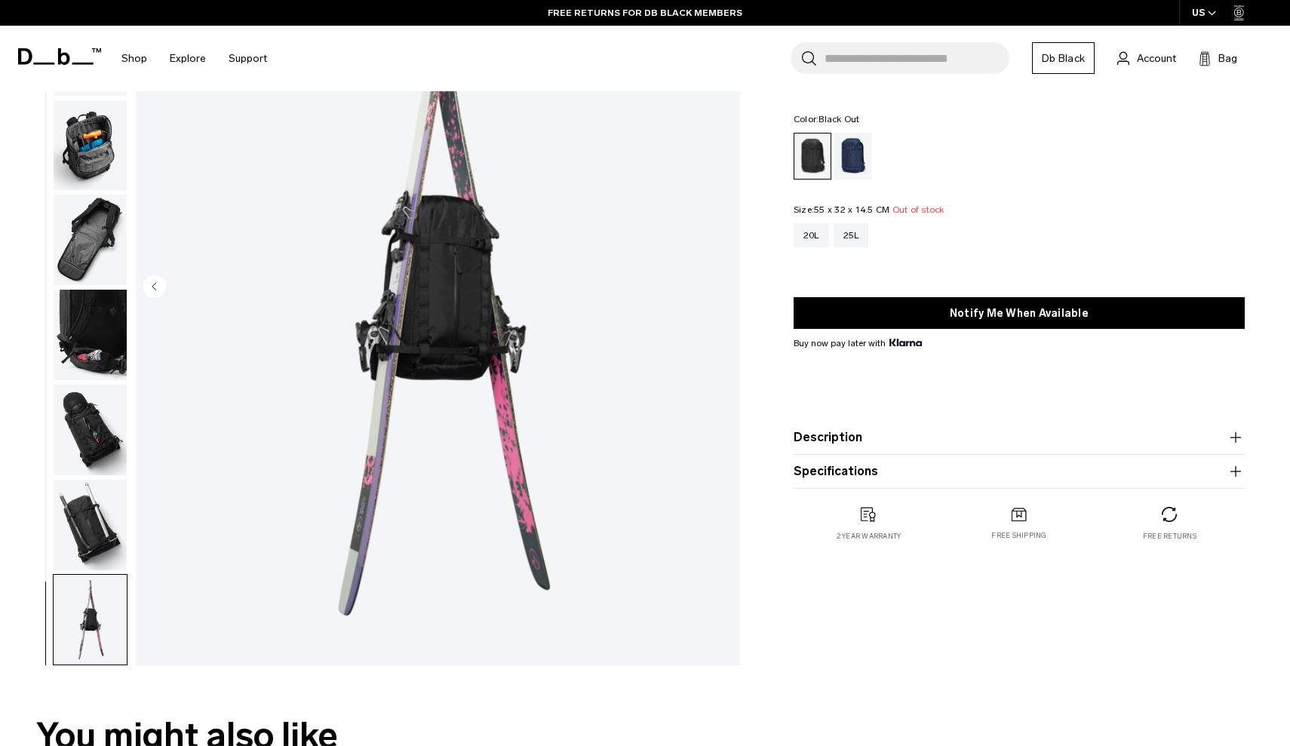
scroll to position [39, 0]
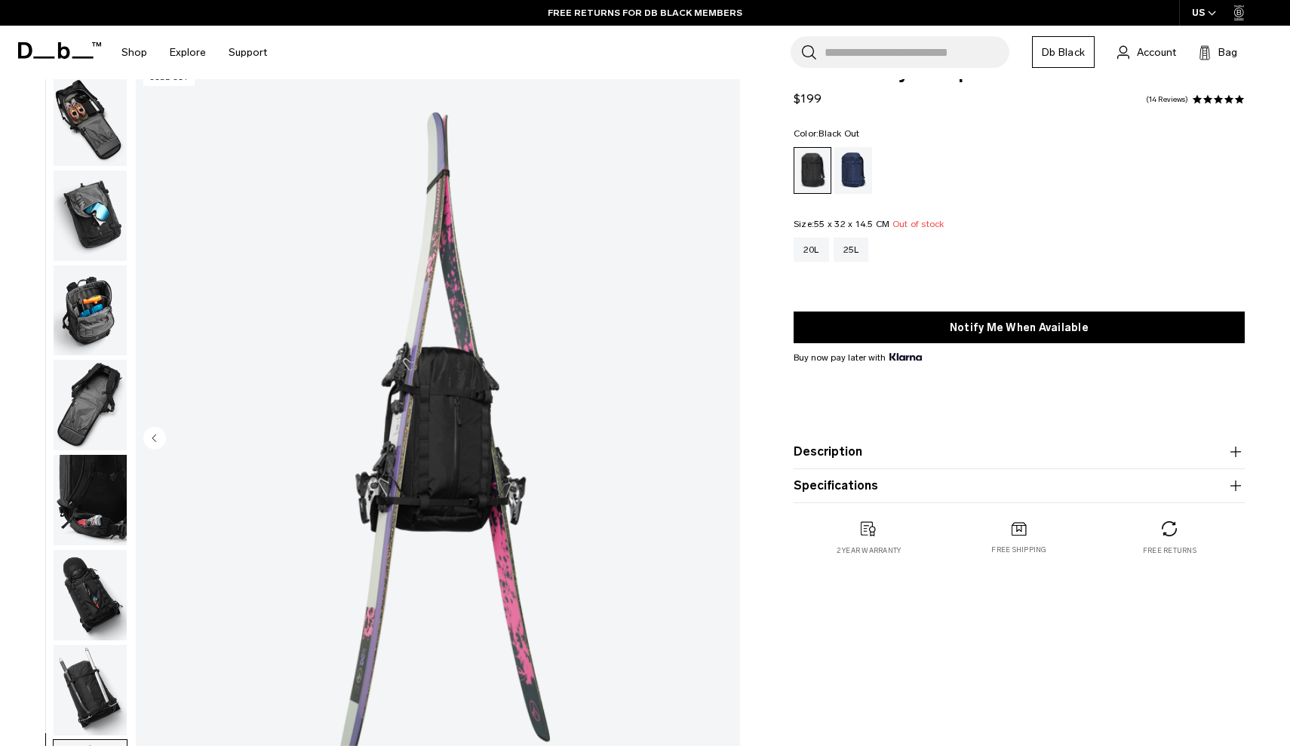
click at [84, 356] on img "button" at bounding box center [90, 311] width 73 height 91
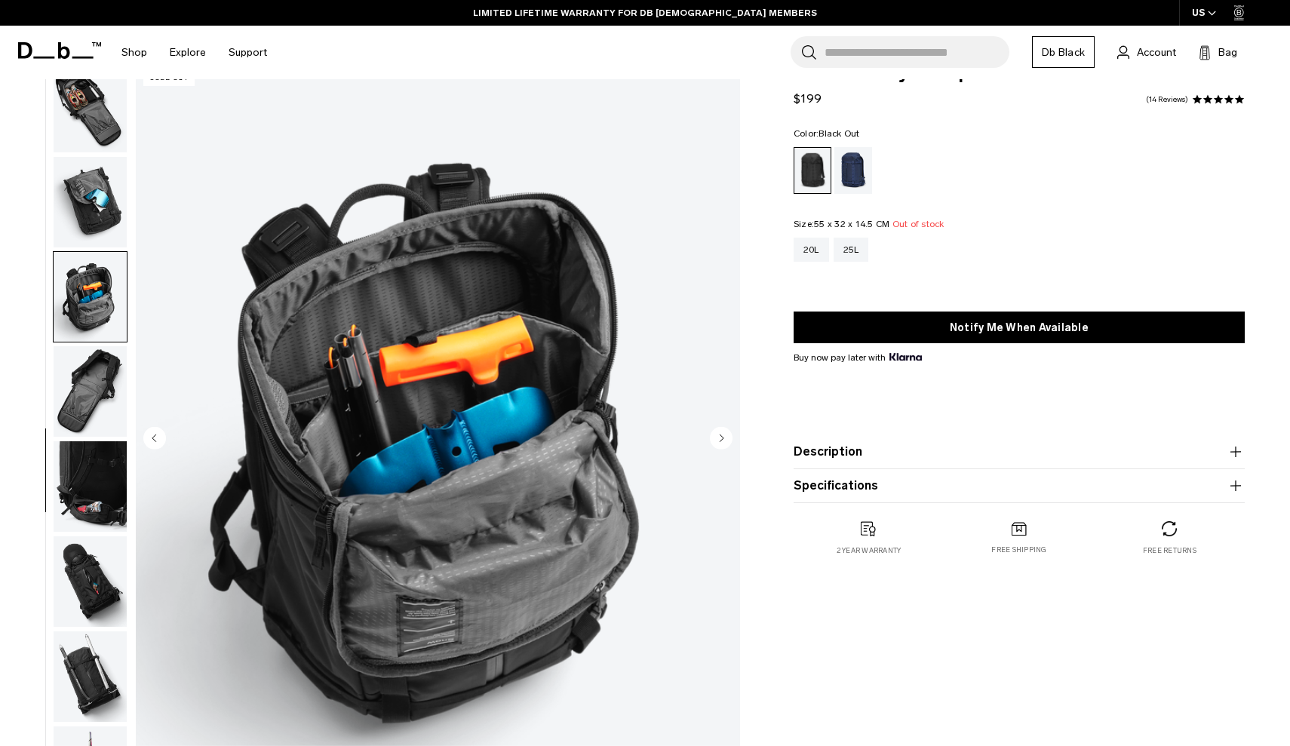
click at [111, 186] on img "button" at bounding box center [90, 202] width 73 height 91
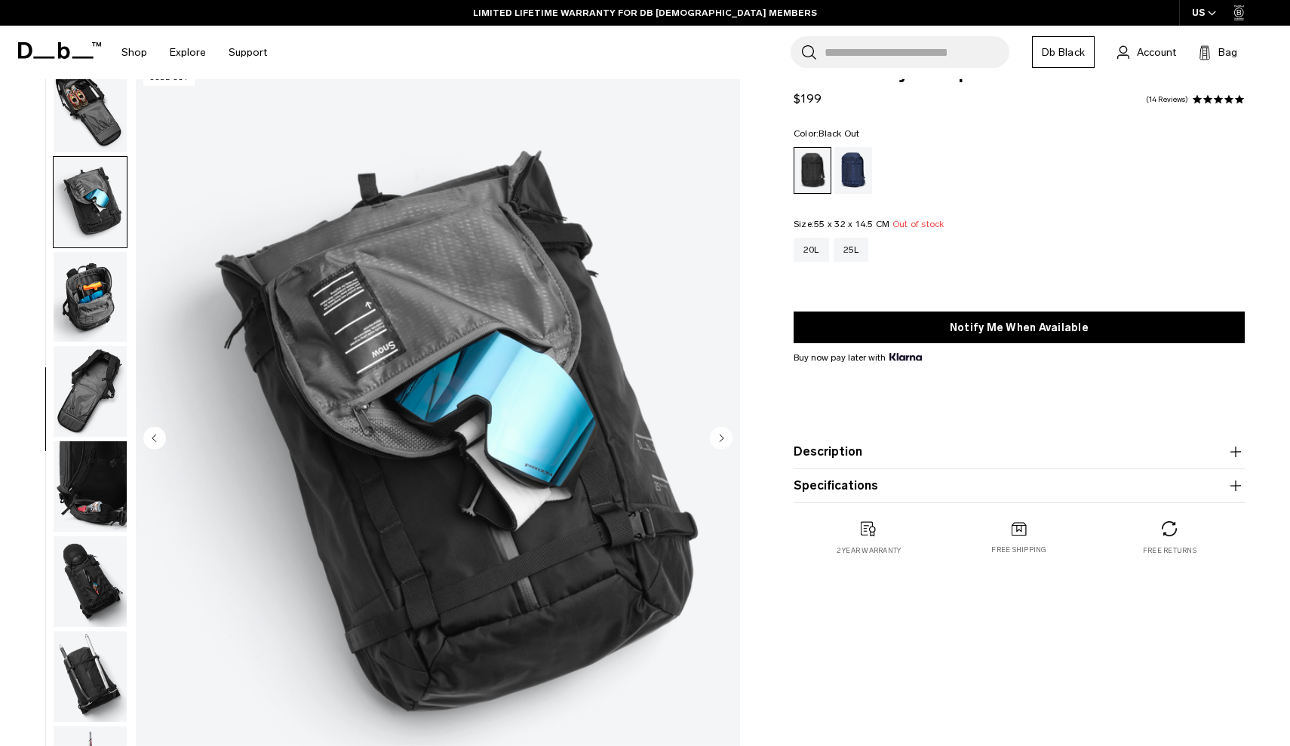
click at [100, 124] on img "button" at bounding box center [90, 107] width 73 height 91
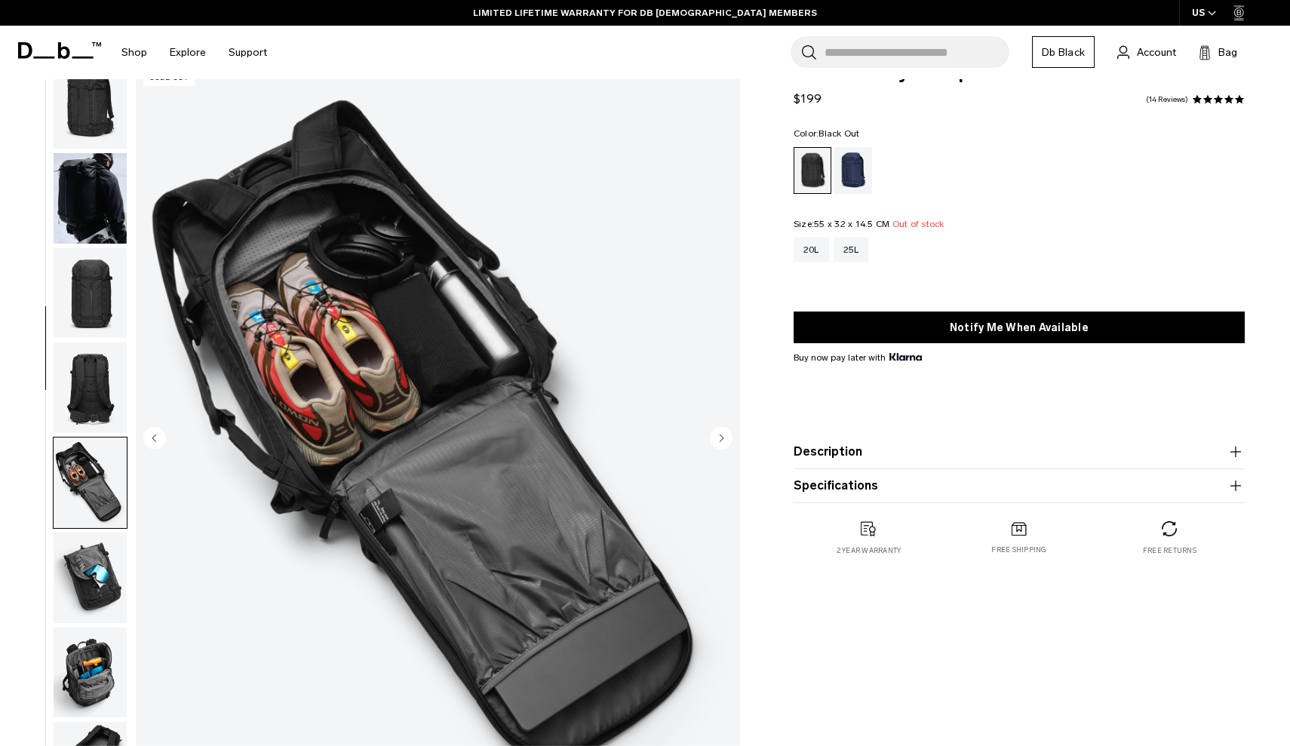
click at [97, 170] on img "button" at bounding box center [90, 198] width 73 height 91
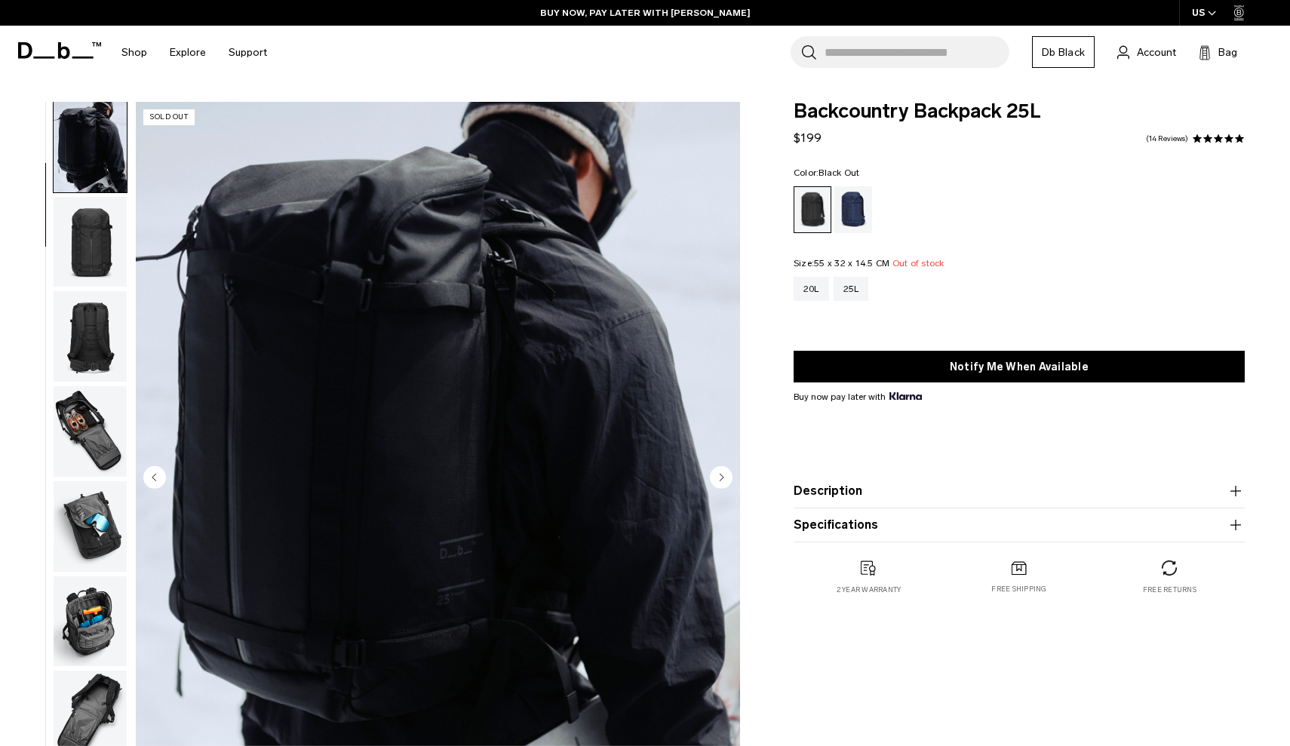
scroll to position [0, 0]
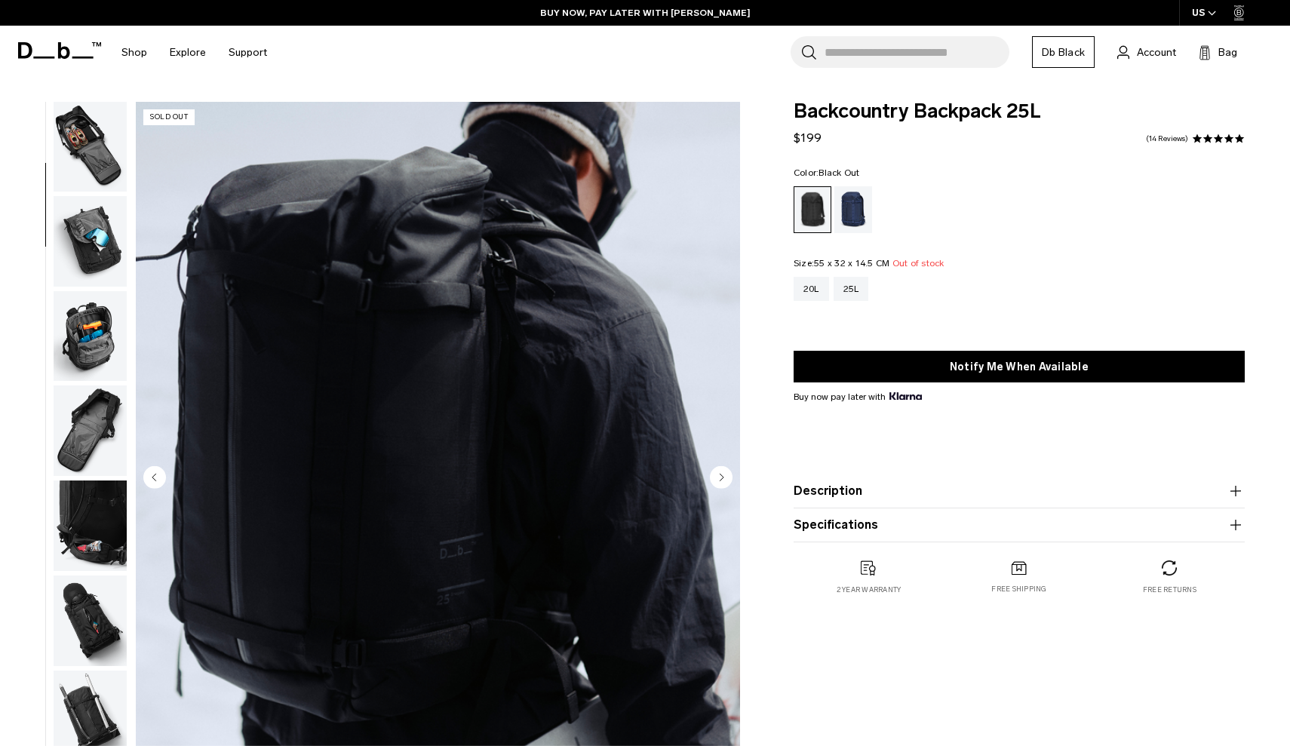
click at [97, 617] on img "button" at bounding box center [90, 621] width 73 height 91
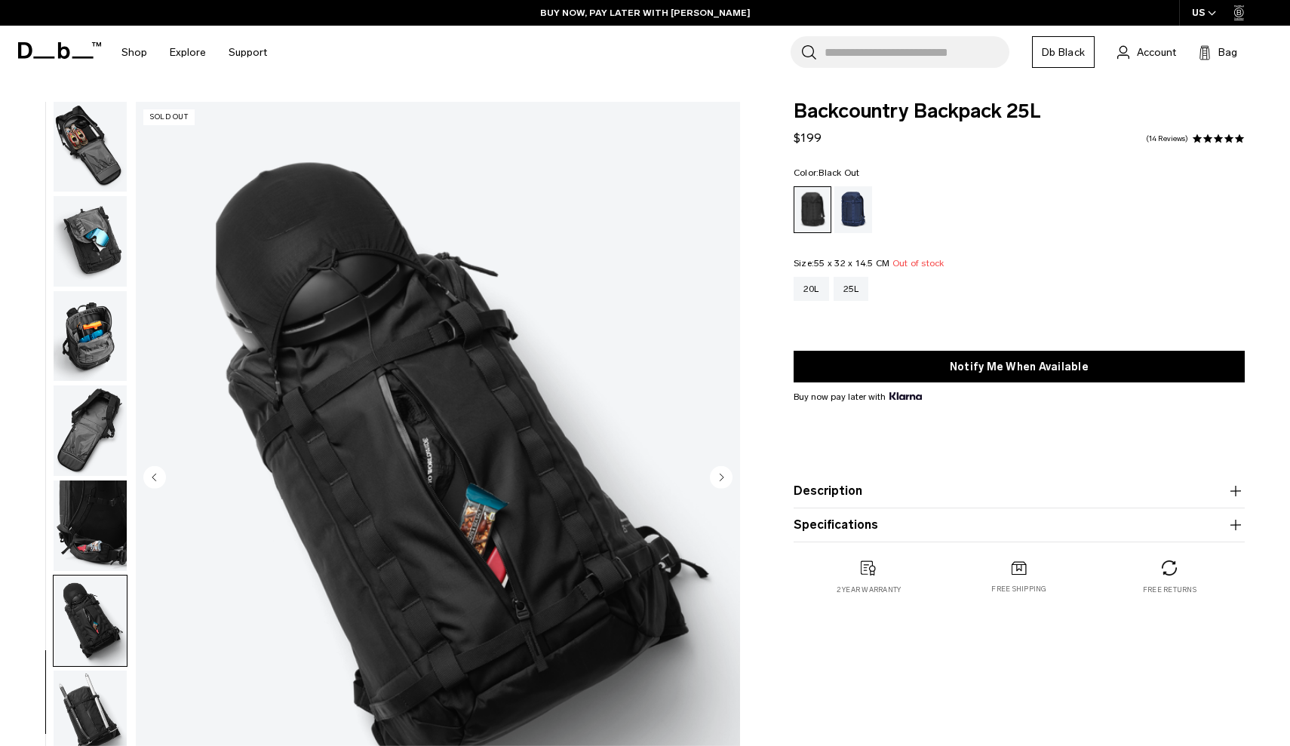
click at [100, 562] on img "button" at bounding box center [90, 526] width 73 height 91
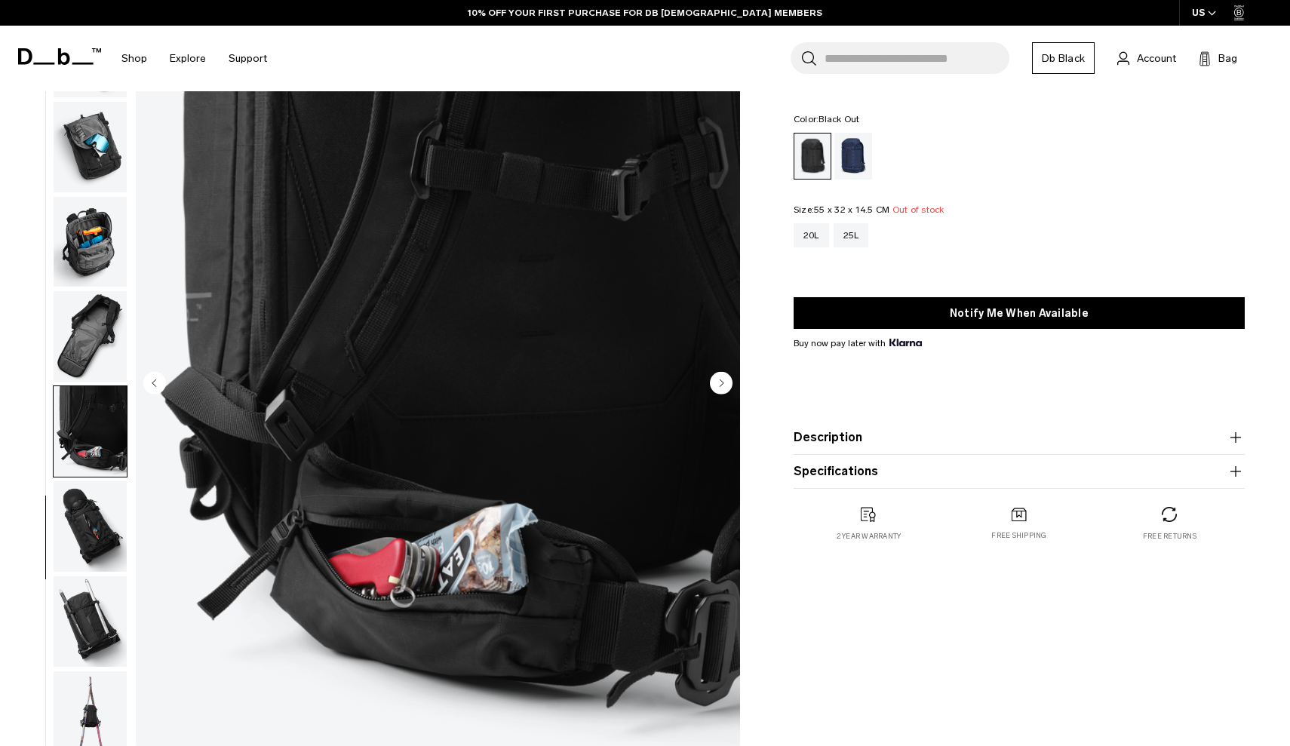
scroll to position [94, 0]
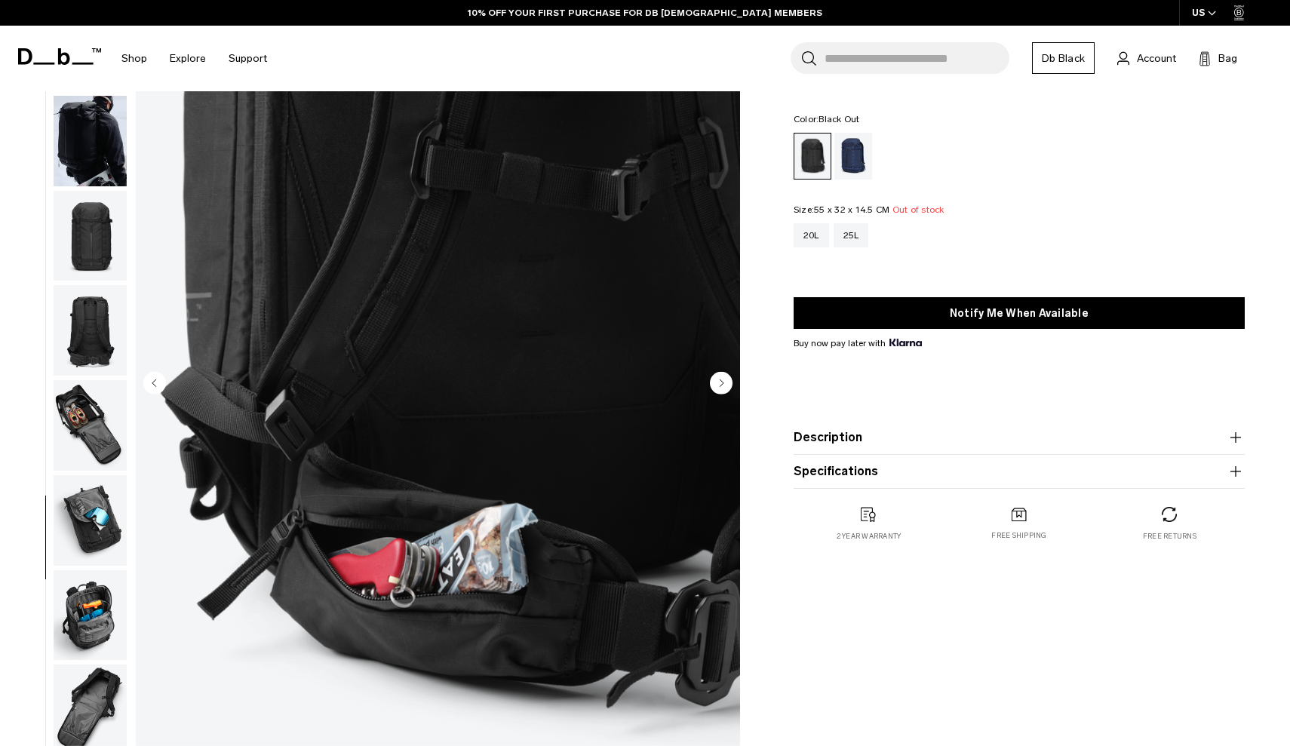
click at [93, 239] on img "button" at bounding box center [90, 236] width 73 height 91
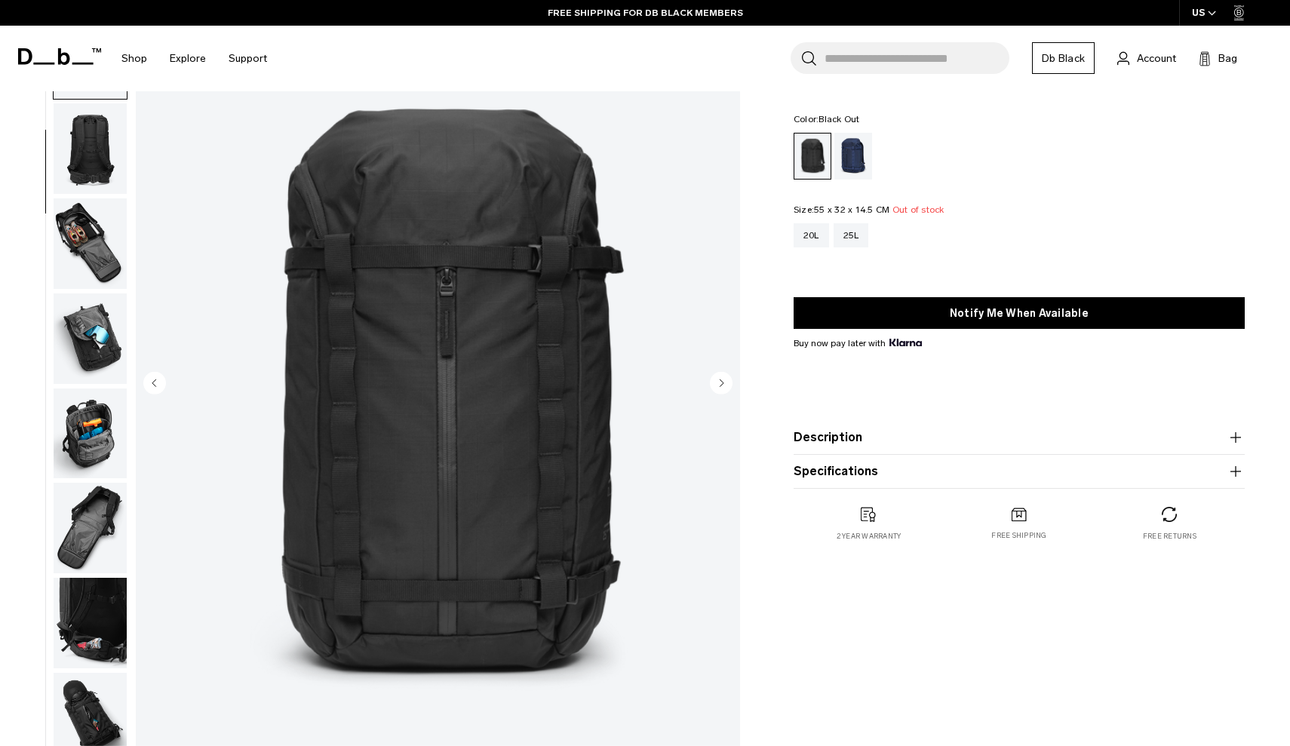
scroll to position [191, 0]
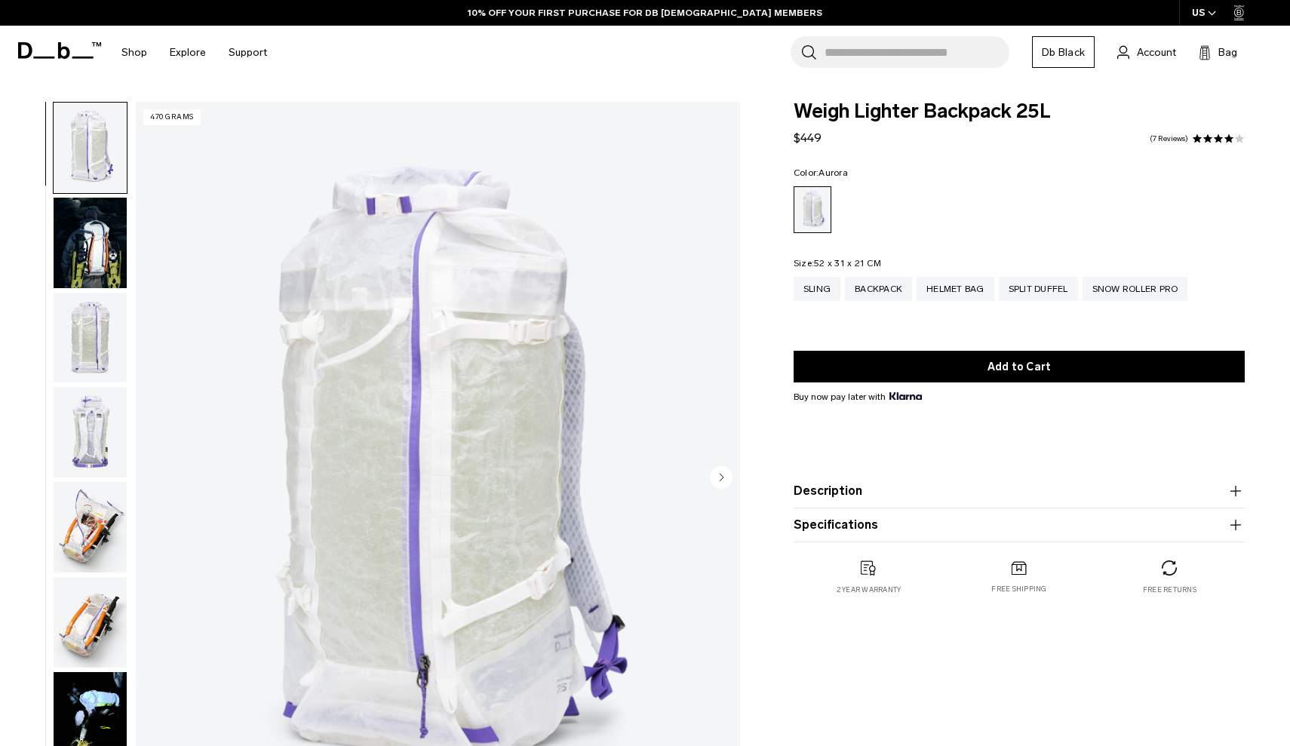
click at [94, 245] on img "button" at bounding box center [90, 243] width 73 height 91
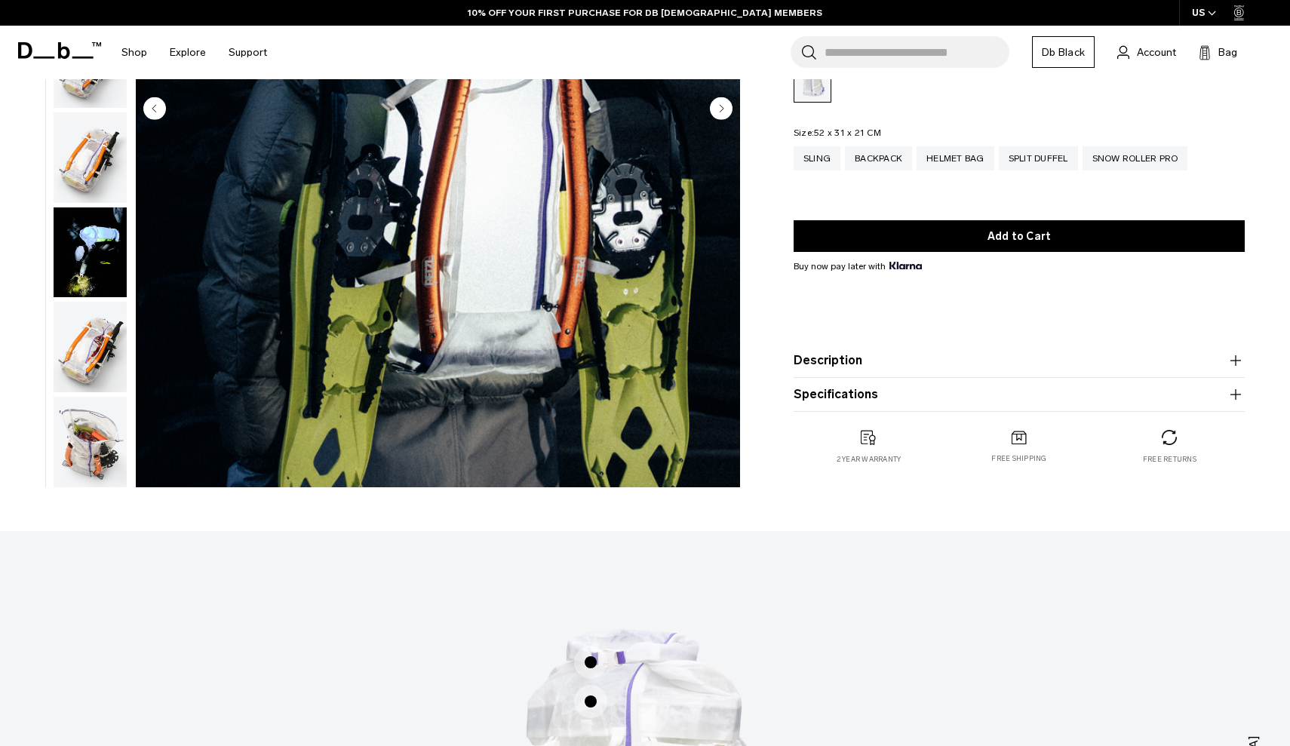
scroll to position [322, 0]
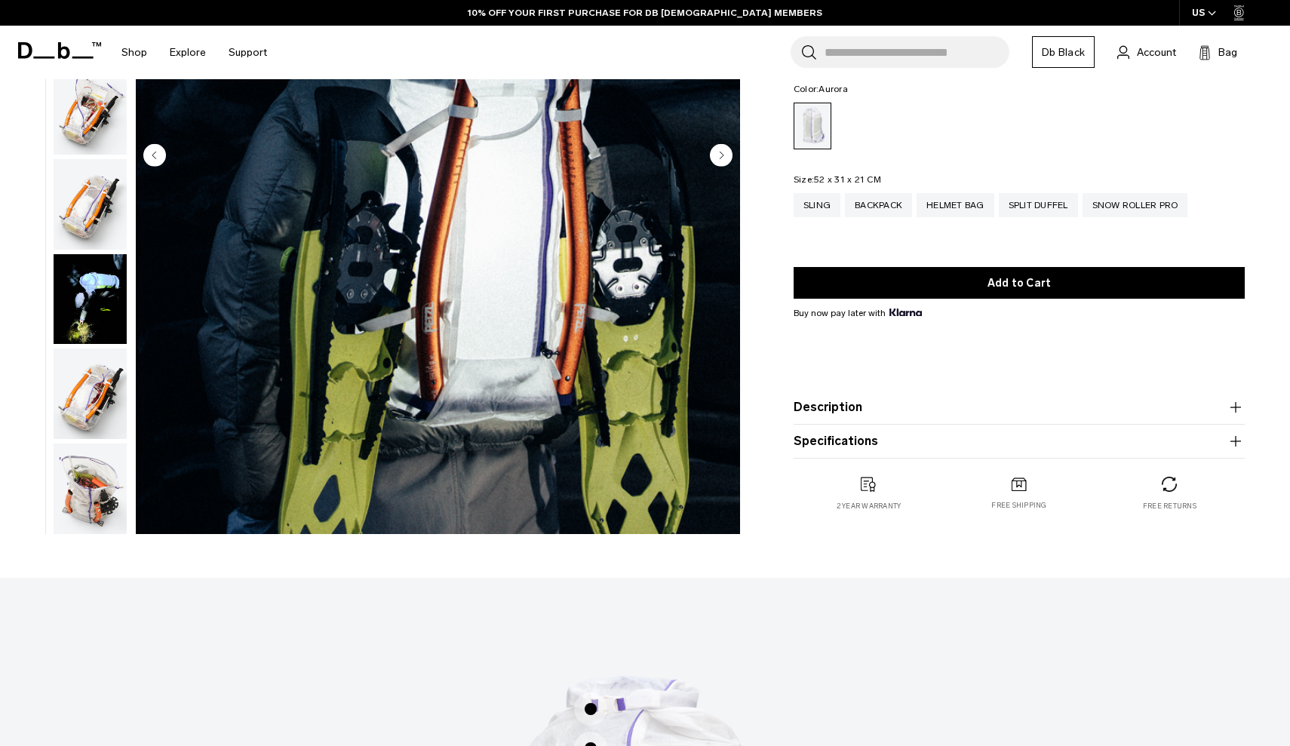
click at [90, 427] on img "button" at bounding box center [90, 394] width 73 height 91
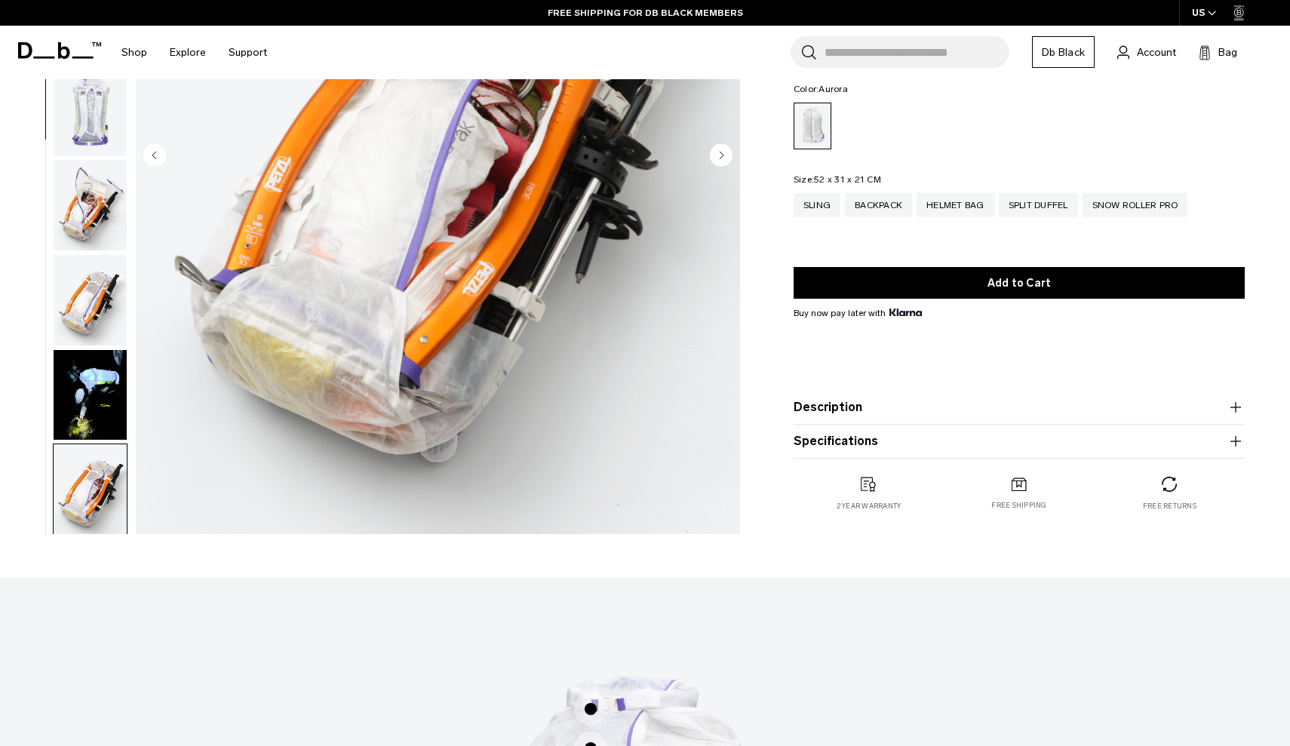
scroll to position [-1, 0]
click at [91, 432] on img "button" at bounding box center [90, 395] width 73 height 91
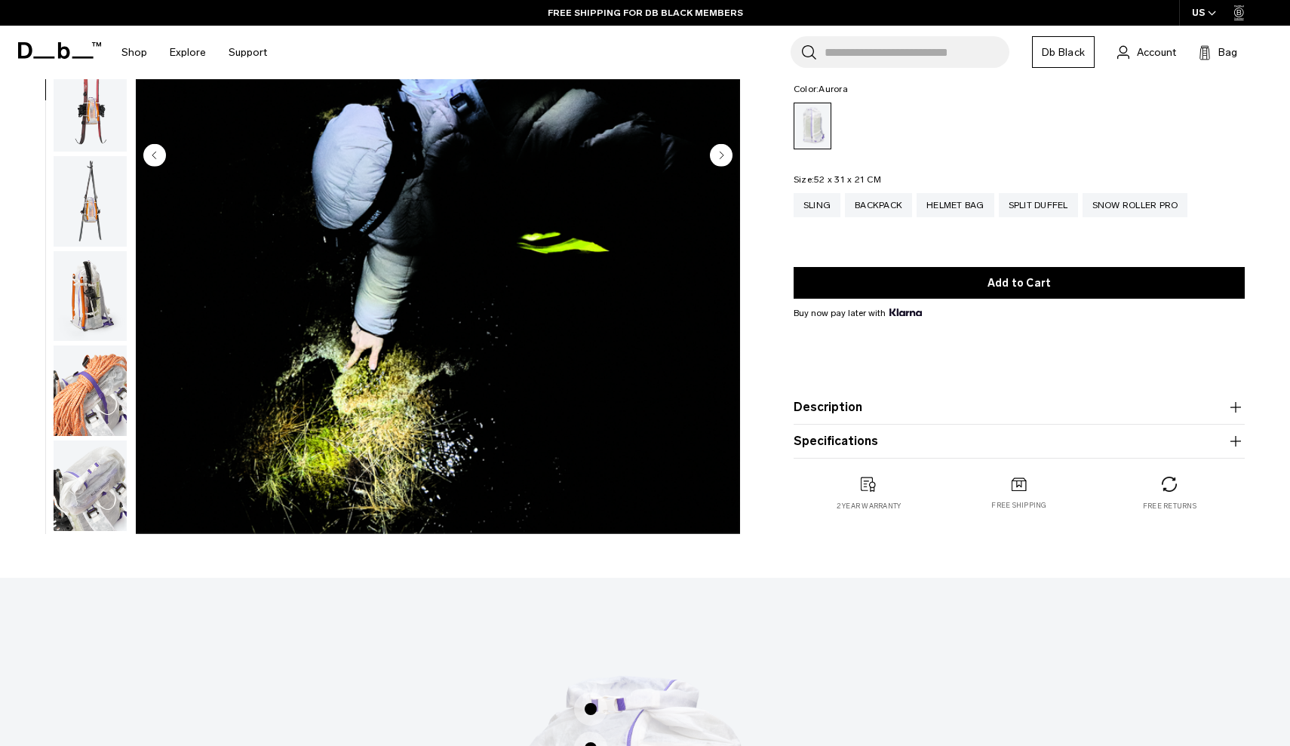
click at [91, 432] on img "button" at bounding box center [90, 391] width 73 height 91
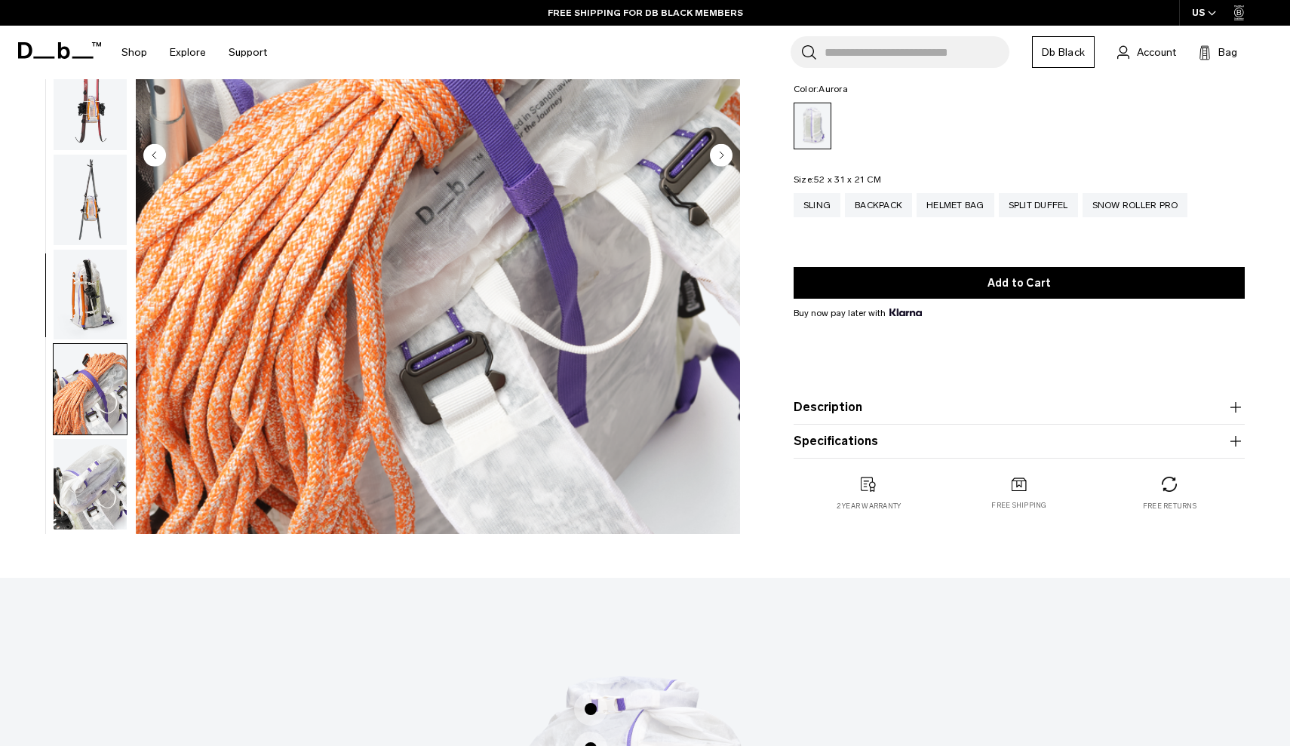
click at [83, 308] on img "button" at bounding box center [90, 295] width 73 height 91
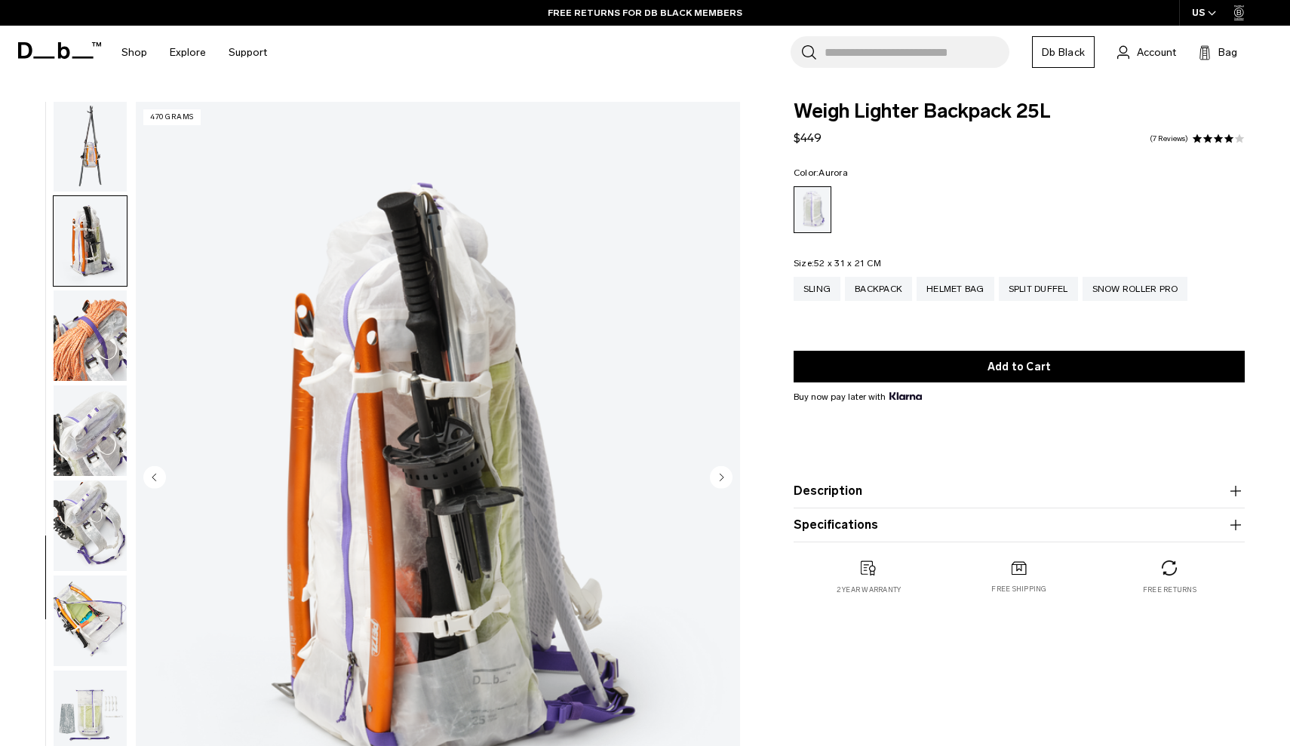
click at [90, 179] on img "button" at bounding box center [90, 146] width 73 height 91
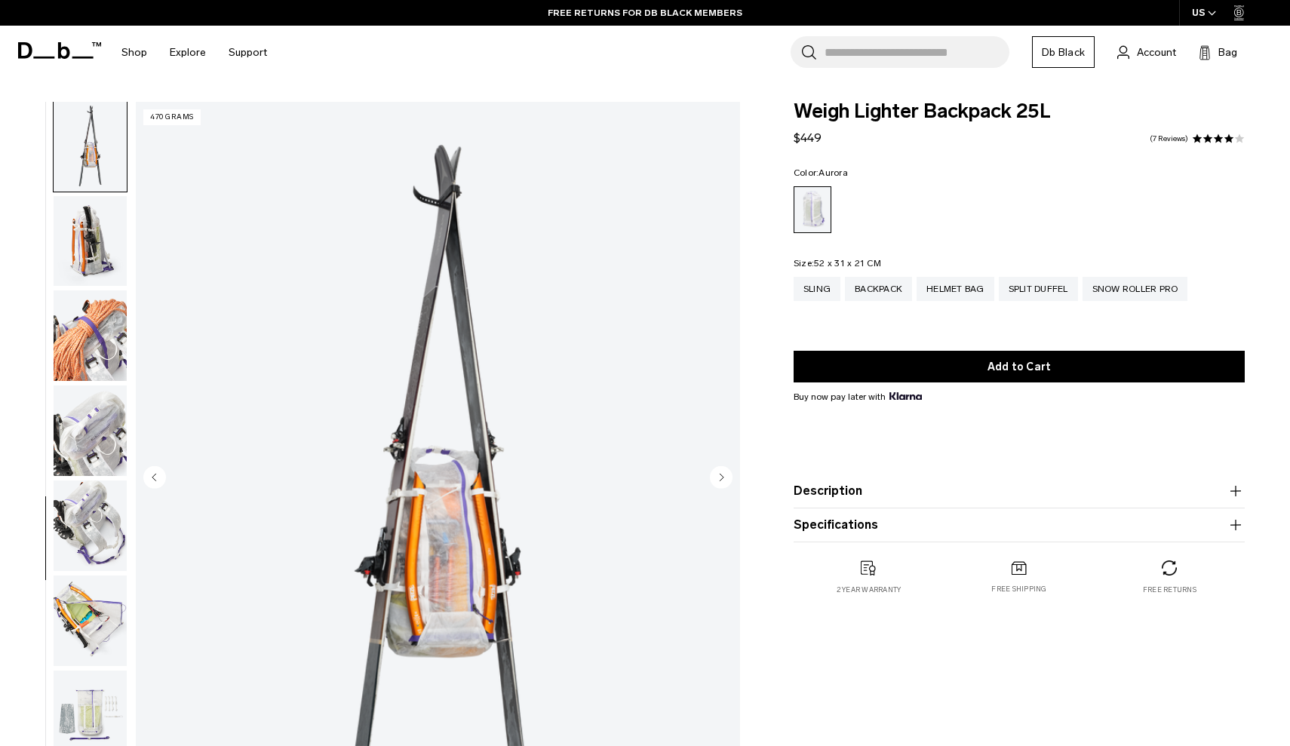
scroll to position [956, 0]
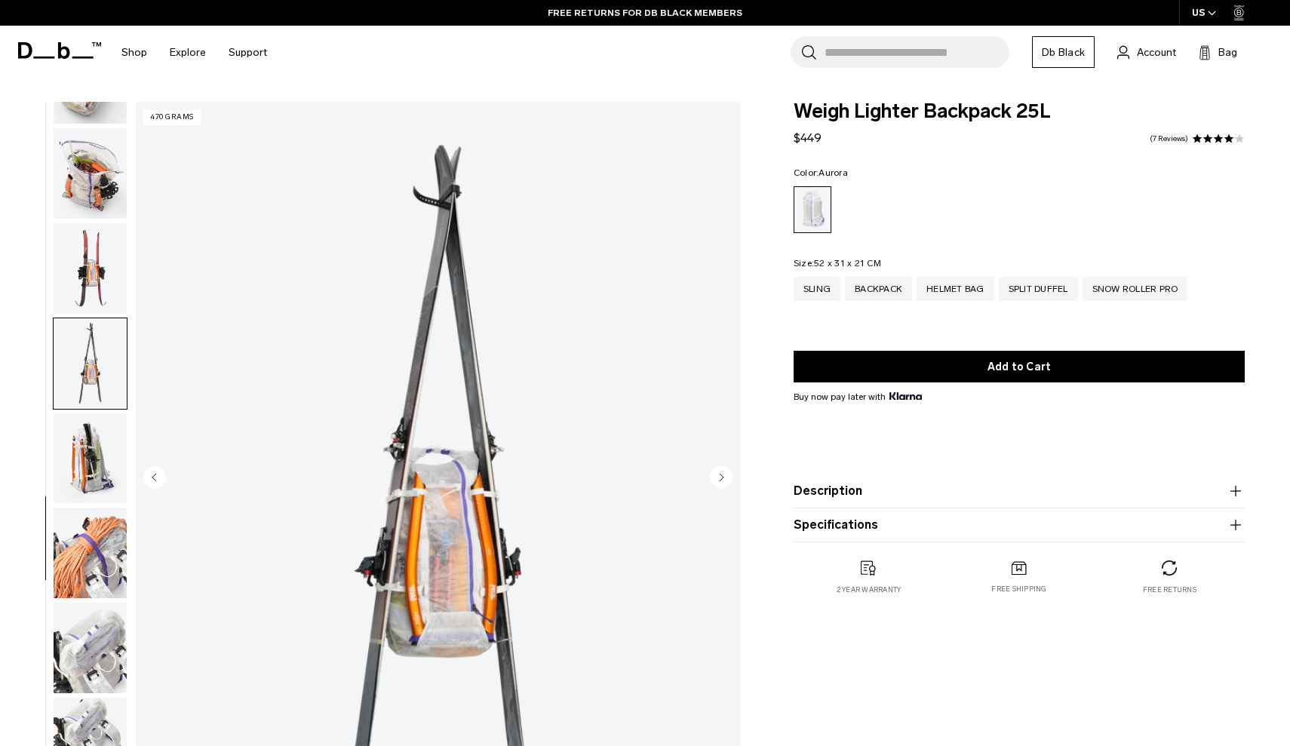
click at [93, 290] on img "button" at bounding box center [90, 268] width 73 height 91
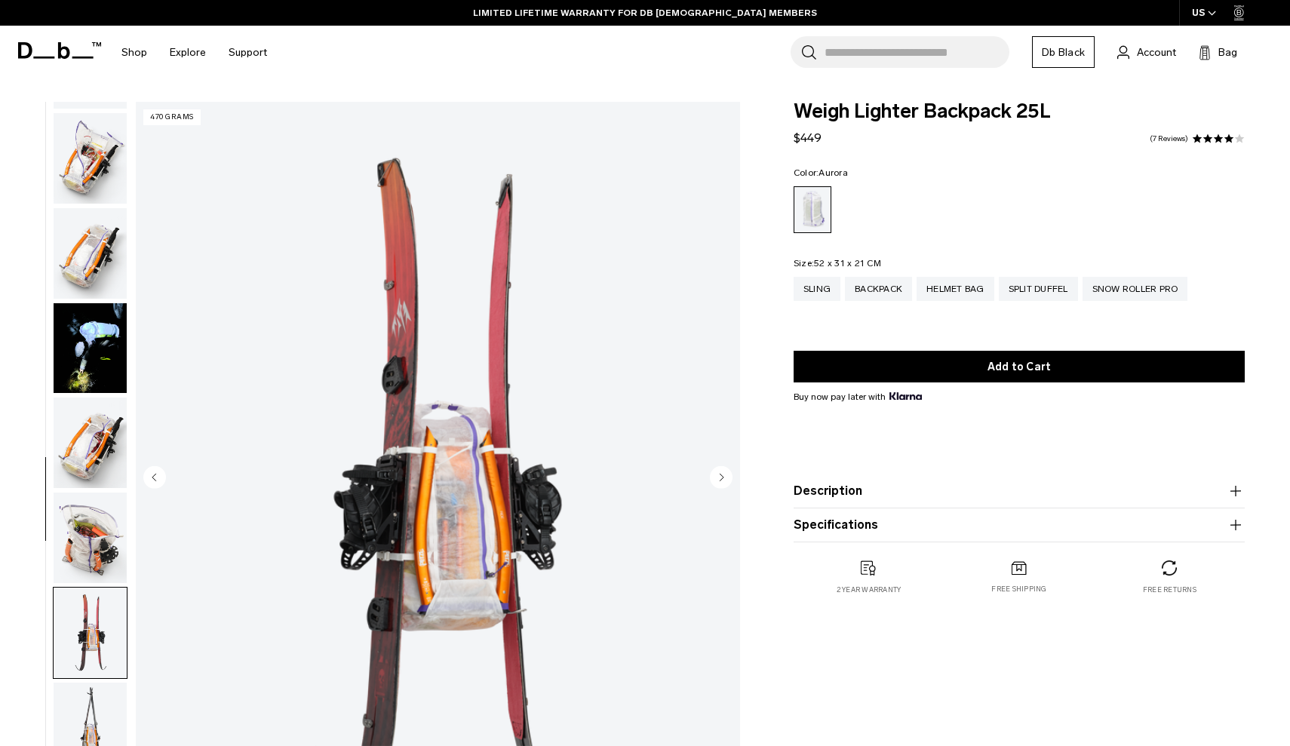
click at [97, 349] on img "button" at bounding box center [90, 348] width 73 height 91
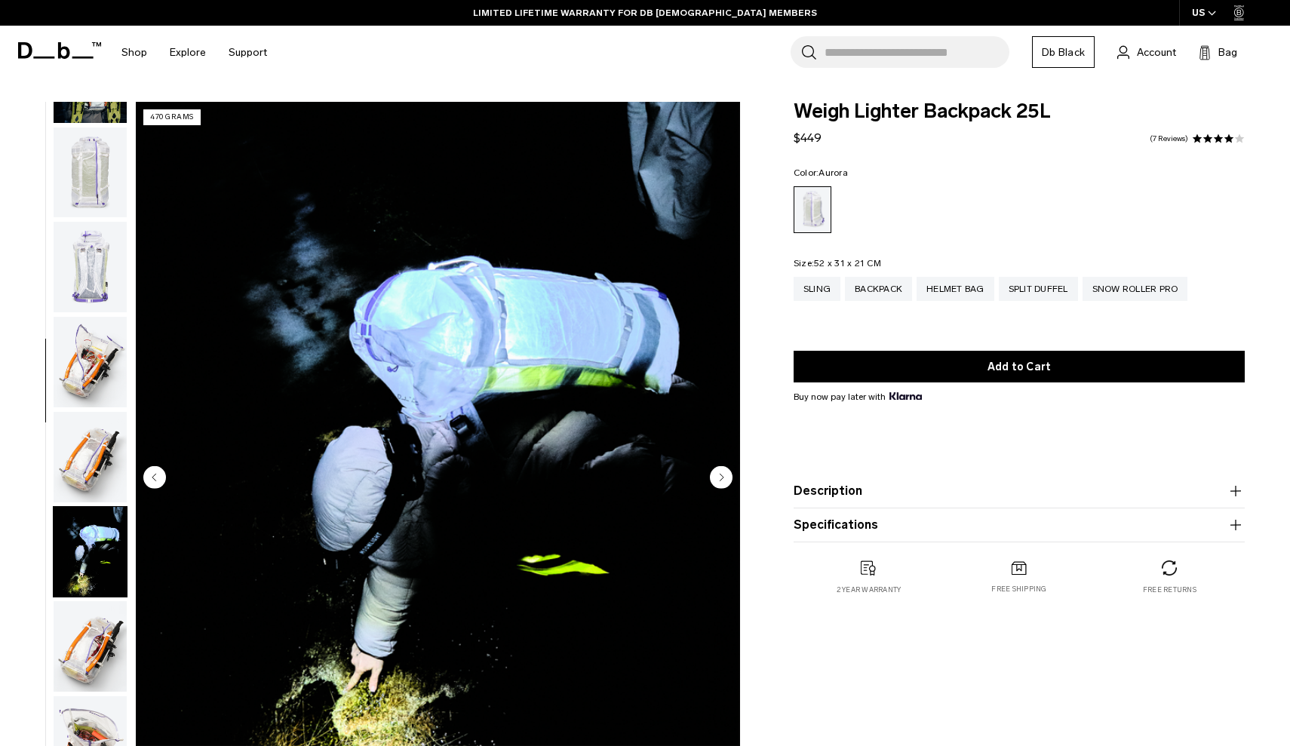
click at [97, 347] on img "button" at bounding box center [90, 362] width 73 height 91
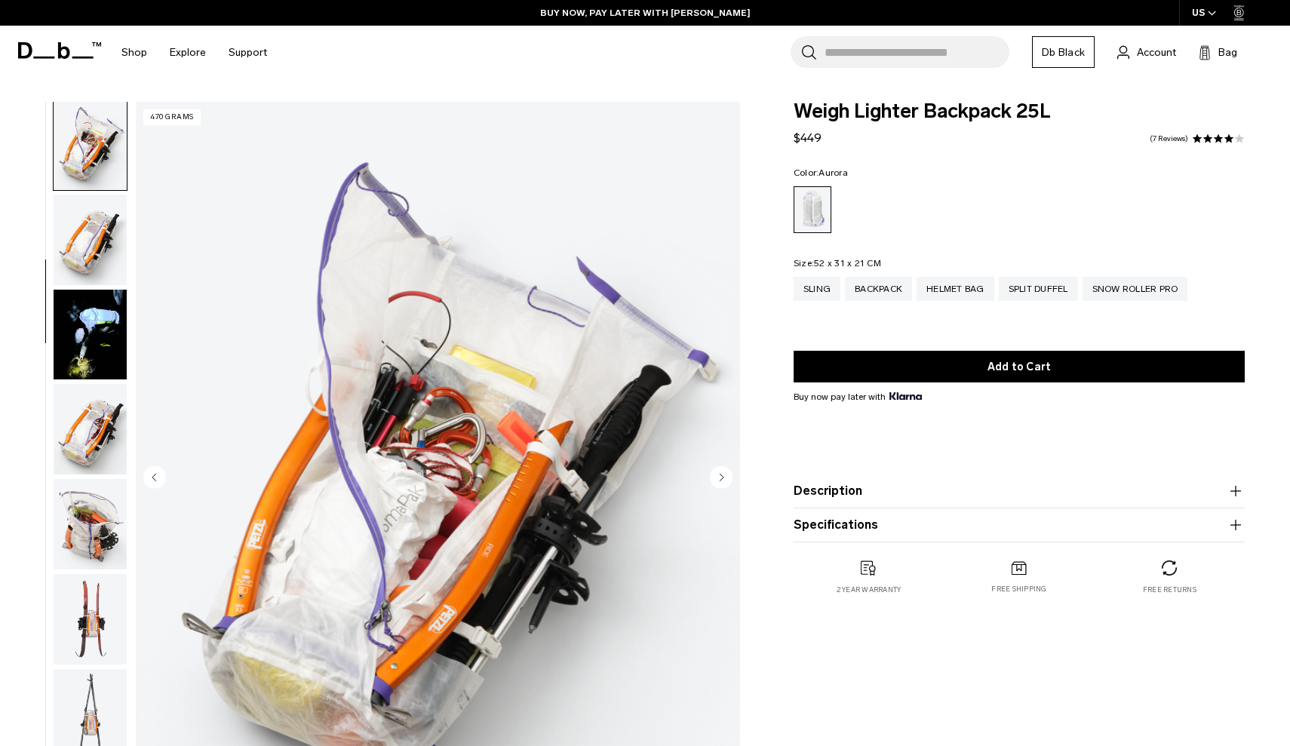
scroll to position [0, 0]
click at [76, 168] on img "button" at bounding box center [90, 145] width 73 height 91
click at [72, 275] on img "button" at bounding box center [90, 240] width 73 height 91
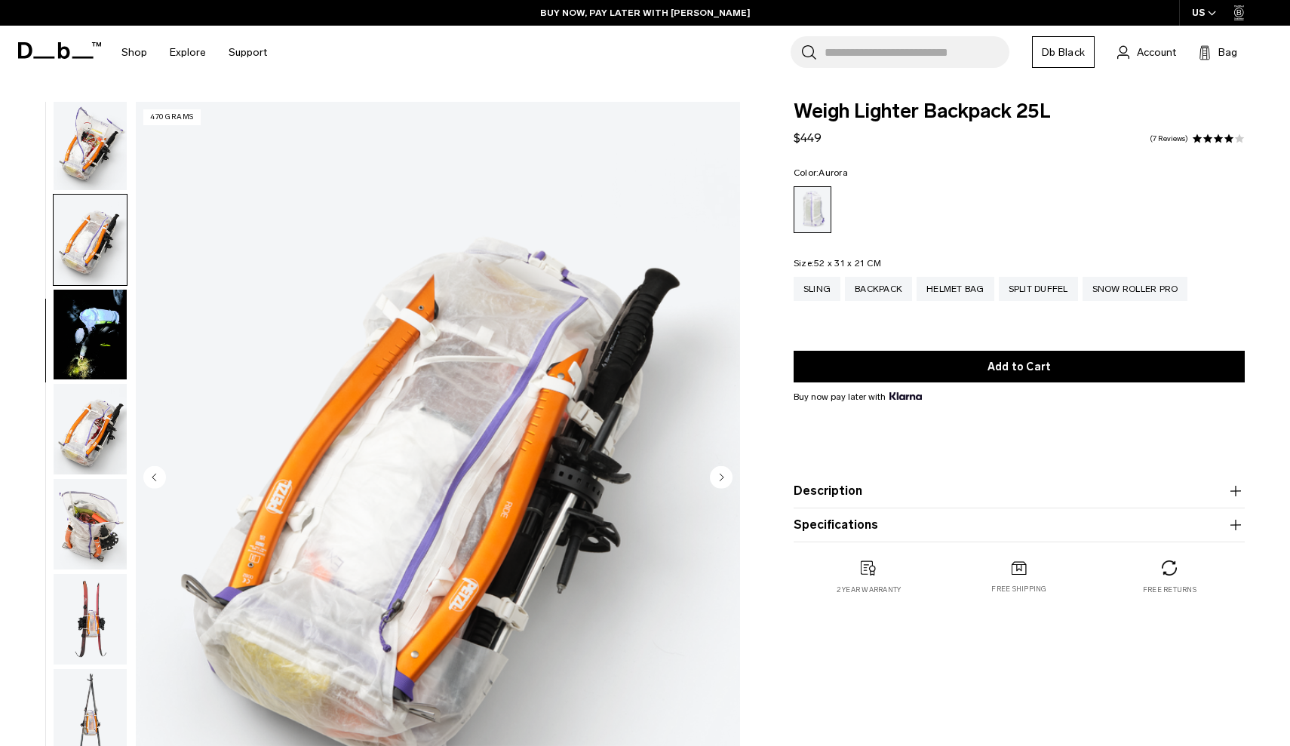
scroll to position [478, 0]
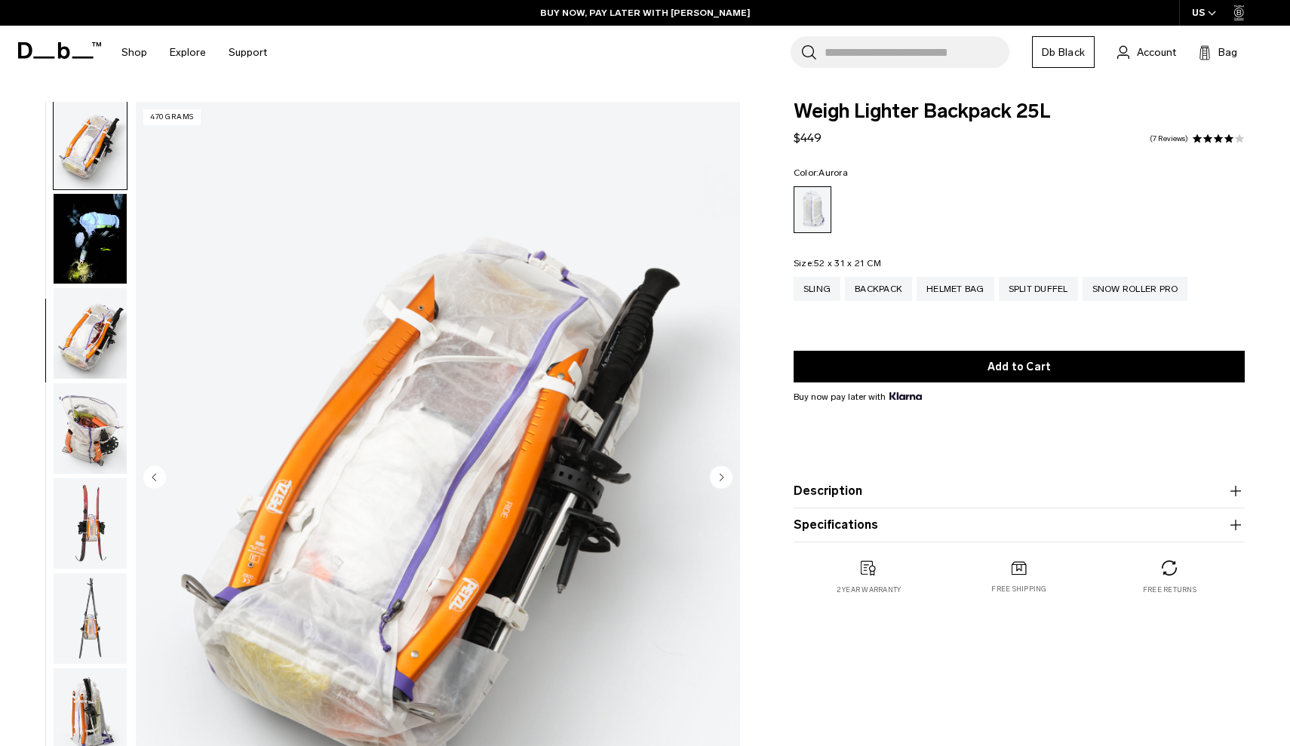
click at [86, 256] on img "button" at bounding box center [90, 239] width 73 height 91
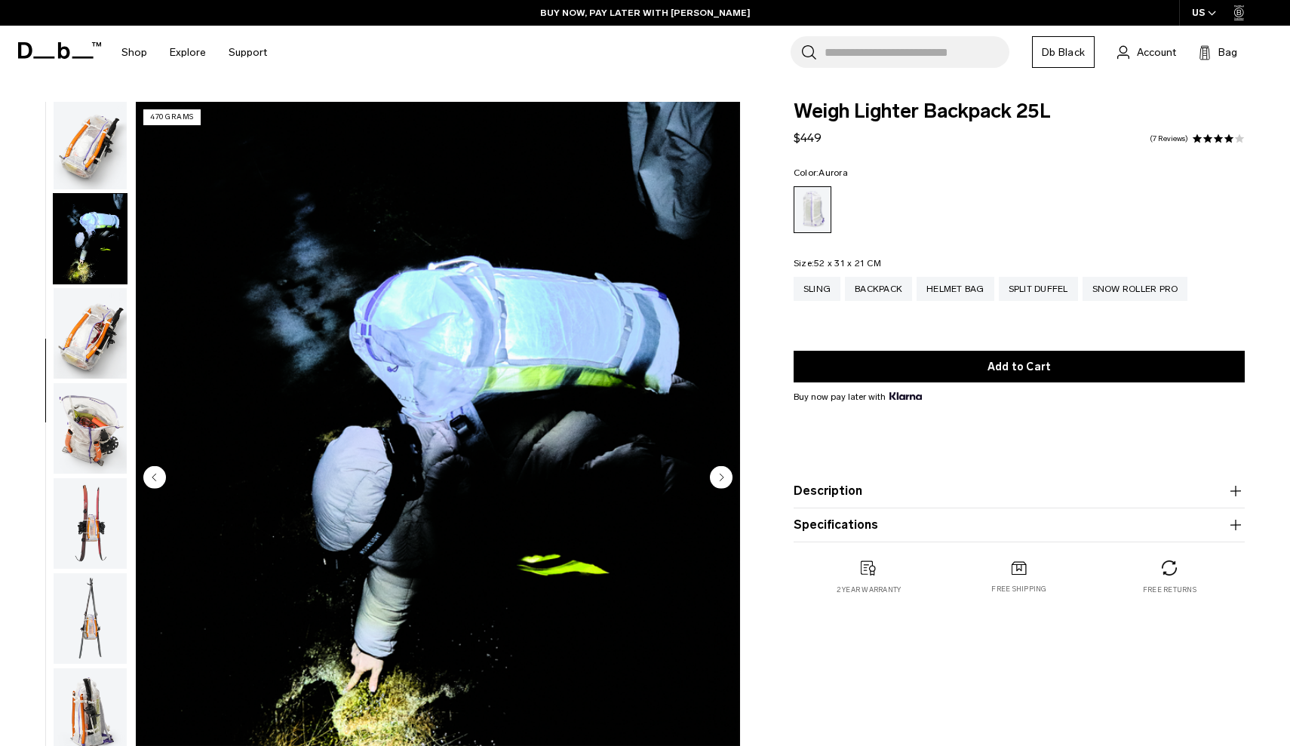
scroll to position [573, 0]
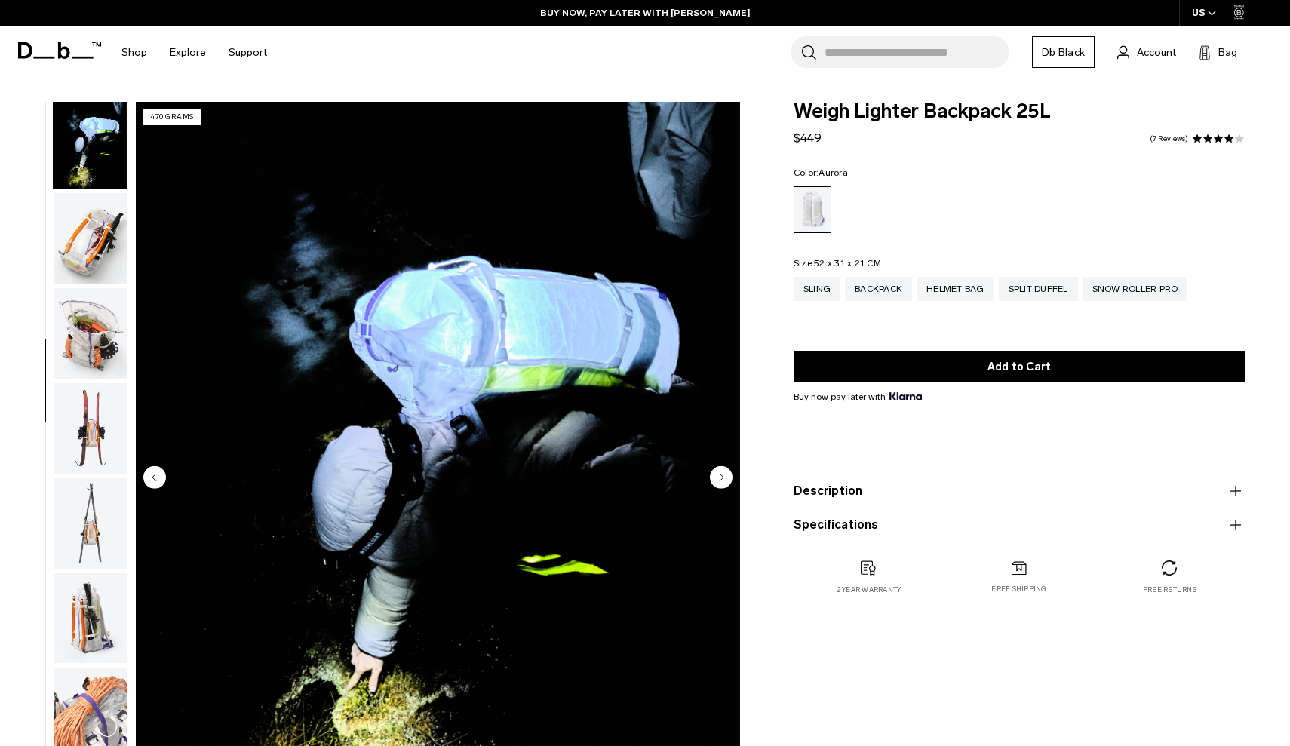
click at [91, 259] on img "button" at bounding box center [90, 238] width 73 height 91
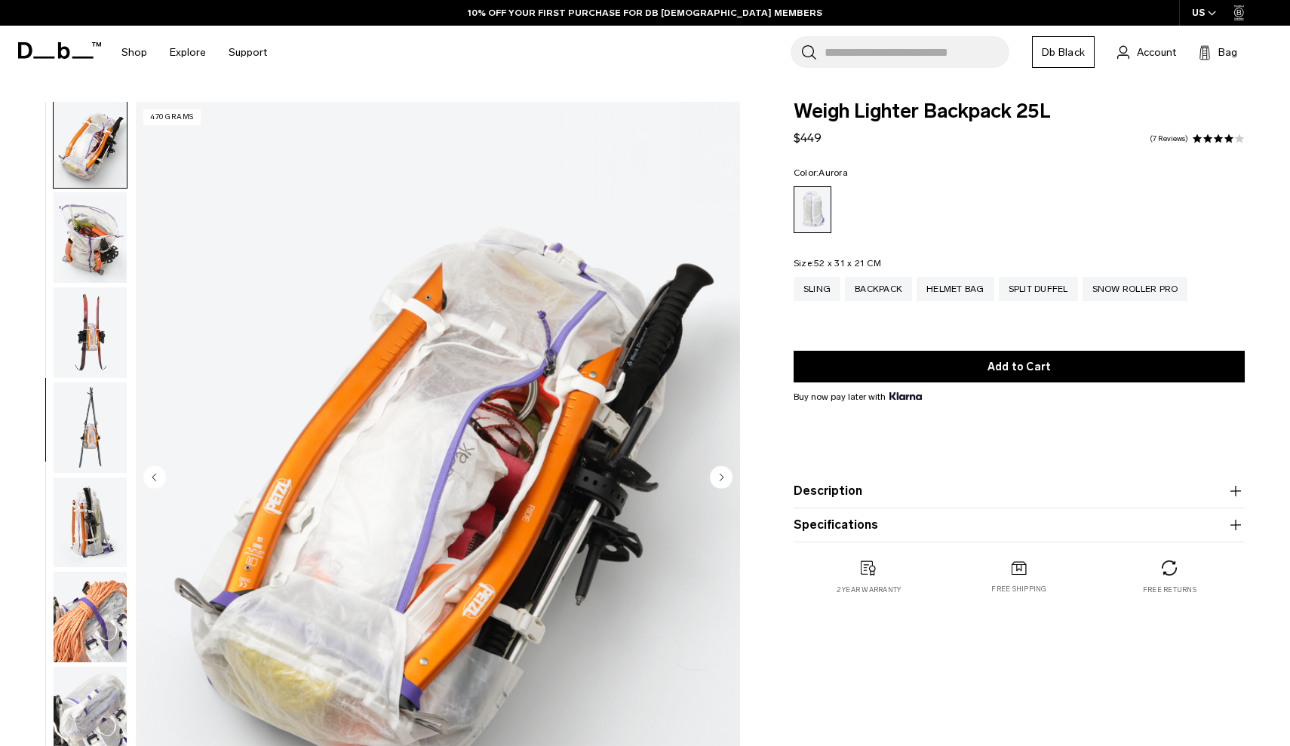
click at [88, 274] on img "button" at bounding box center [90, 237] width 73 height 91
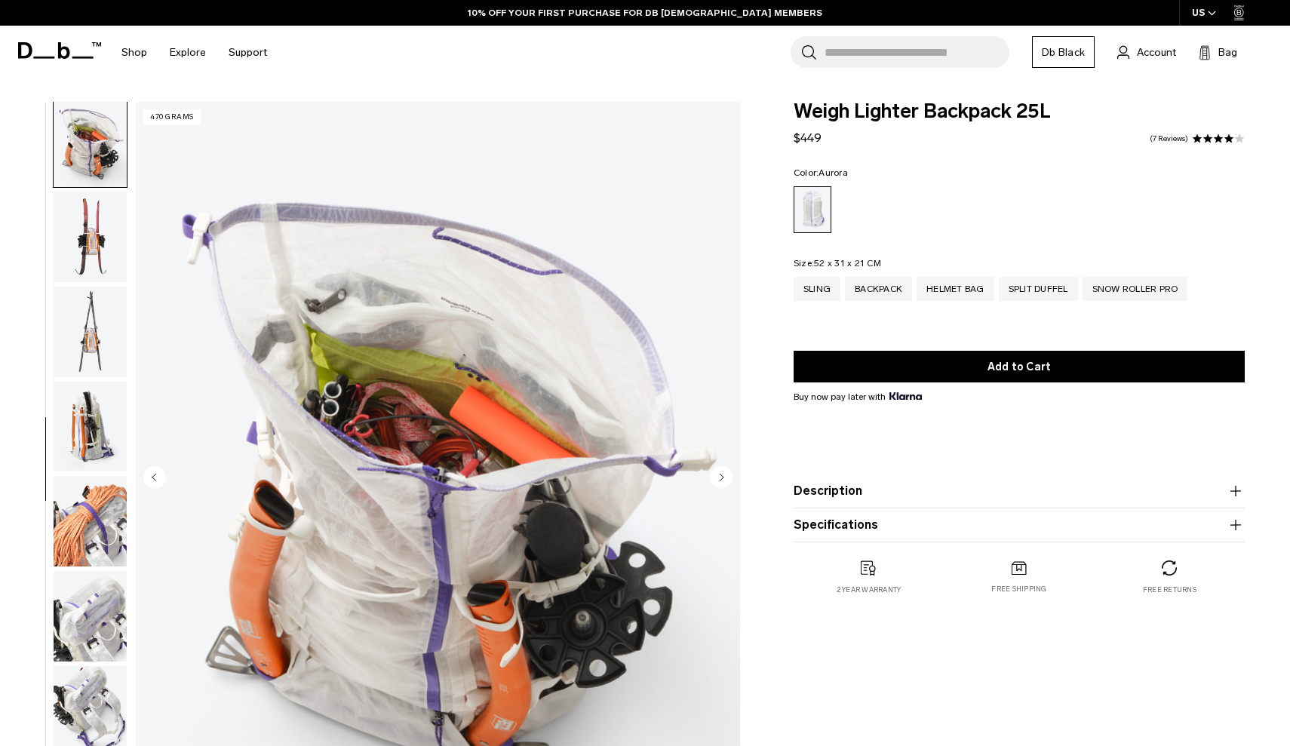
click at [88, 274] on img "button" at bounding box center [90, 237] width 73 height 91
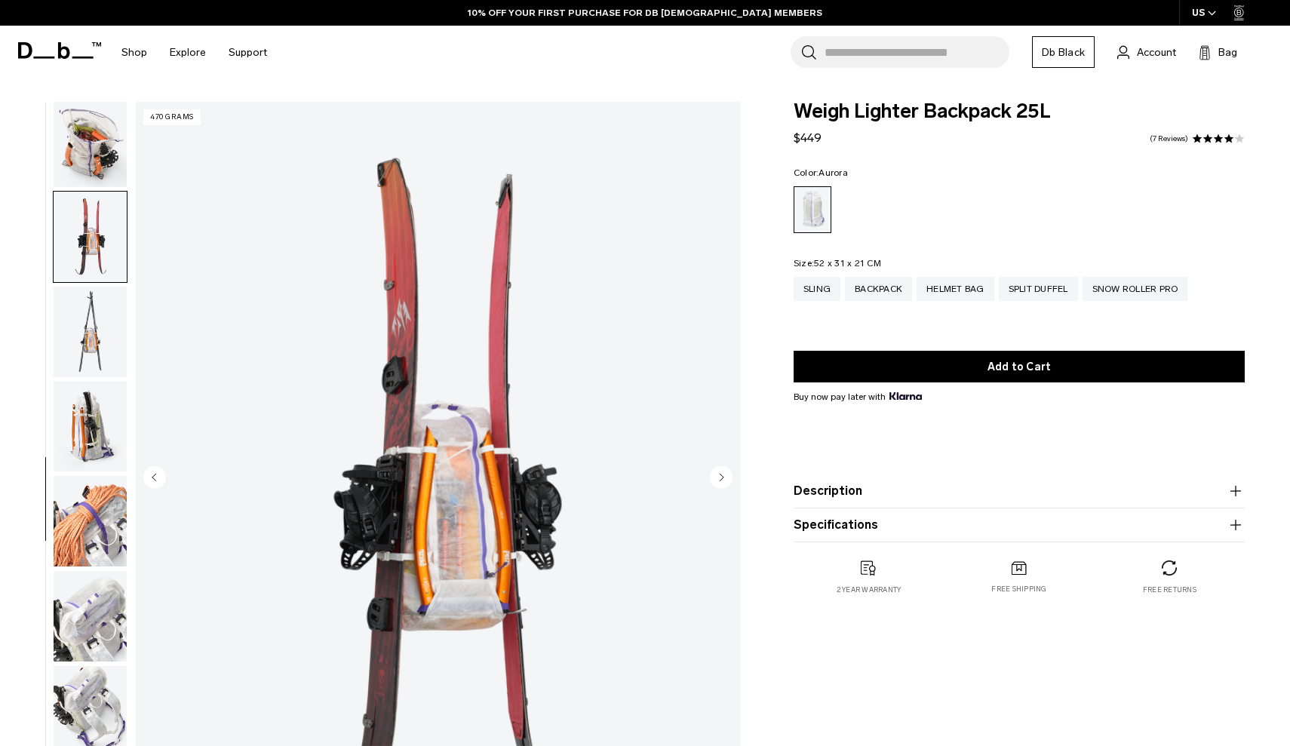
scroll to position [860, 0]
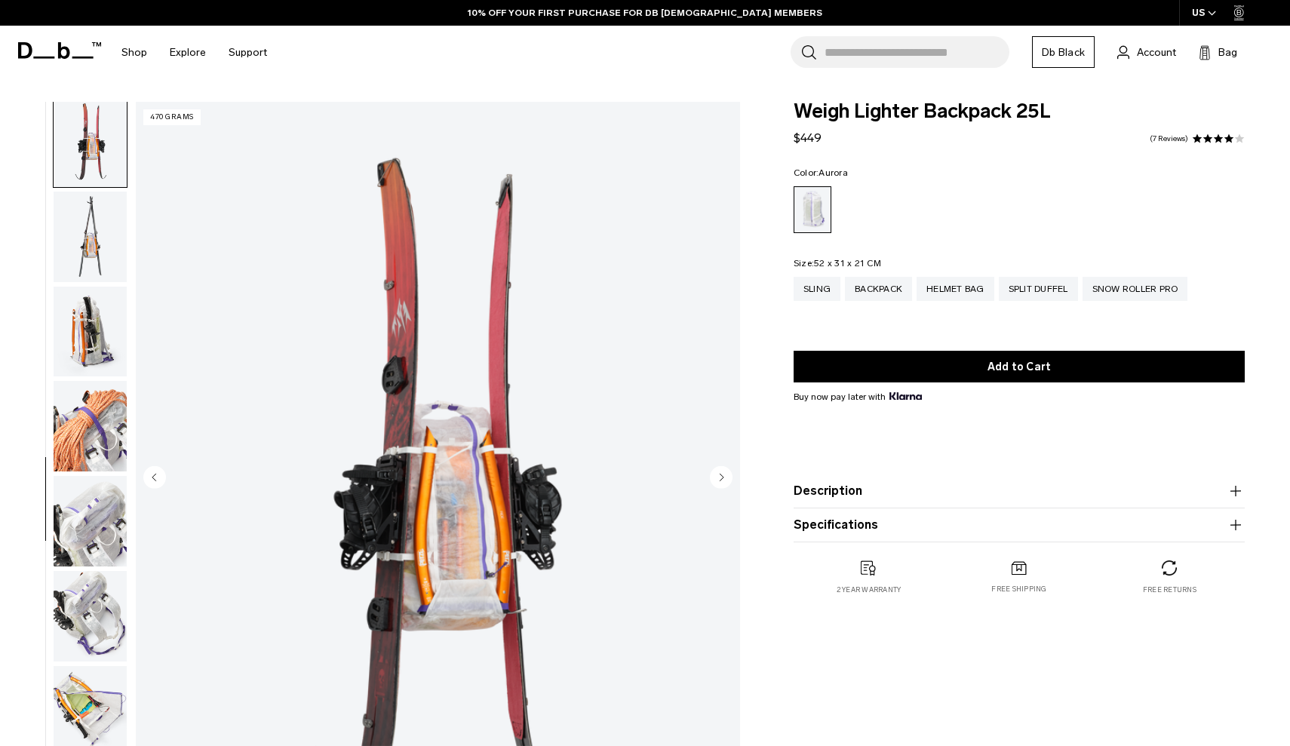
click at [88, 274] on img "button" at bounding box center [90, 237] width 73 height 91
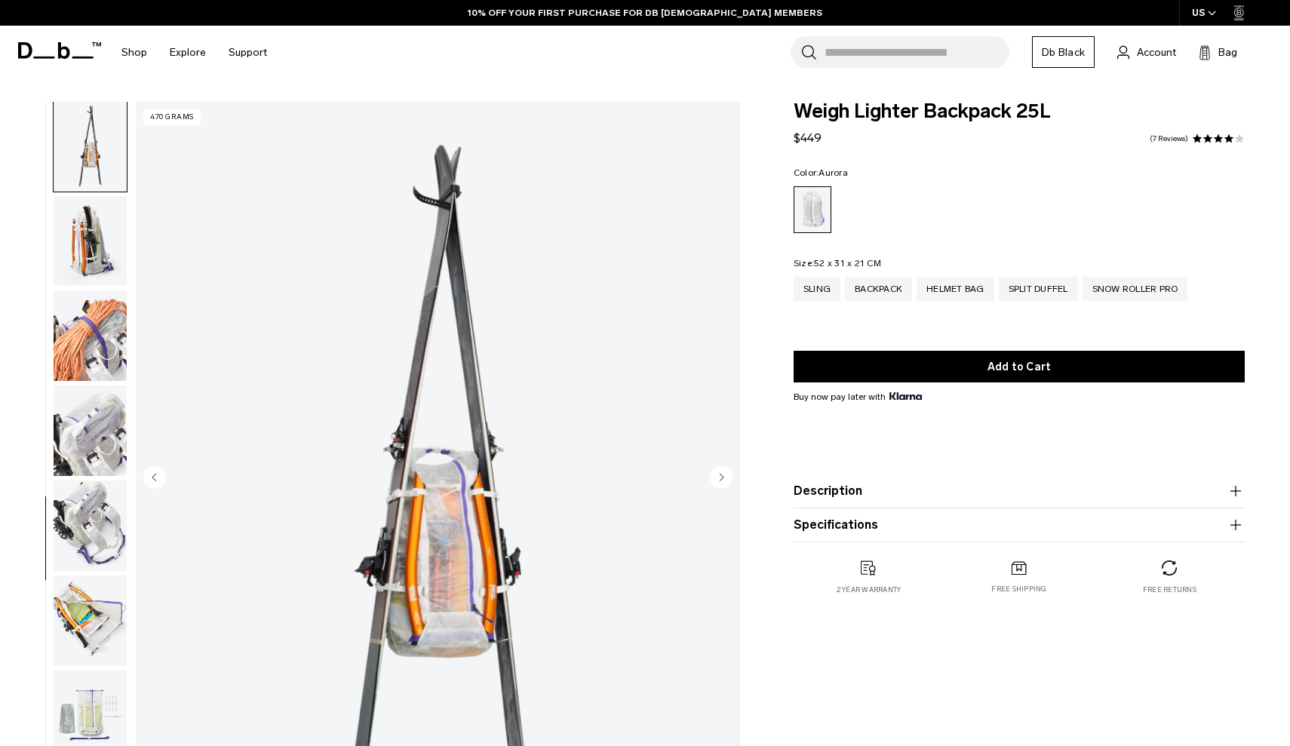
click at [85, 283] on img "button" at bounding box center [90, 241] width 73 height 91
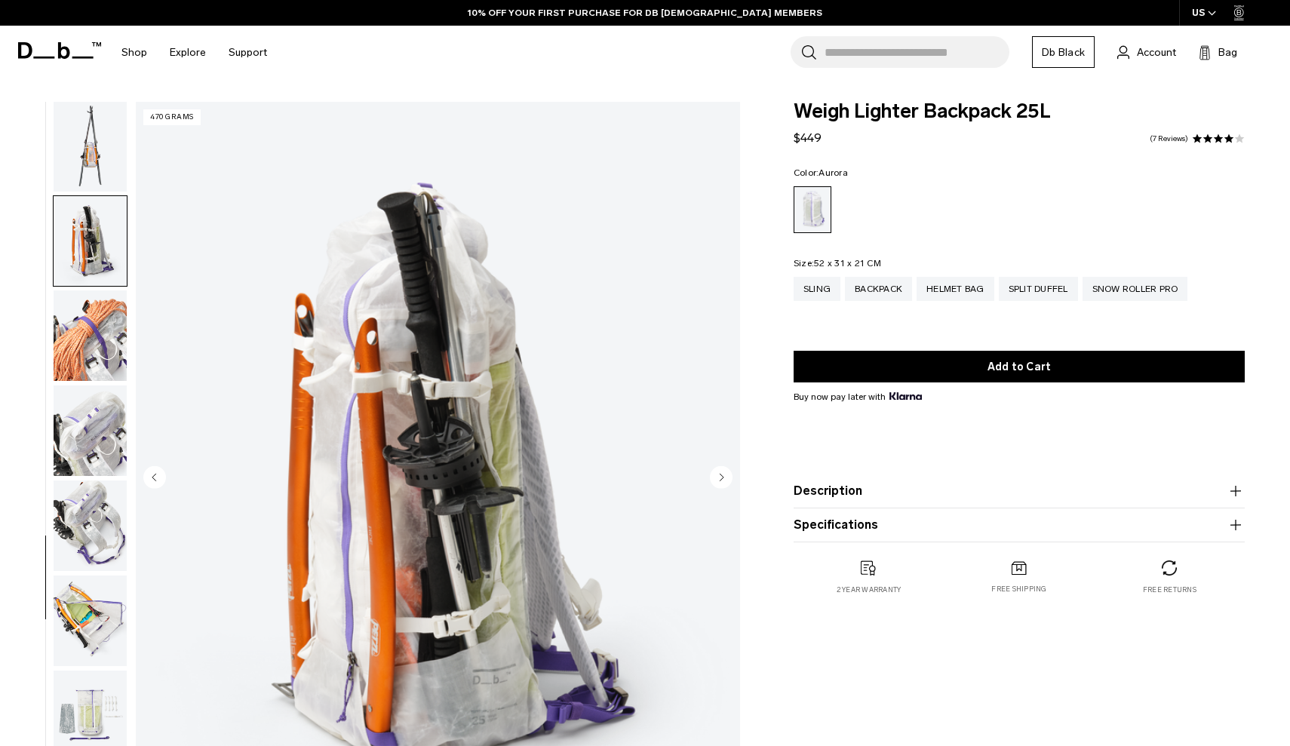
scroll to position [963, 0]
click at [81, 313] on img "button" at bounding box center [90, 335] width 73 height 91
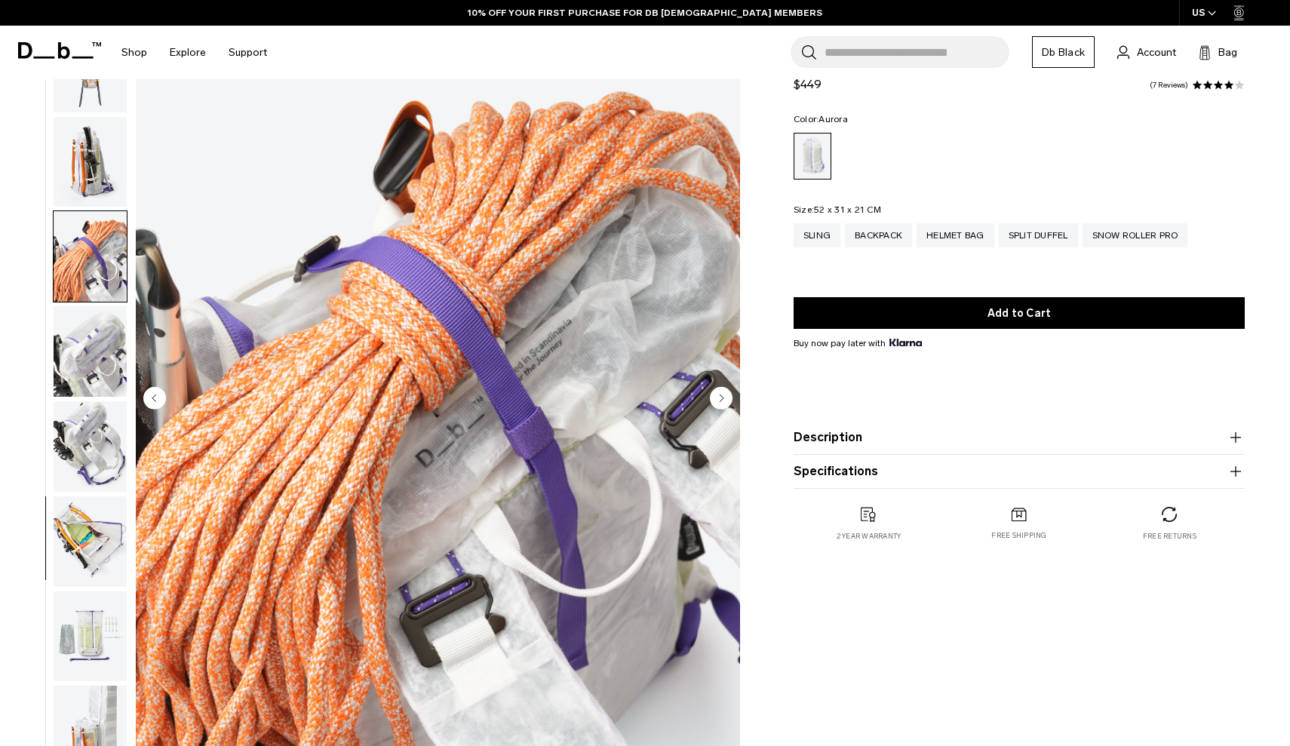
scroll to position [373, 0]
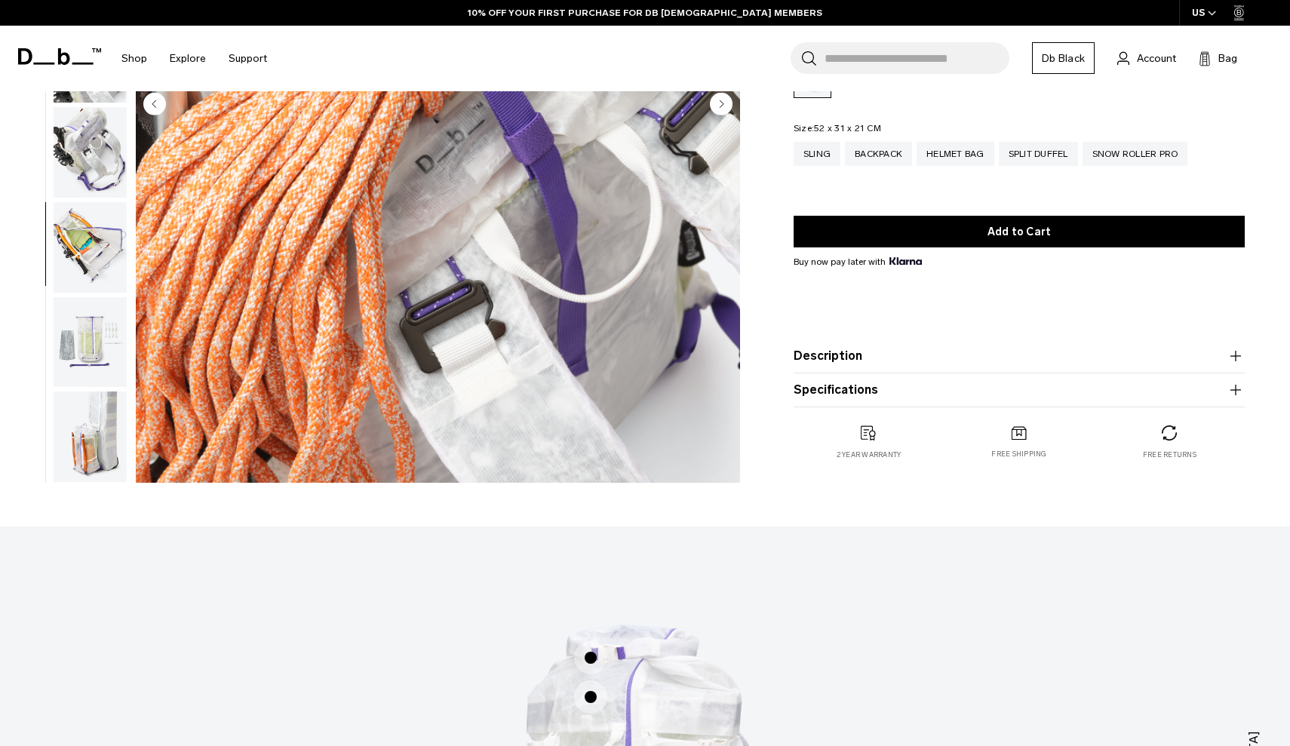
click at [78, 354] on img "button" at bounding box center [90, 342] width 73 height 91
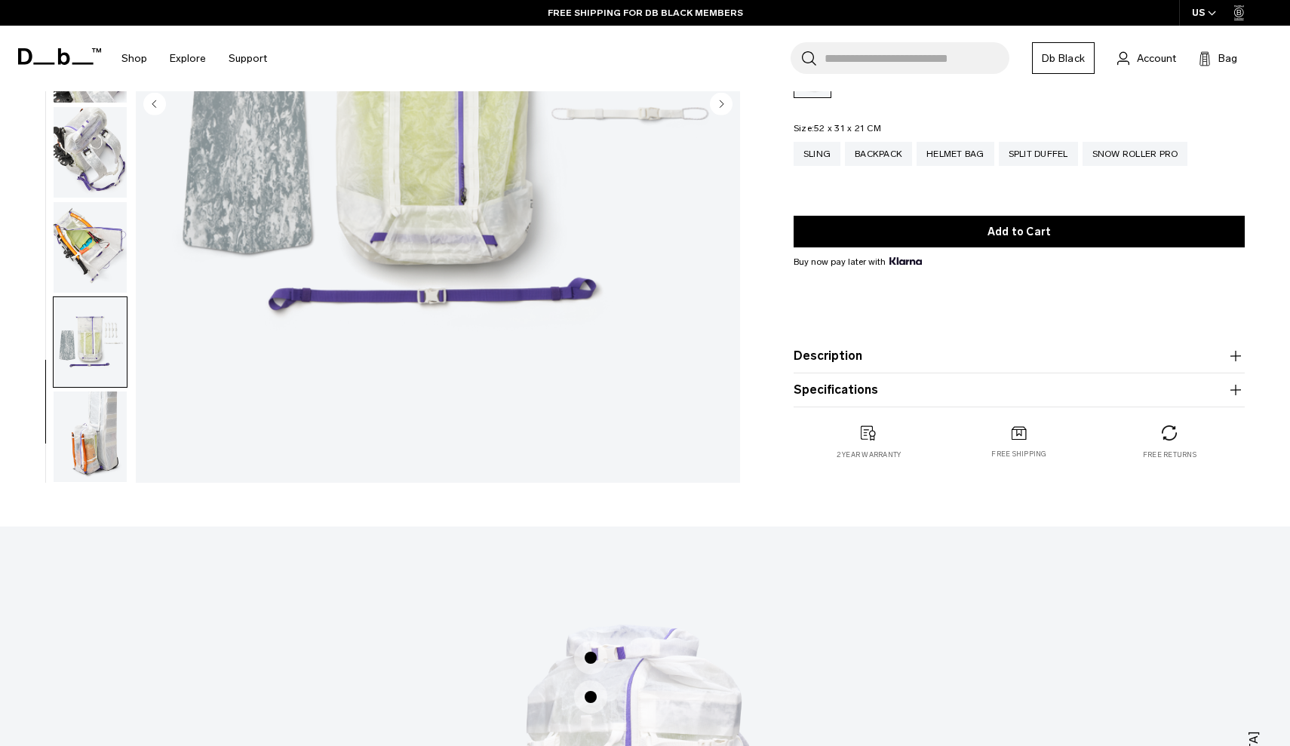
scroll to position [370, 0]
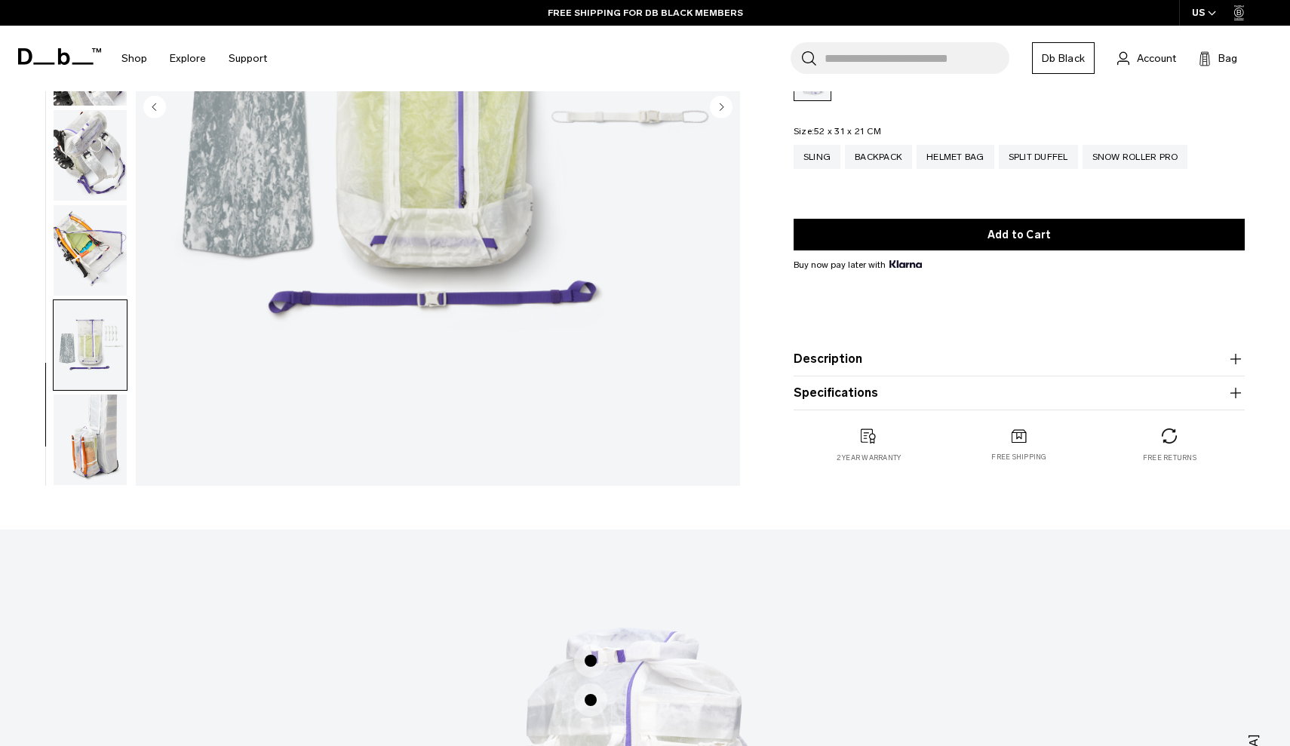
click at [129, 416] on div "17 / 18 470 grams" at bounding box center [374, 112] width 748 height 762
click at [115, 416] on img "button" at bounding box center [90, 440] width 73 height 91
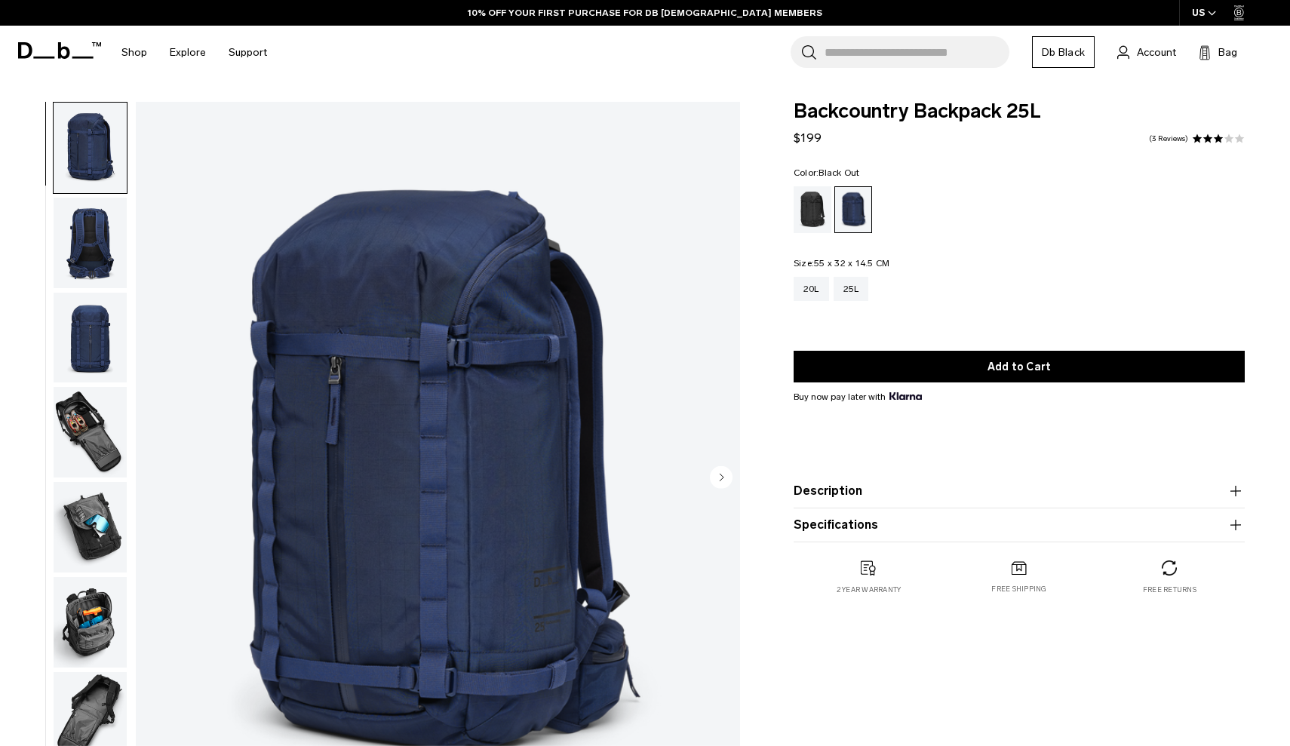
click at [803, 219] on div "Black Out" at bounding box center [813, 209] width 38 height 47
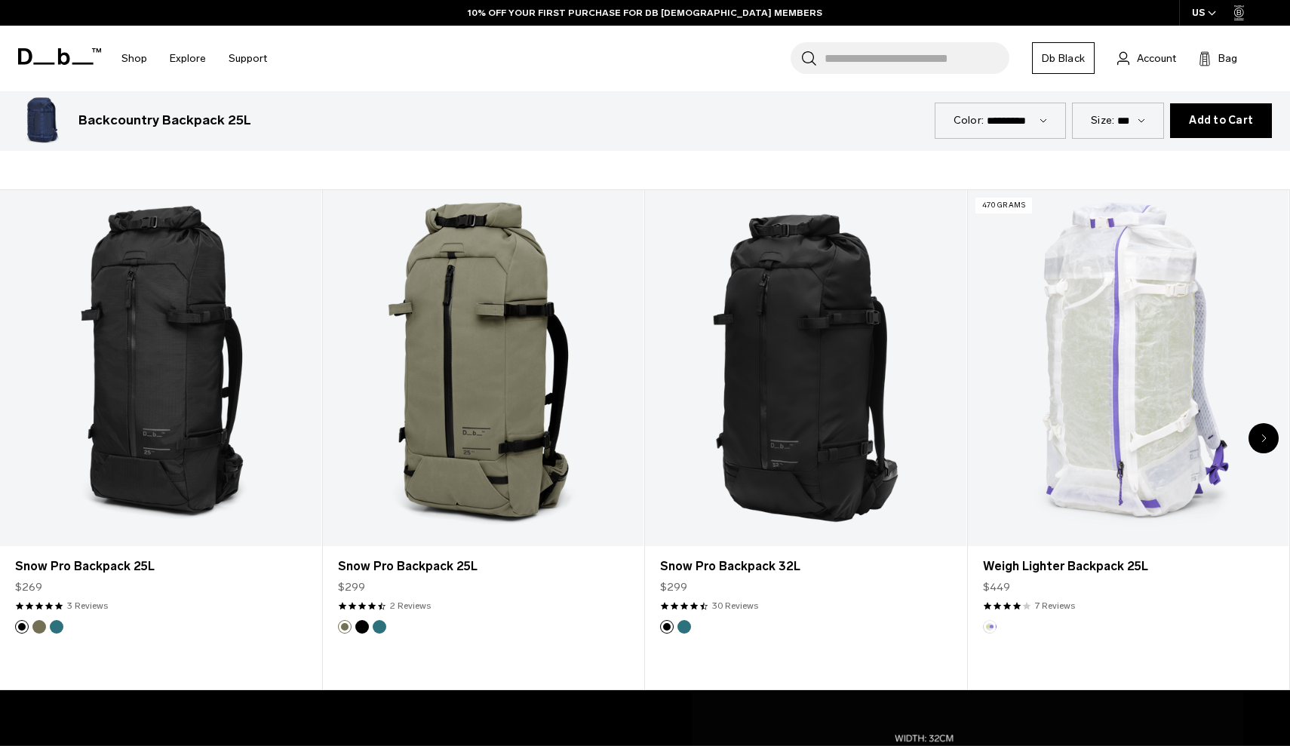
scroll to position [853, 0]
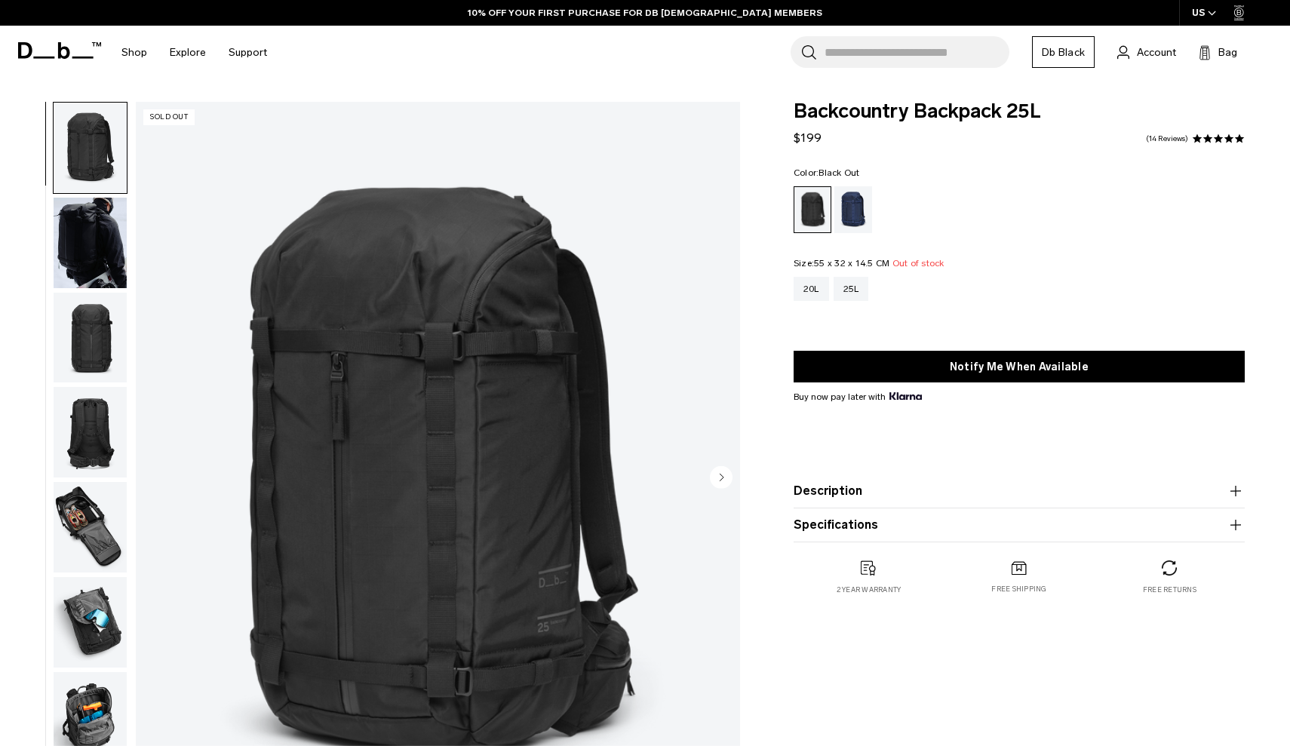
click at [71, 208] on img "button" at bounding box center [90, 243] width 73 height 91
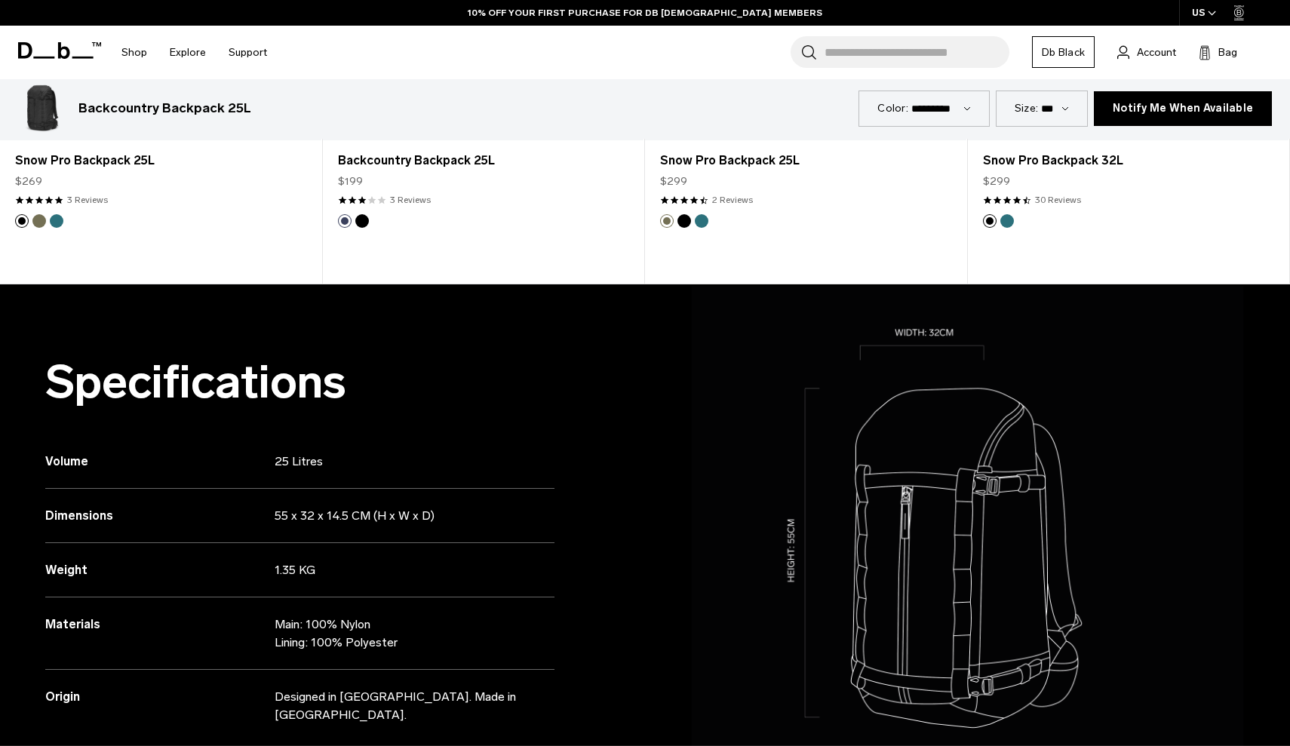
scroll to position [1370, 0]
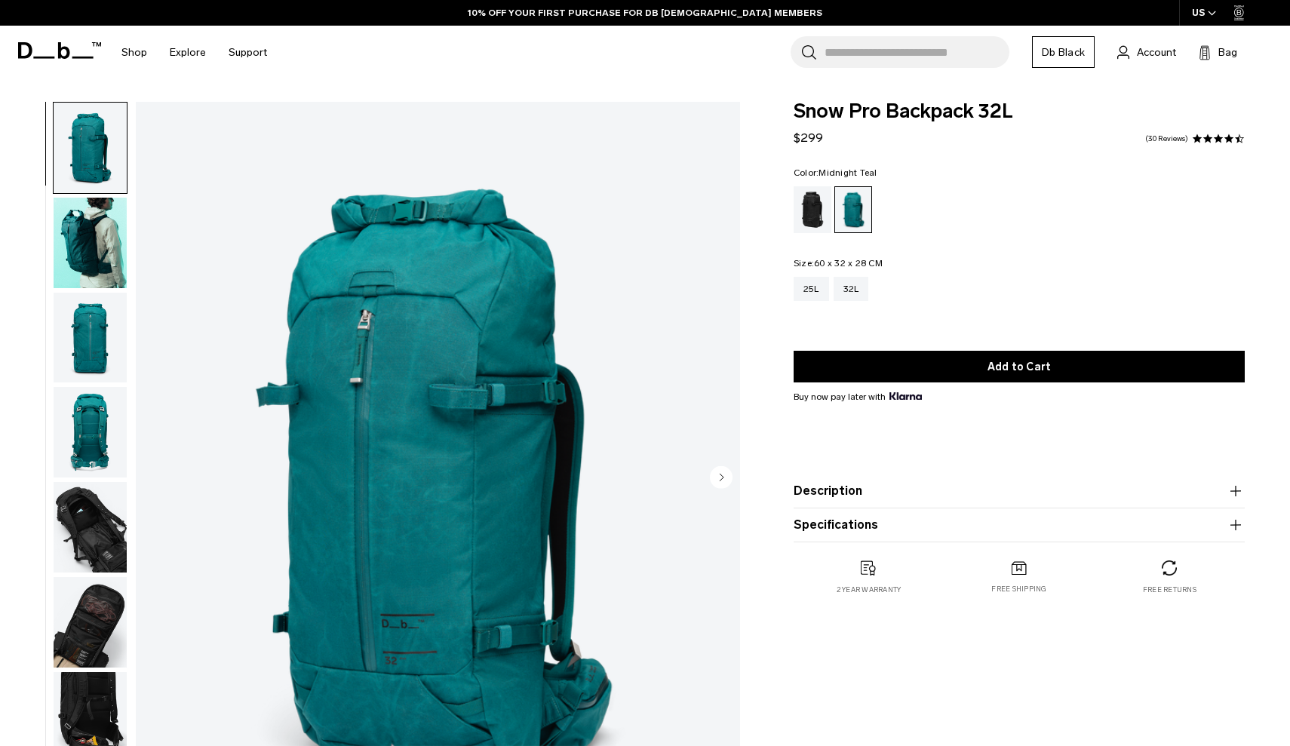
click at [115, 253] on img "button" at bounding box center [90, 243] width 73 height 91
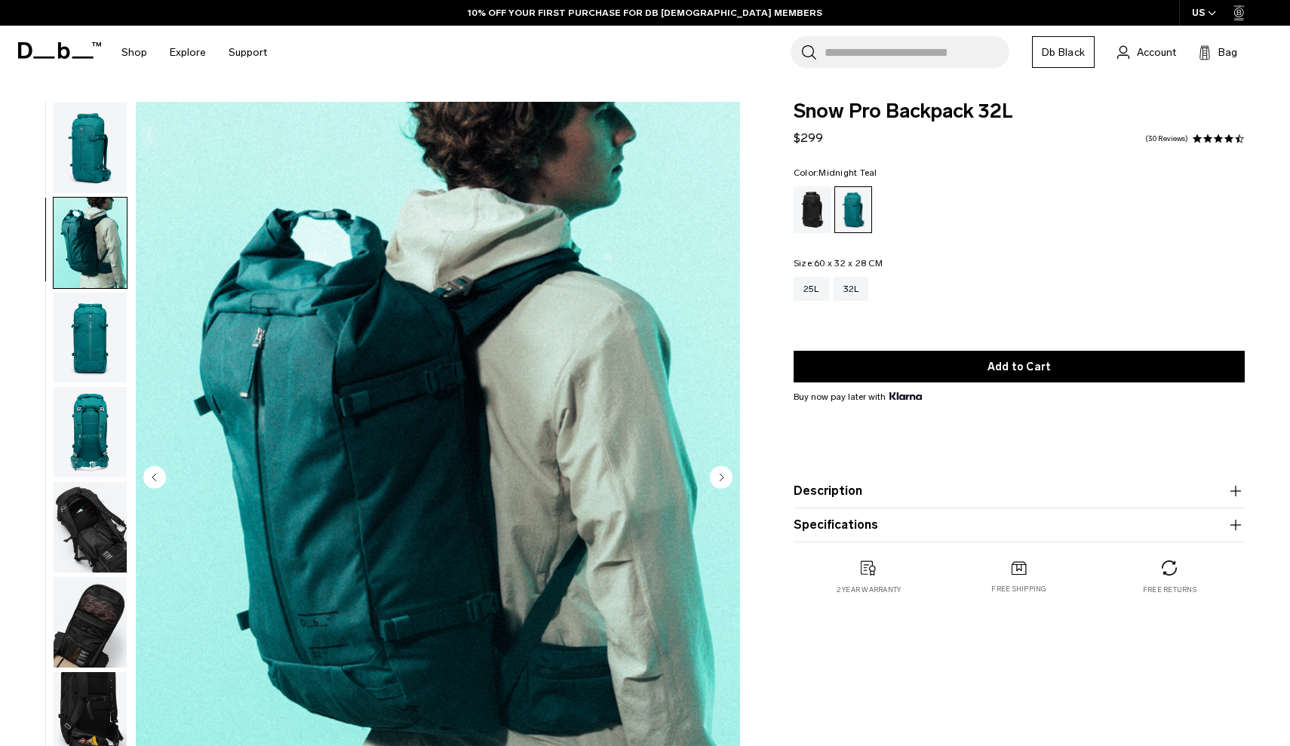
scroll to position [8, 0]
click at [102, 312] on img "button" at bounding box center [90, 336] width 73 height 91
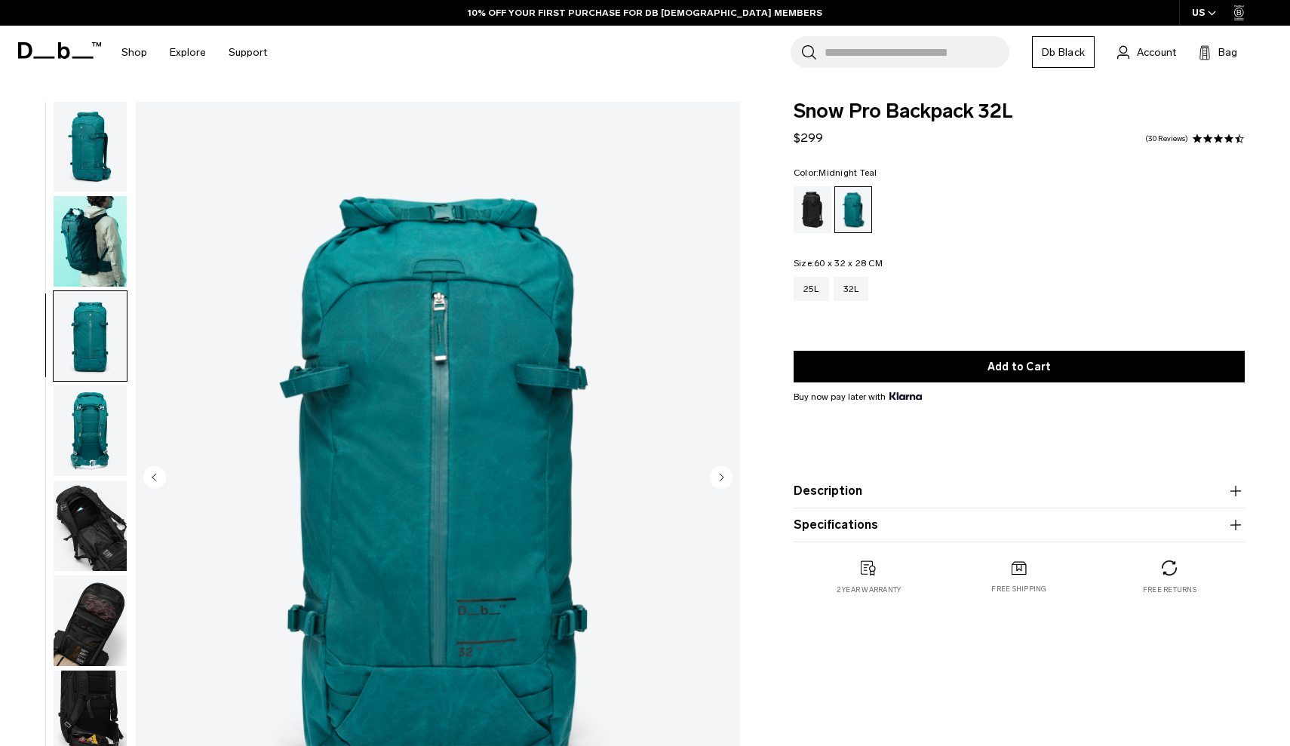
click at [94, 437] on img "button" at bounding box center [90, 430] width 73 height 91
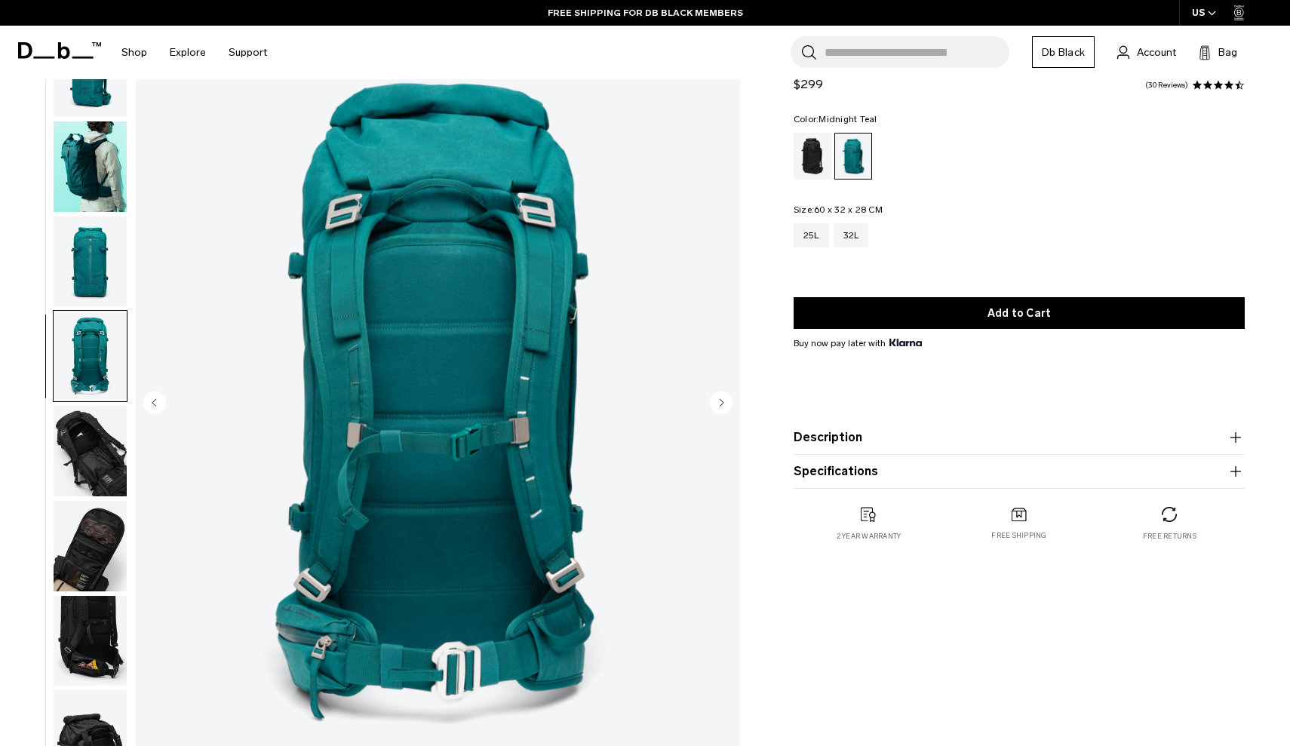
scroll to position [73, 0]
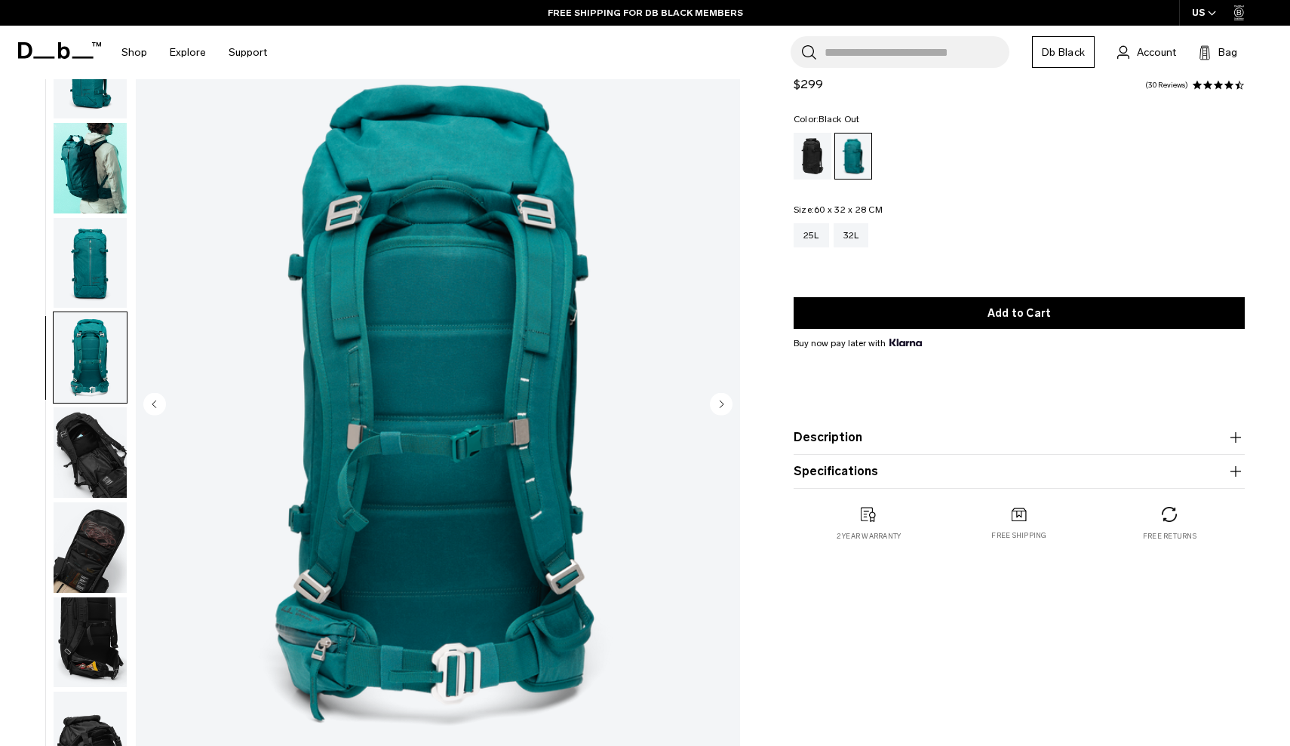
click at [818, 155] on div "Black Out" at bounding box center [813, 156] width 38 height 47
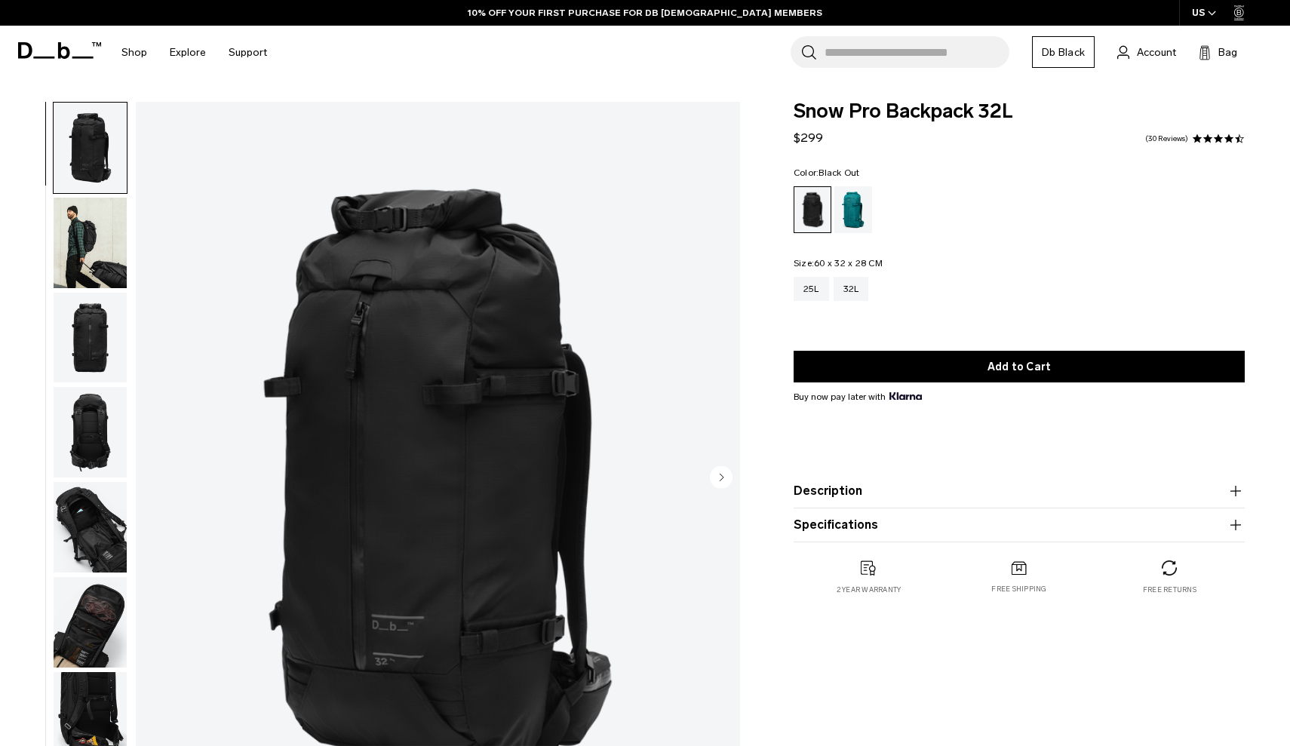
click at [96, 368] on img "button" at bounding box center [90, 338] width 73 height 91
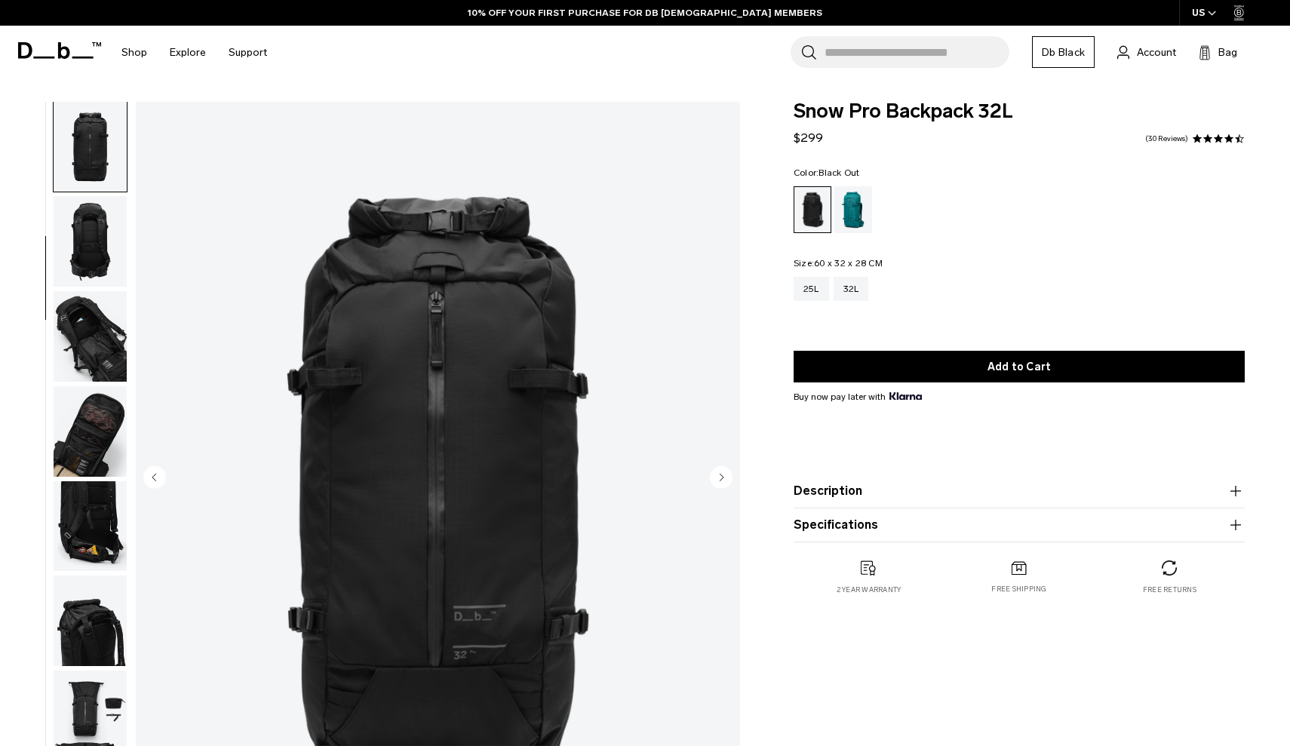
click at [84, 389] on button "button" at bounding box center [90, 431] width 75 height 92
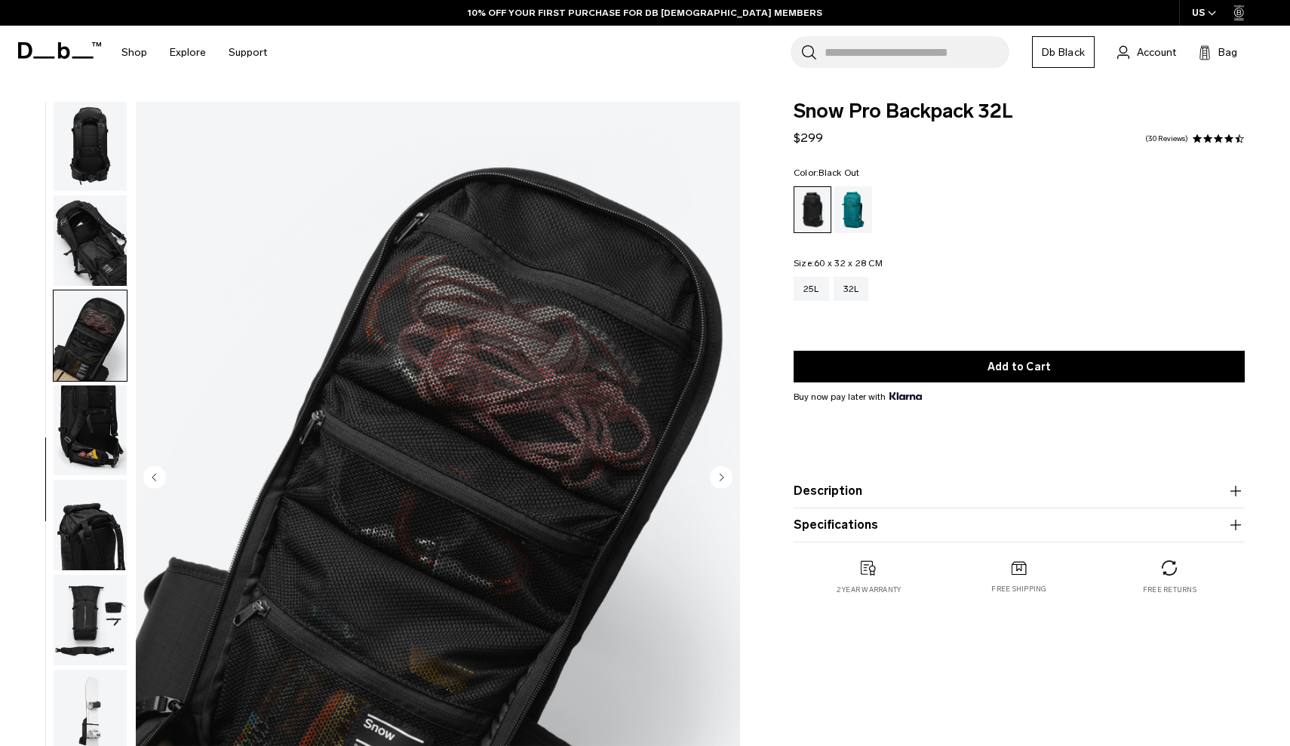
scroll to position [294, 0]
click at [82, 409] on img "button" at bounding box center [90, 430] width 73 height 91
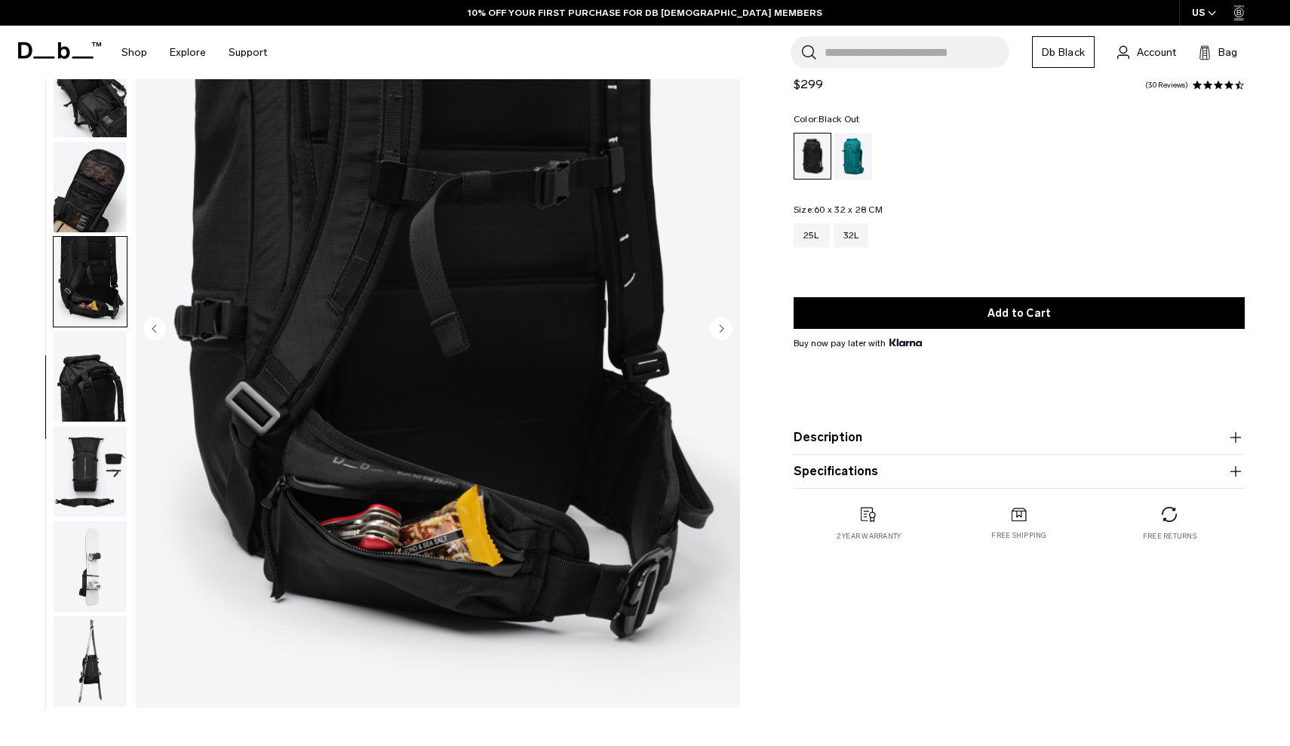
scroll to position [150, 0]
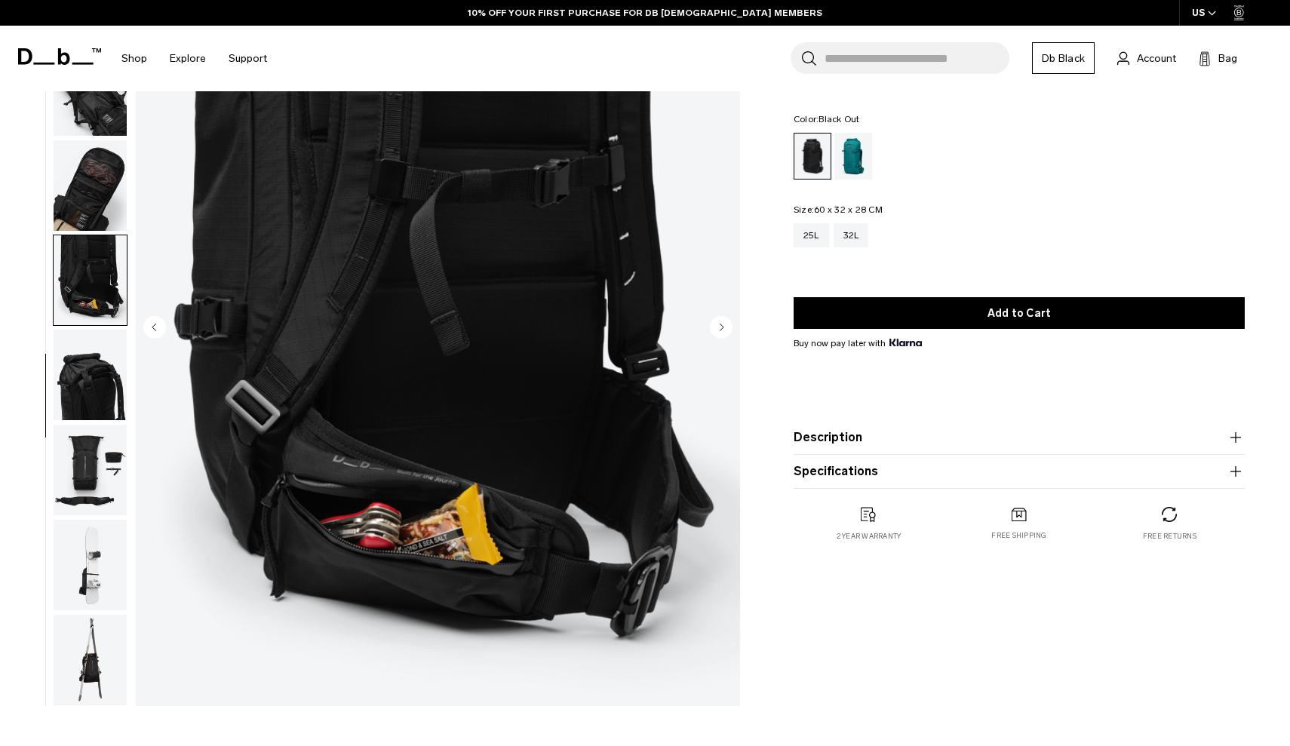
click at [82, 409] on img "button" at bounding box center [90, 375] width 73 height 91
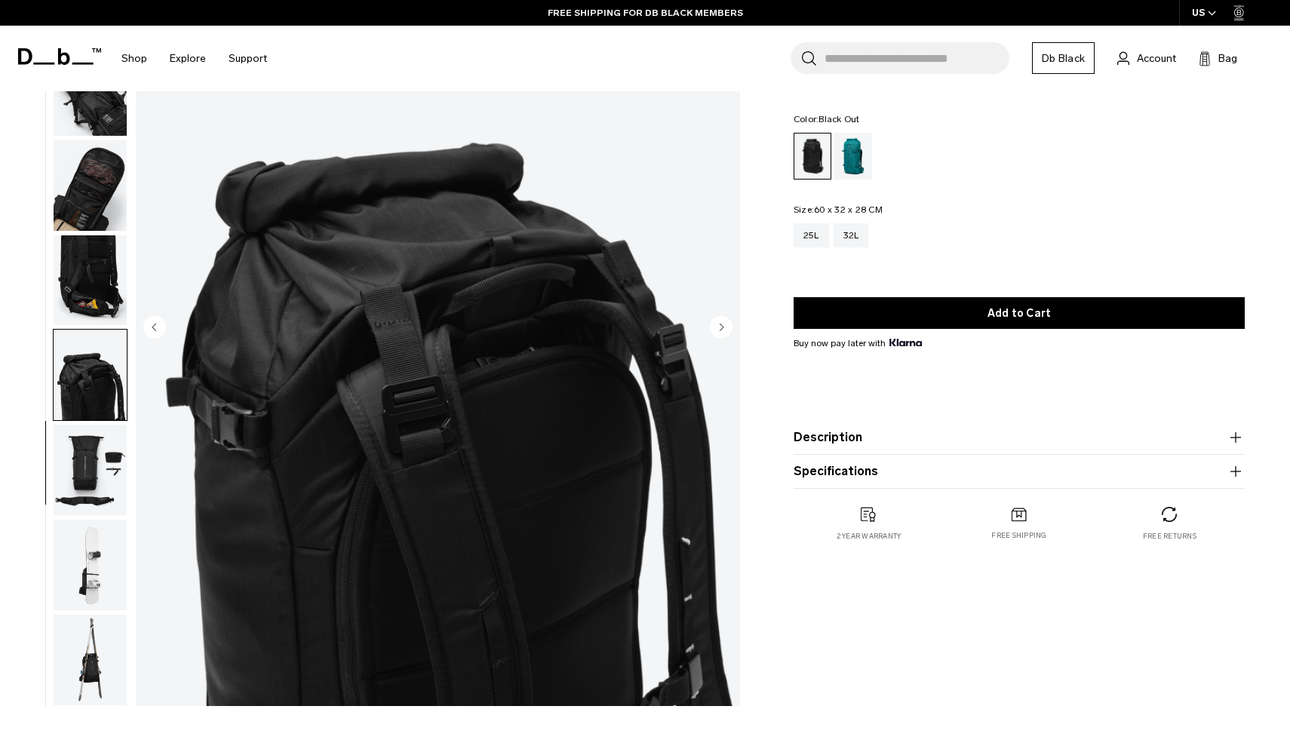
click at [78, 451] on img "button" at bounding box center [90, 470] width 73 height 91
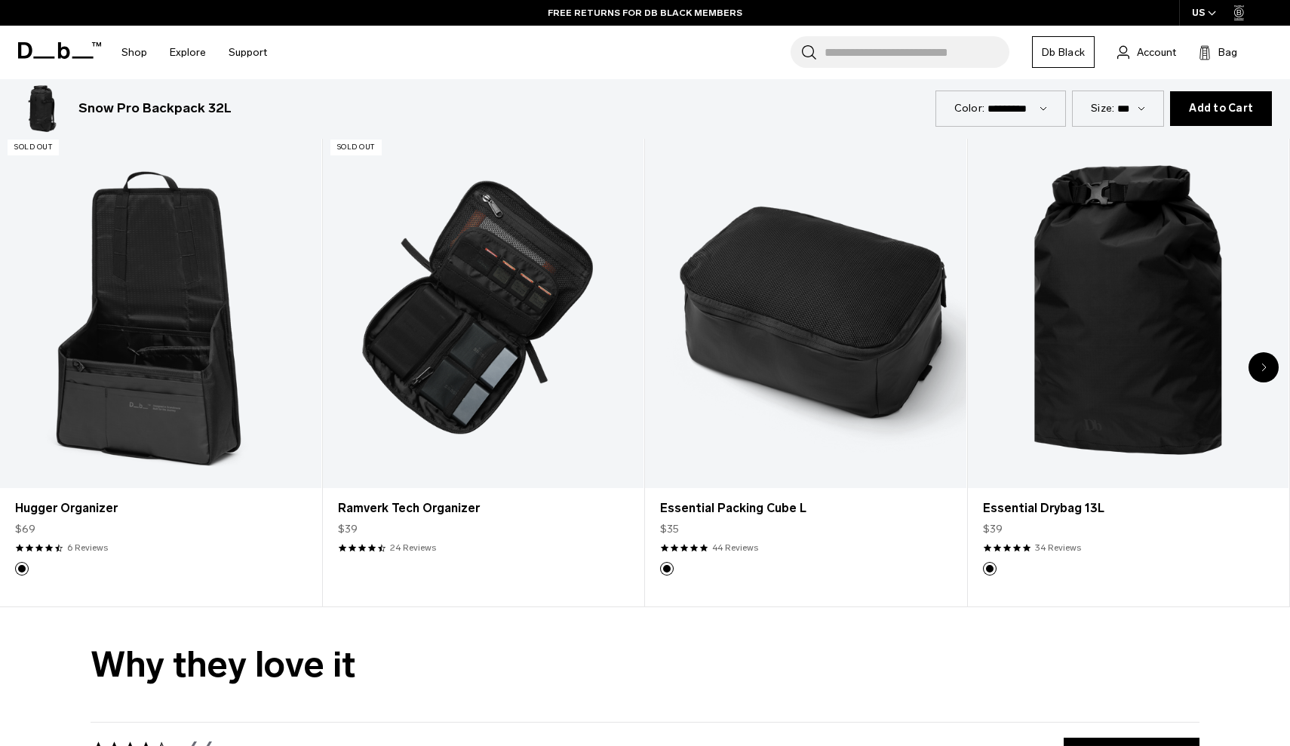
scroll to position [3381, 0]
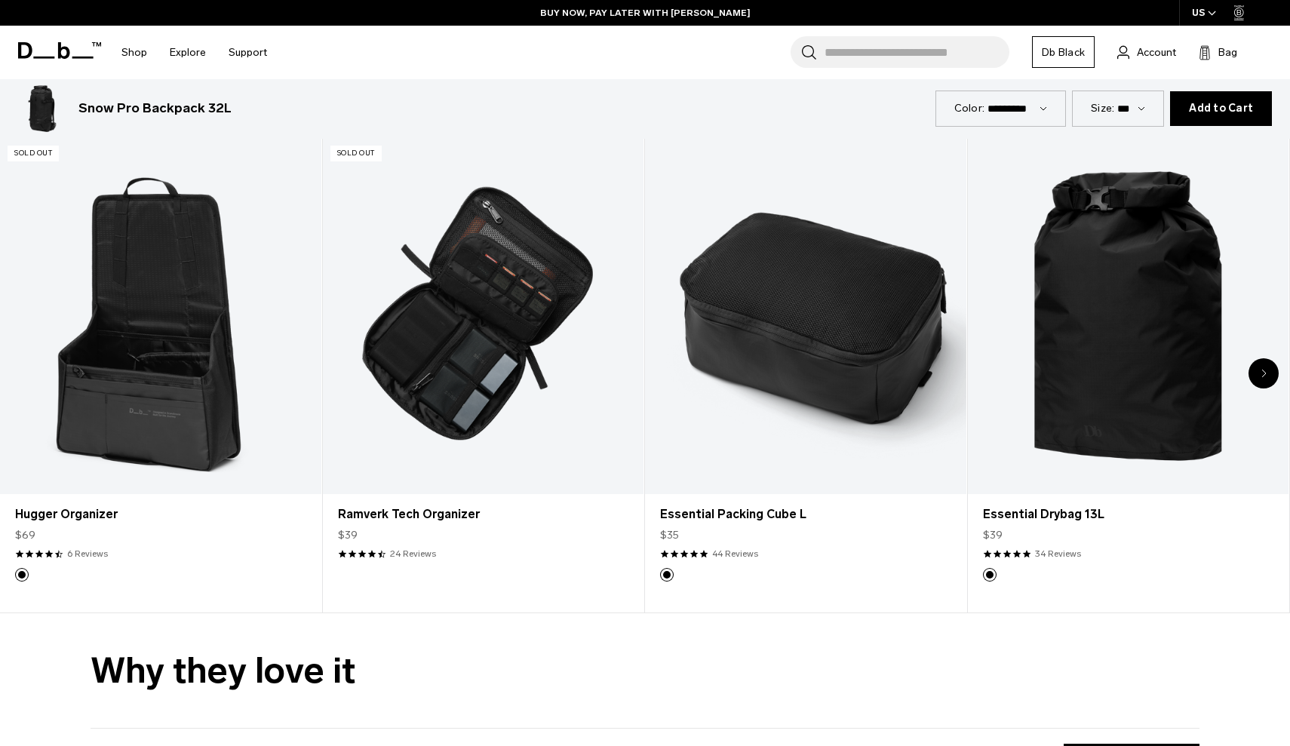
click at [1267, 364] on div "Next slide" at bounding box center [1263, 373] width 30 height 30
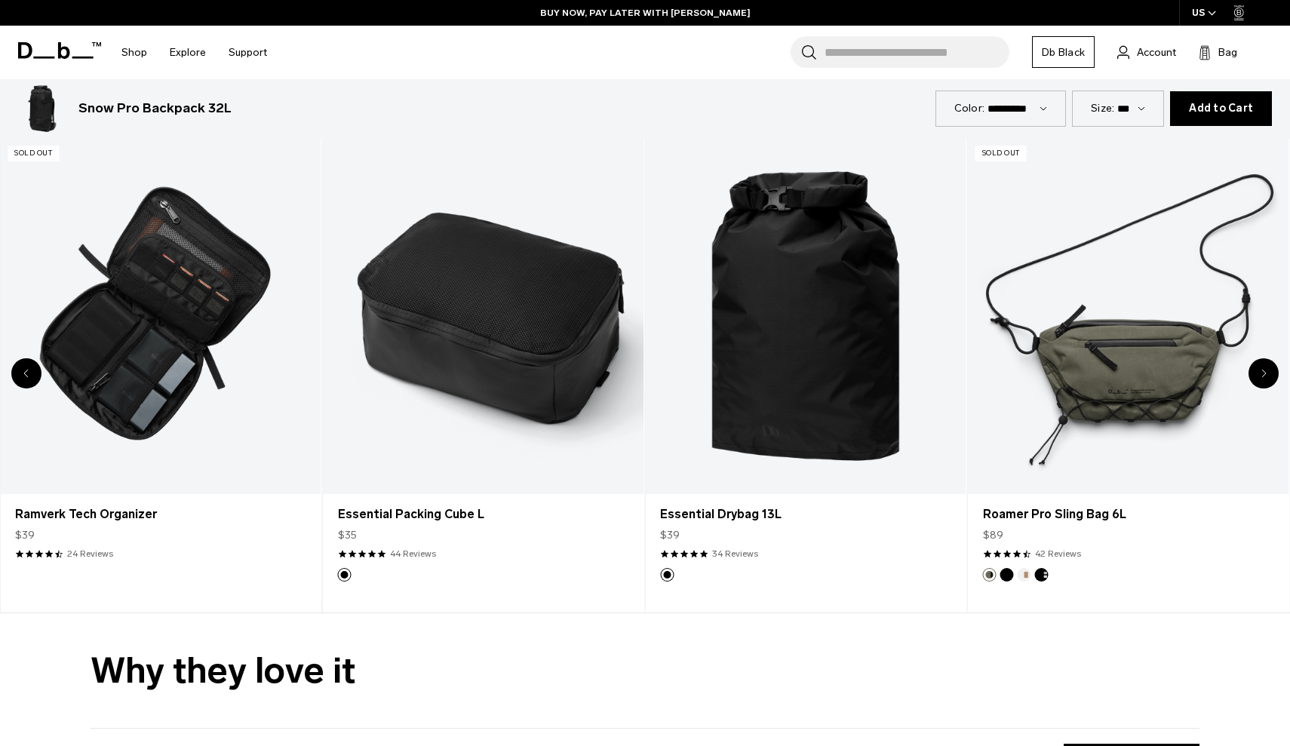
click at [1267, 364] on div "Next slide" at bounding box center [1263, 373] width 30 height 30
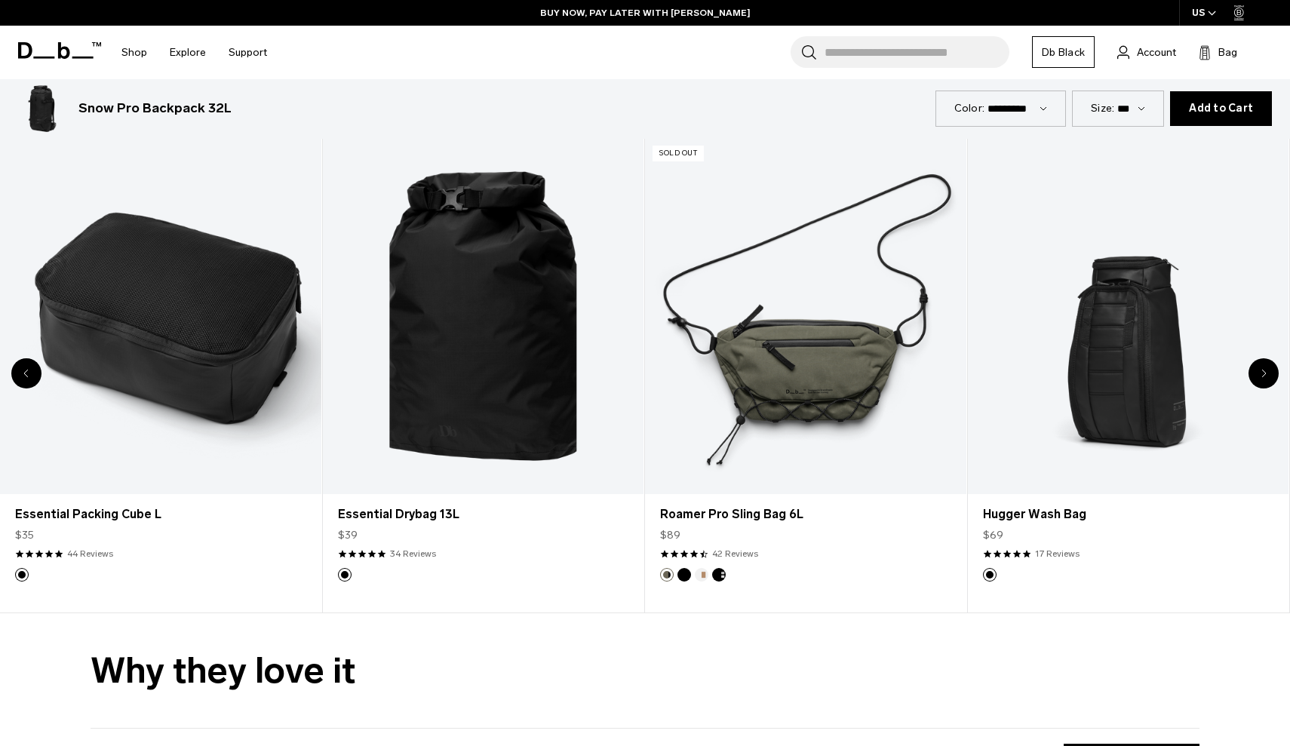
click at [1267, 364] on div "Next slide" at bounding box center [1263, 373] width 30 height 30
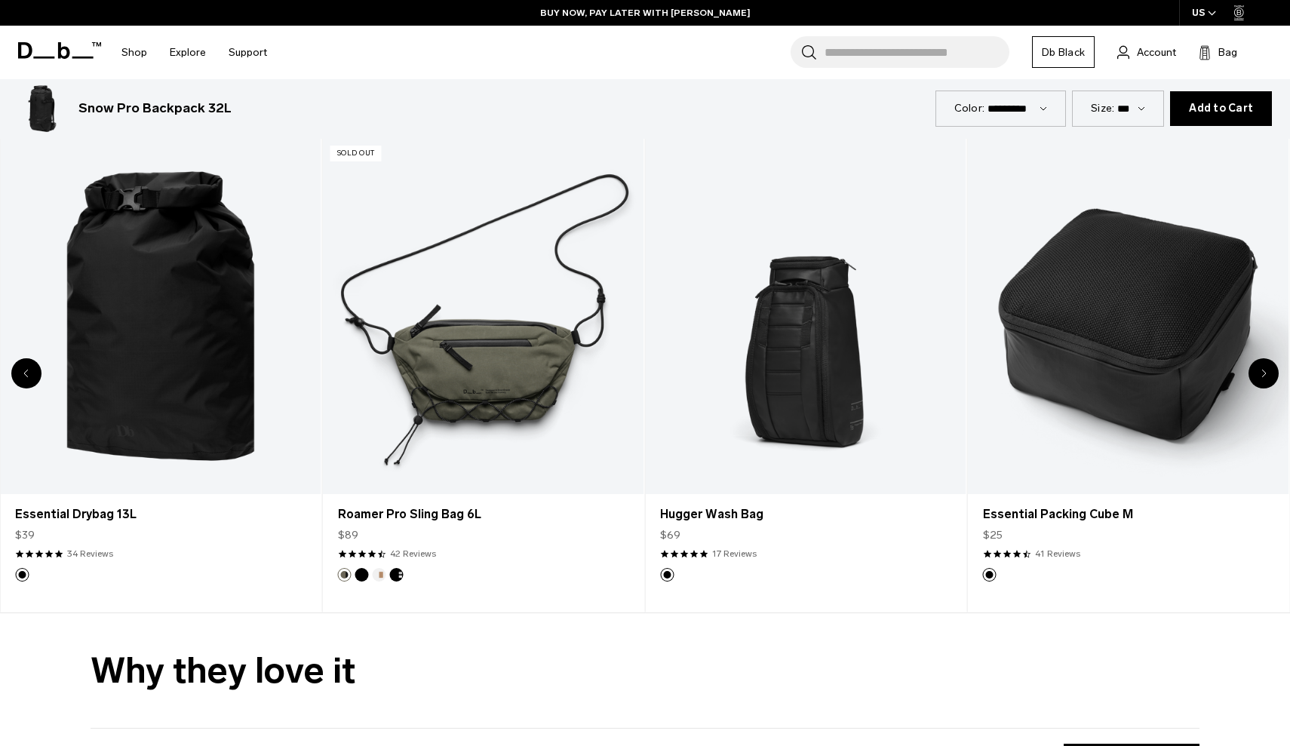
click at [1267, 364] on div "Next slide" at bounding box center [1263, 373] width 30 height 30
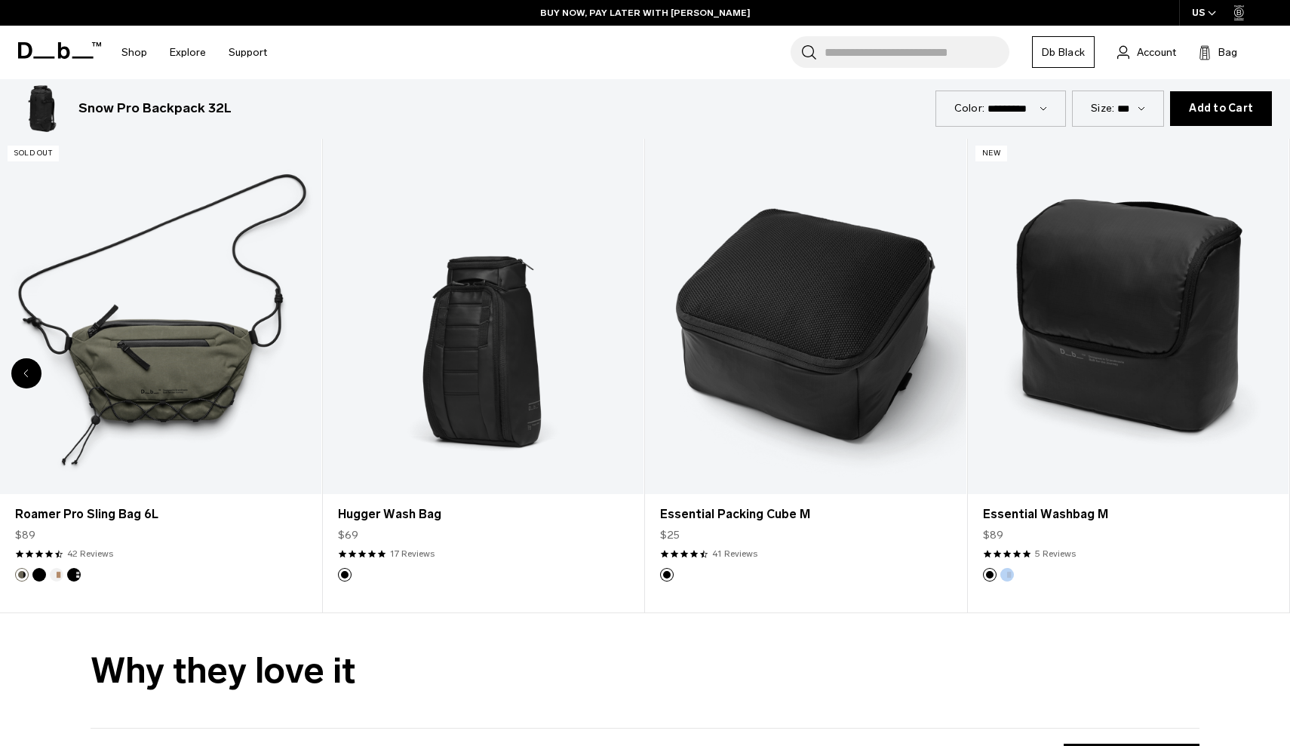
click at [1267, 364] on div "8 / 8" at bounding box center [1128, 316] width 321 height 357
click at [1267, 364] on link "Essential Washbag M" at bounding box center [1128, 316] width 321 height 357
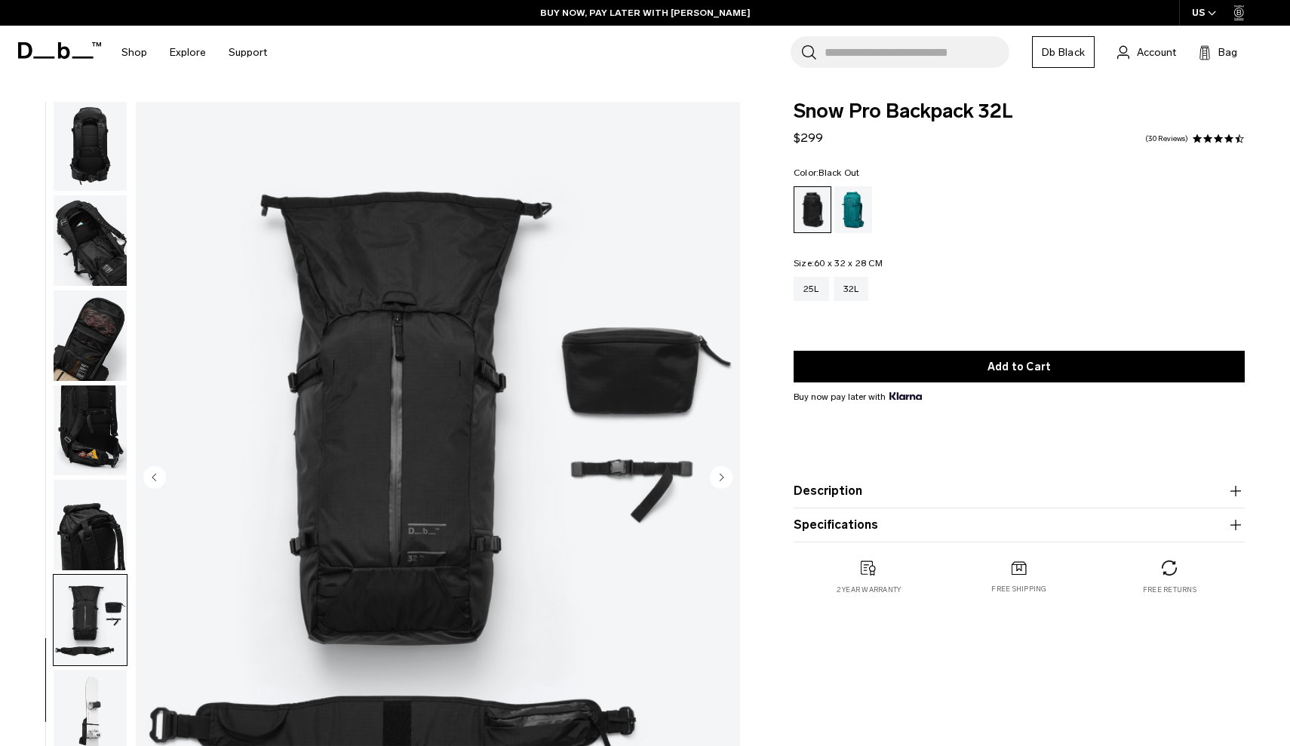
scroll to position [0, 0]
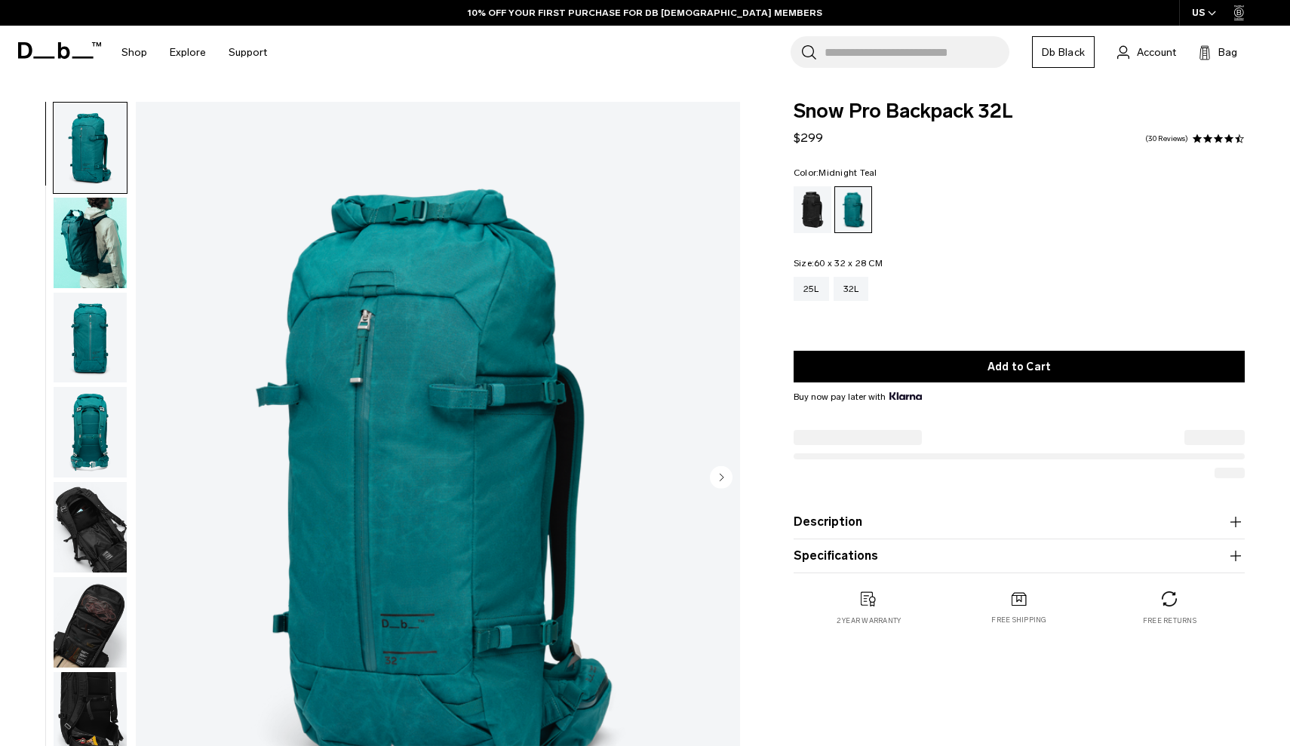
scroll to position [73, 0]
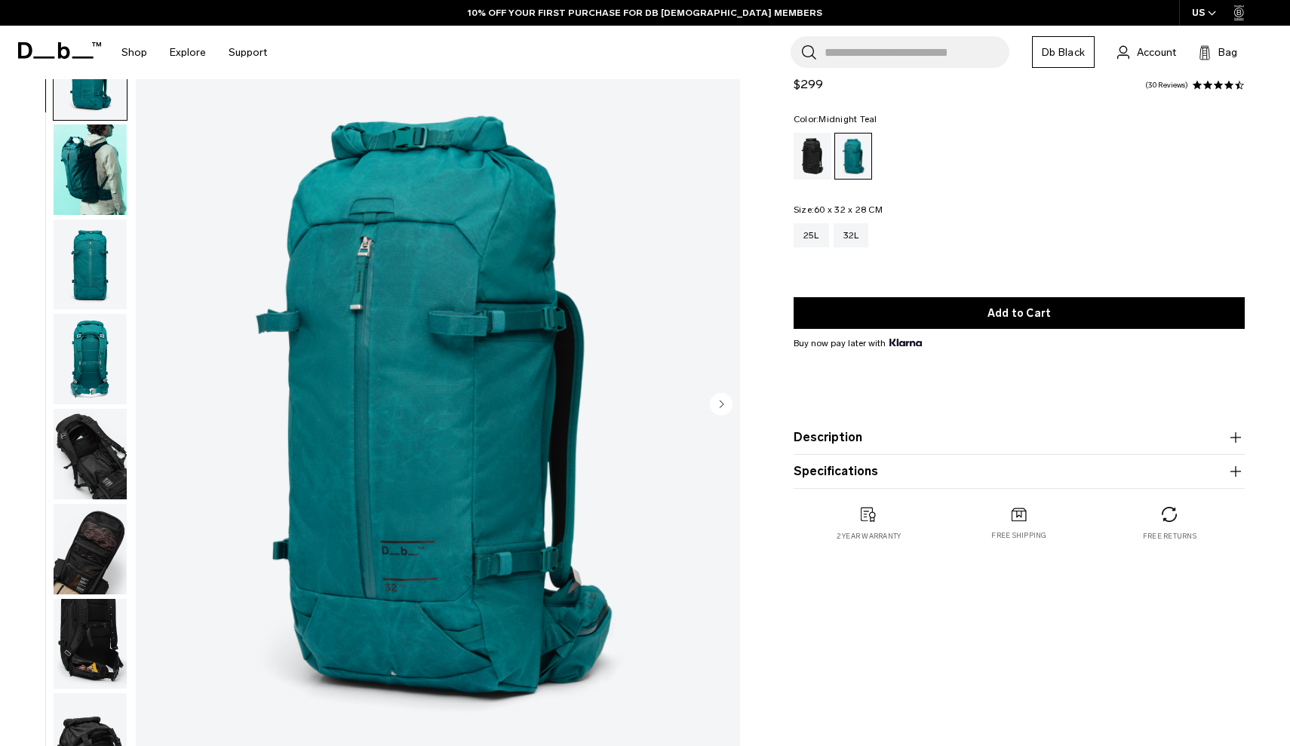
click at [812, 158] on div "Black Out" at bounding box center [813, 156] width 38 height 47
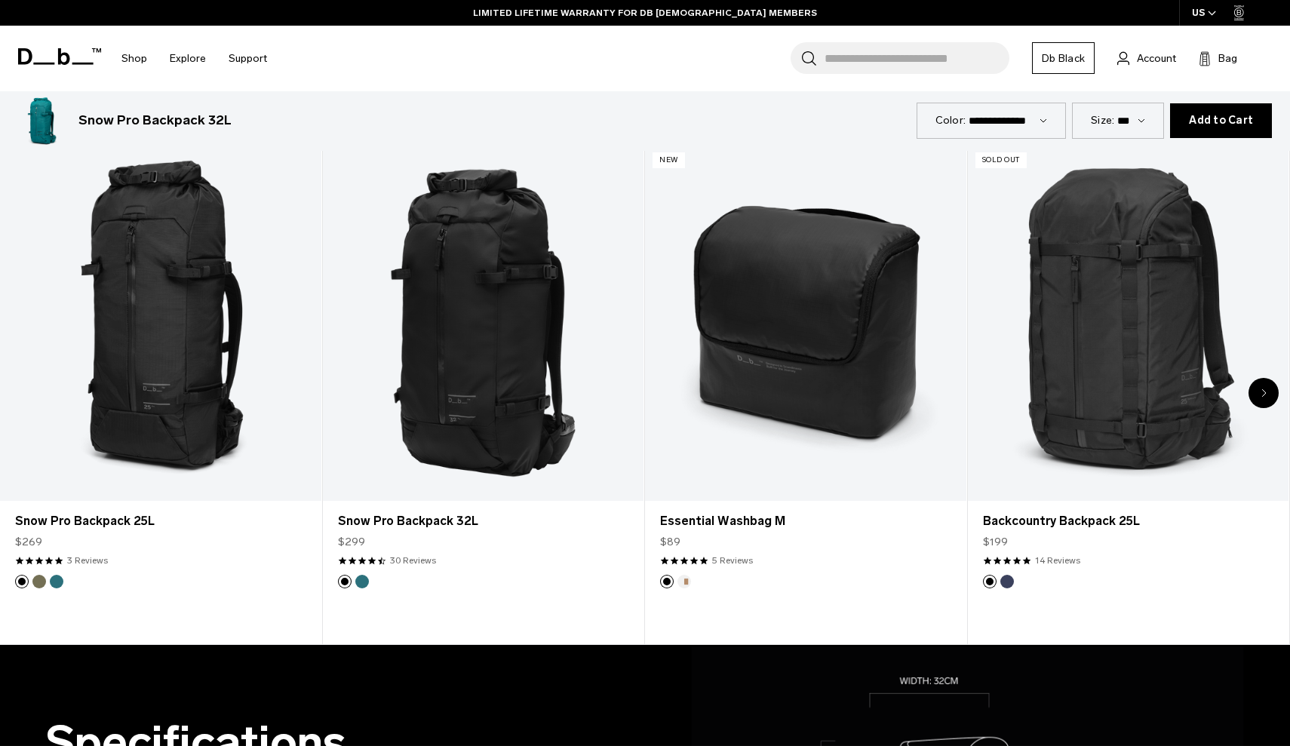
scroll to position [846, 0]
